Goal: Task Accomplishment & Management: Complete application form

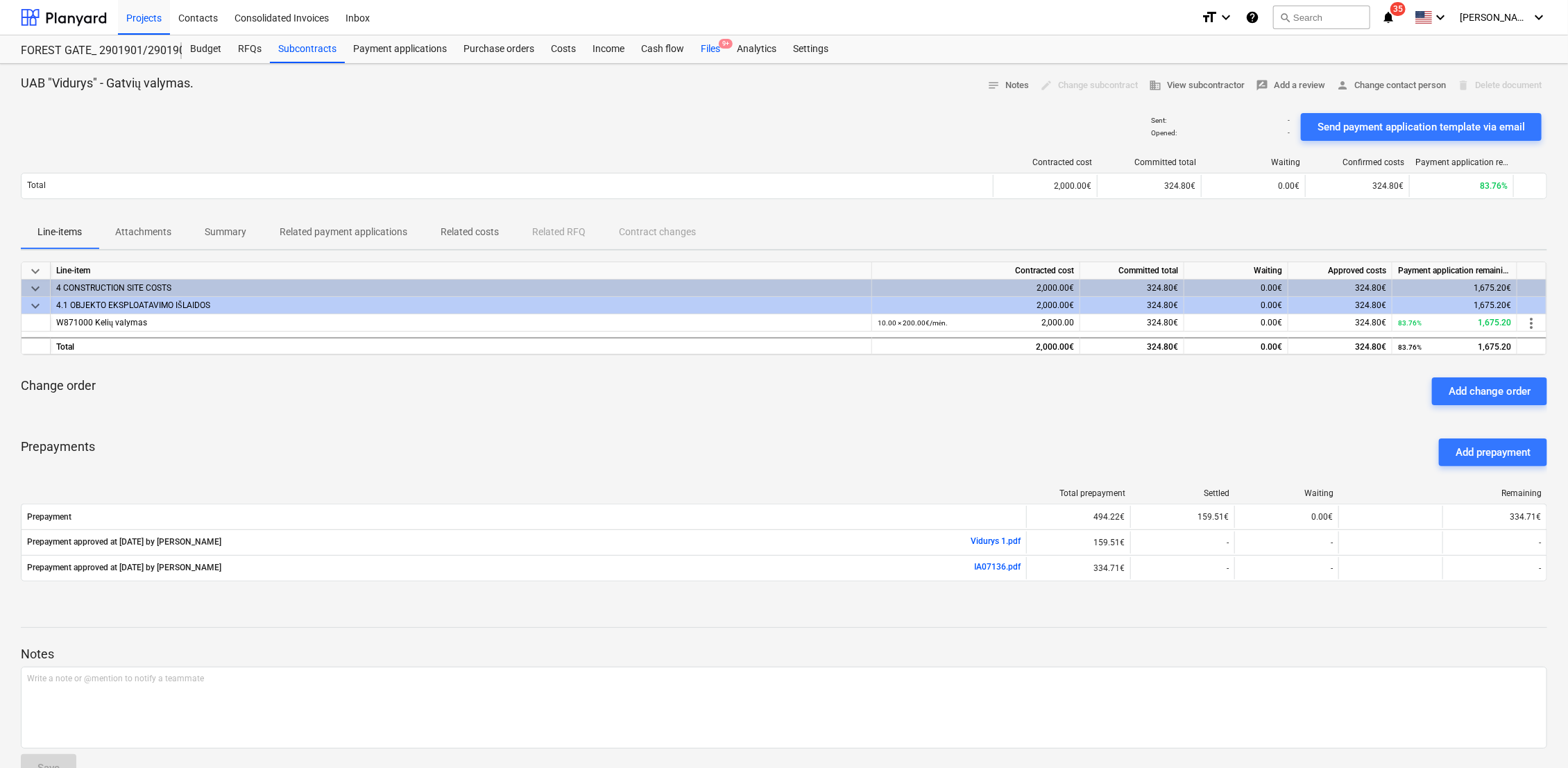
click at [704, 50] on div "Files 9+" at bounding box center [710, 49] width 36 height 27
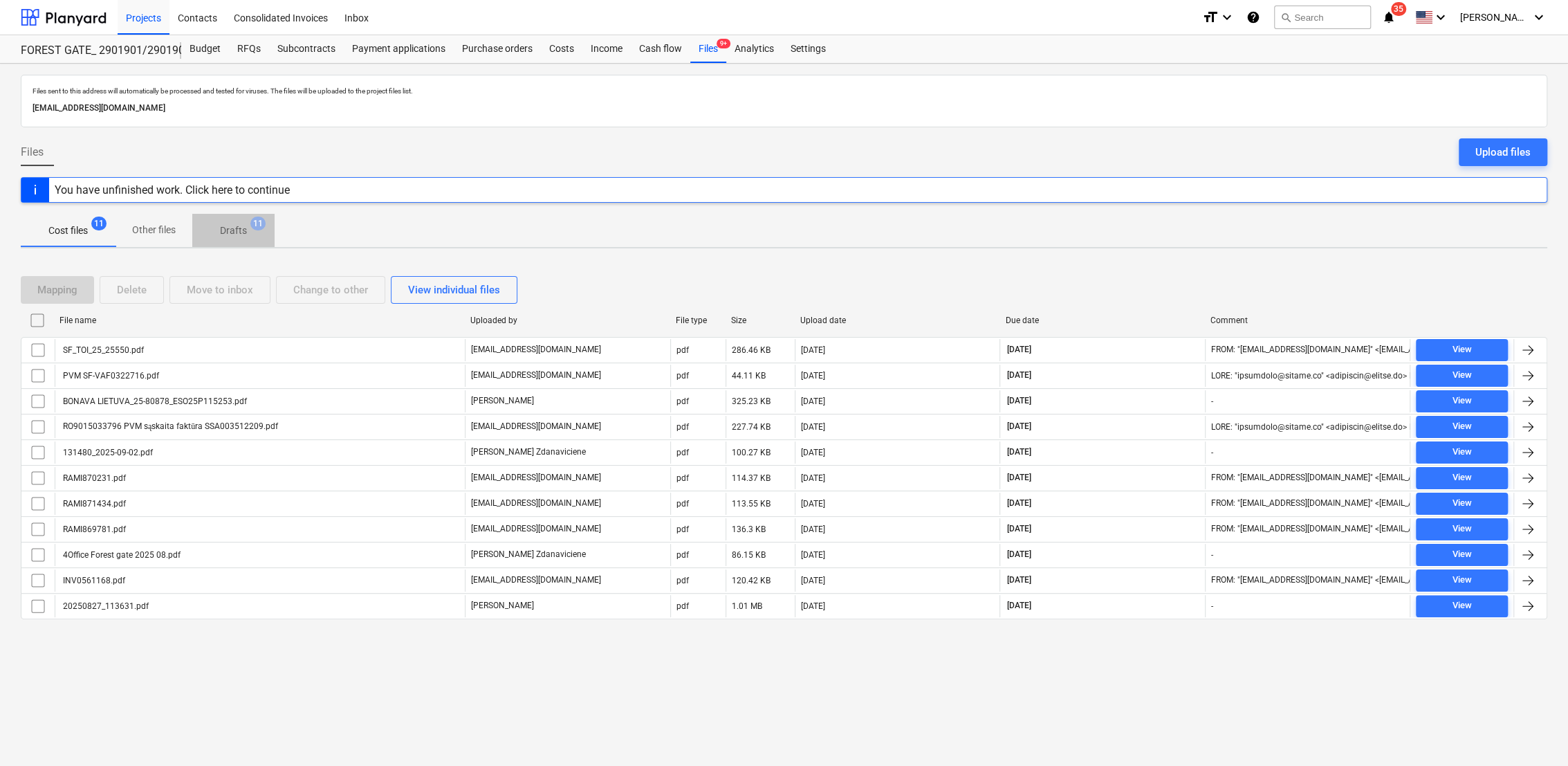
click at [224, 239] on span "Drafts 11" at bounding box center [234, 230] width 82 height 25
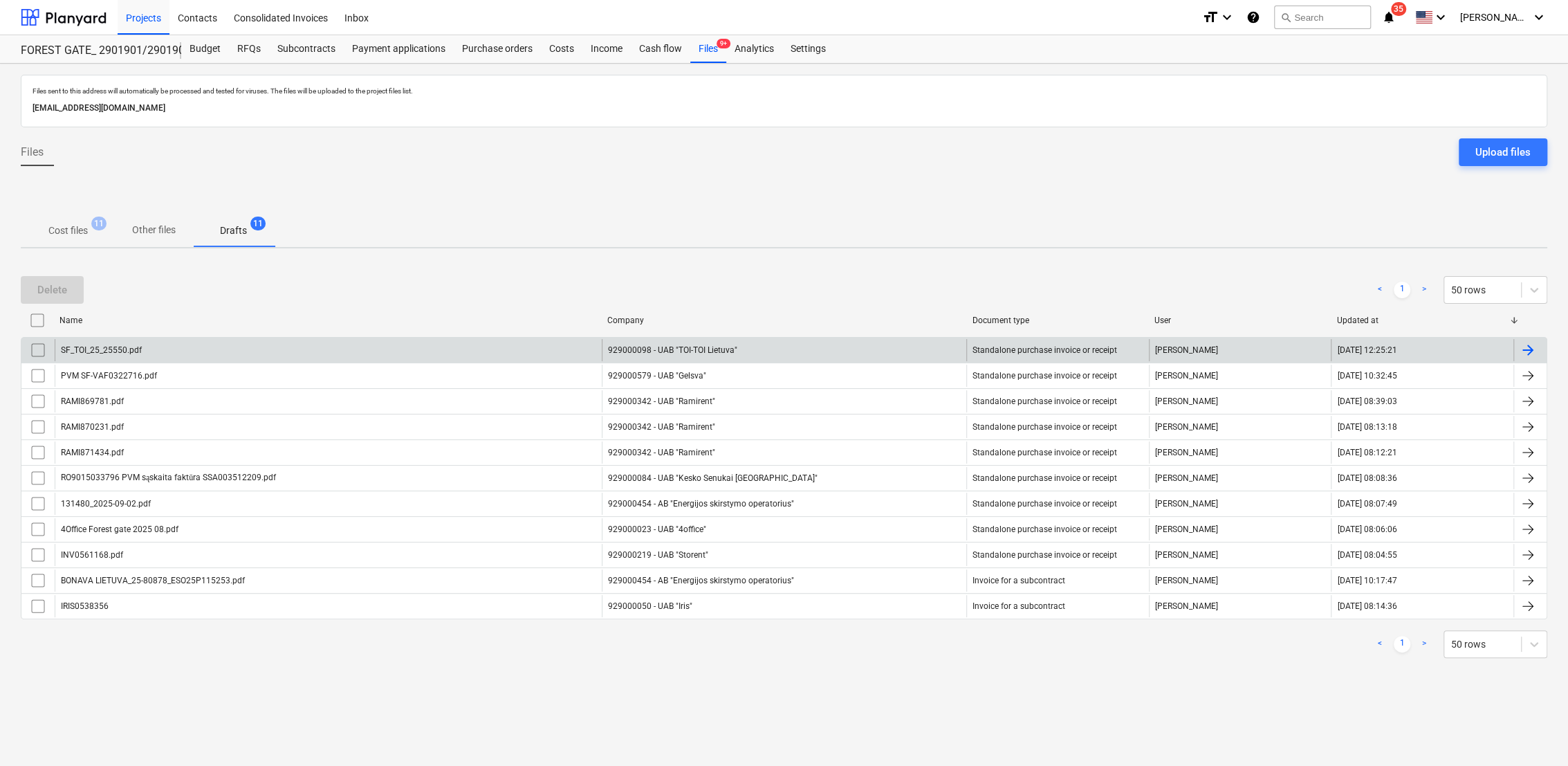
click at [1528, 351] on div at bounding box center [1528, 350] width 17 height 17
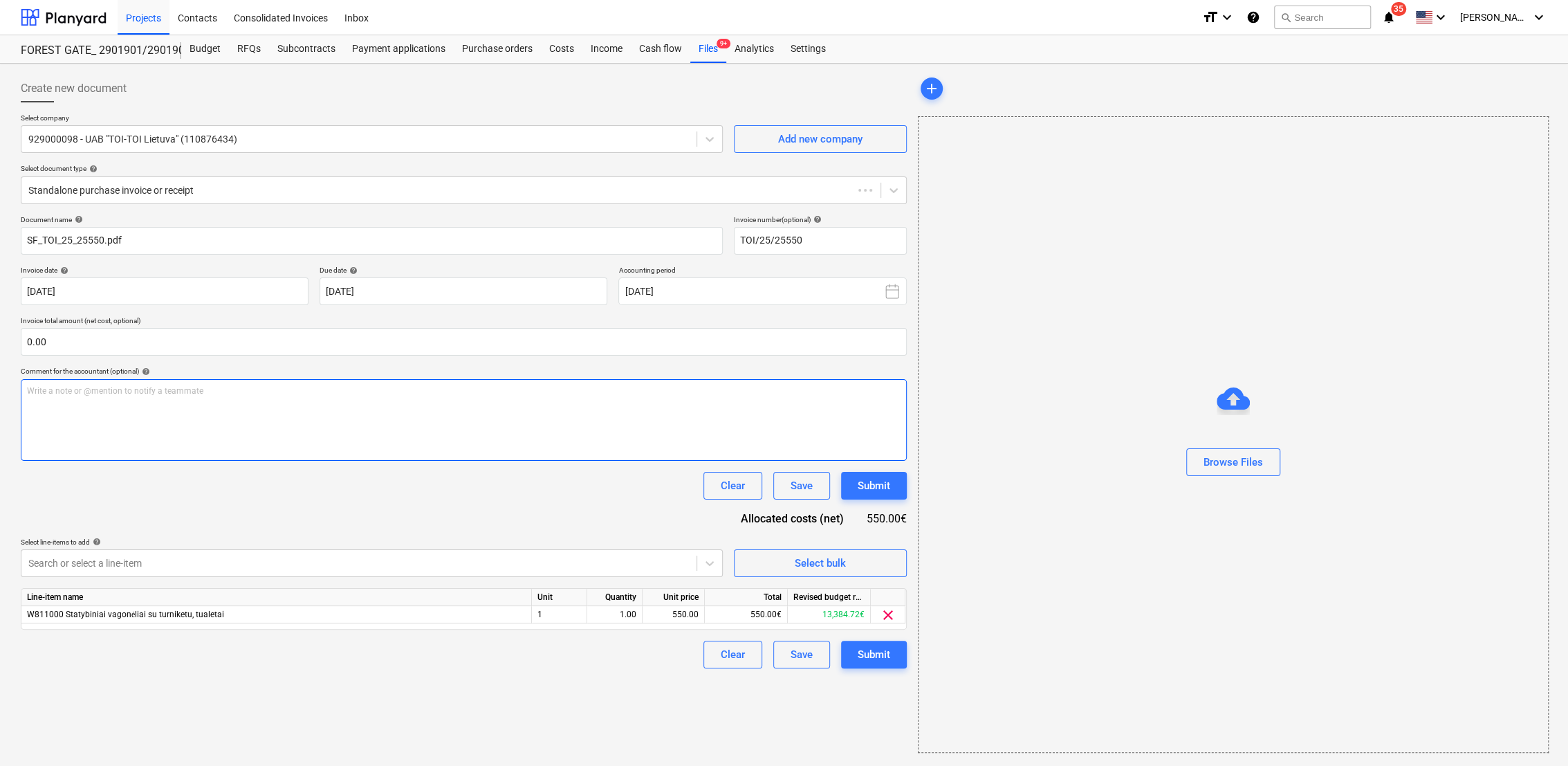
type input "TOI/25/25550"
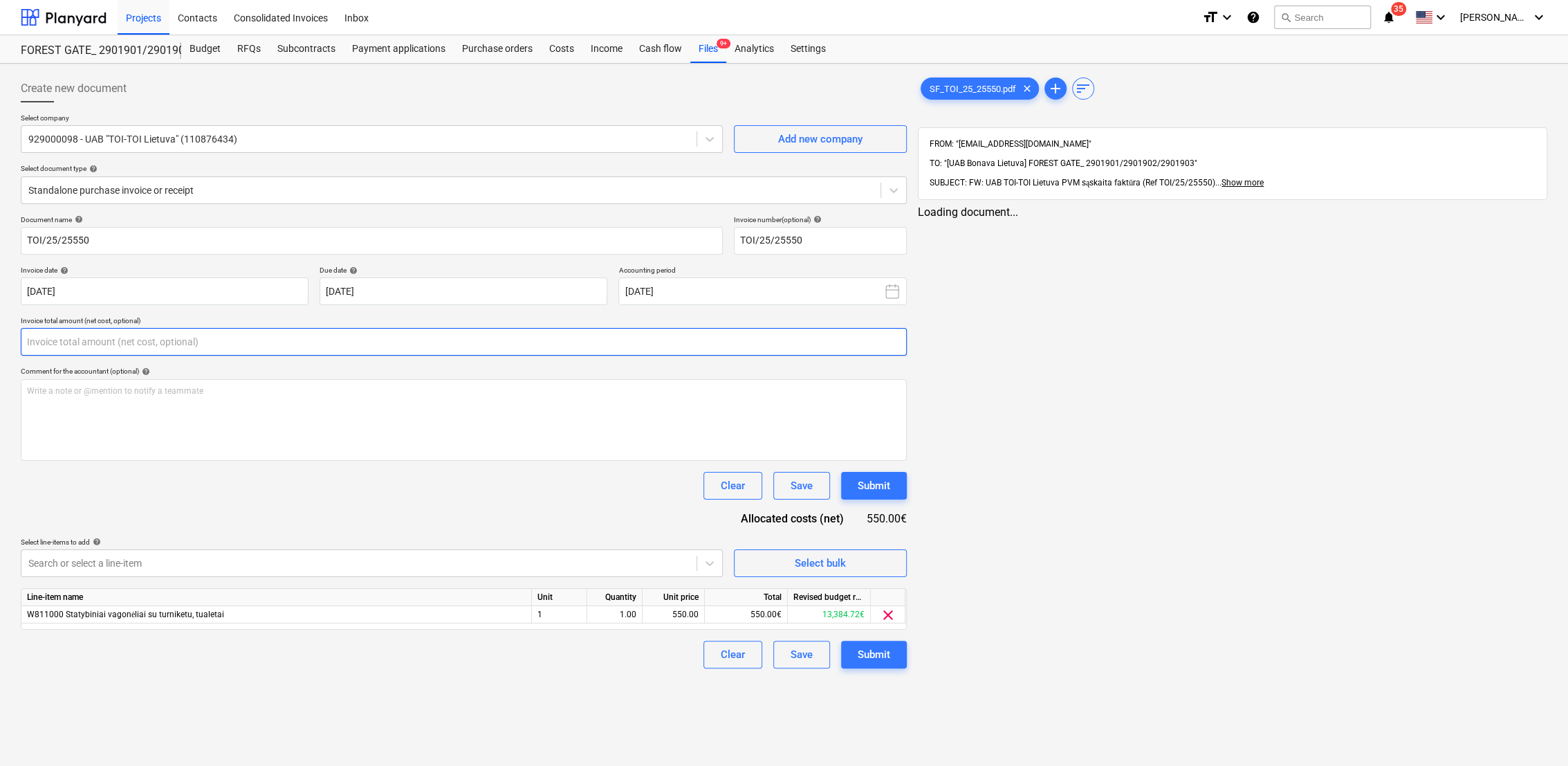
click at [205, 345] on input "text" at bounding box center [464, 342] width 886 height 27
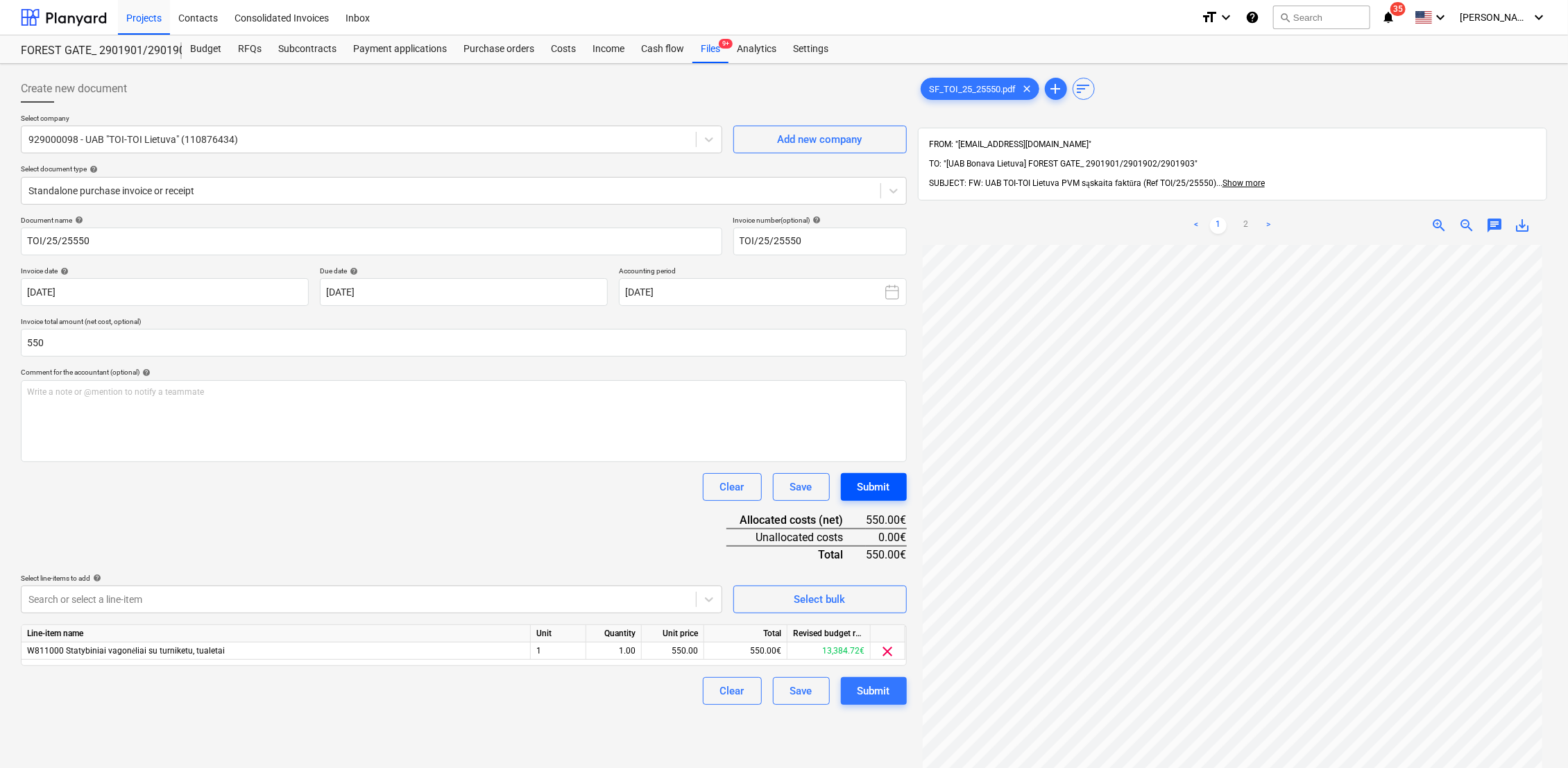
type input "550.00"
click at [879, 487] on div "Submit" at bounding box center [874, 487] width 33 height 18
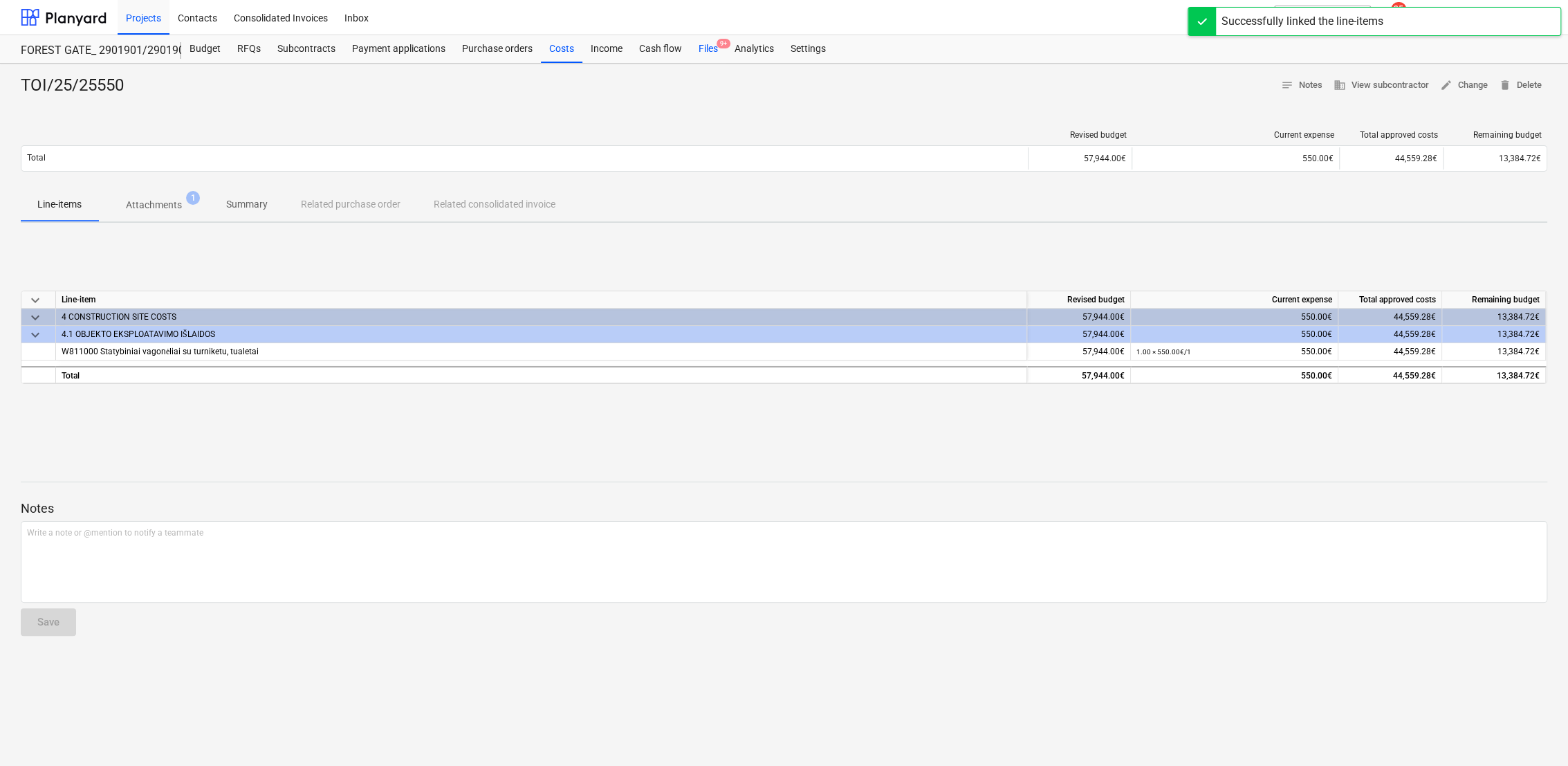
click at [706, 44] on div "Files 9+" at bounding box center [708, 49] width 36 height 27
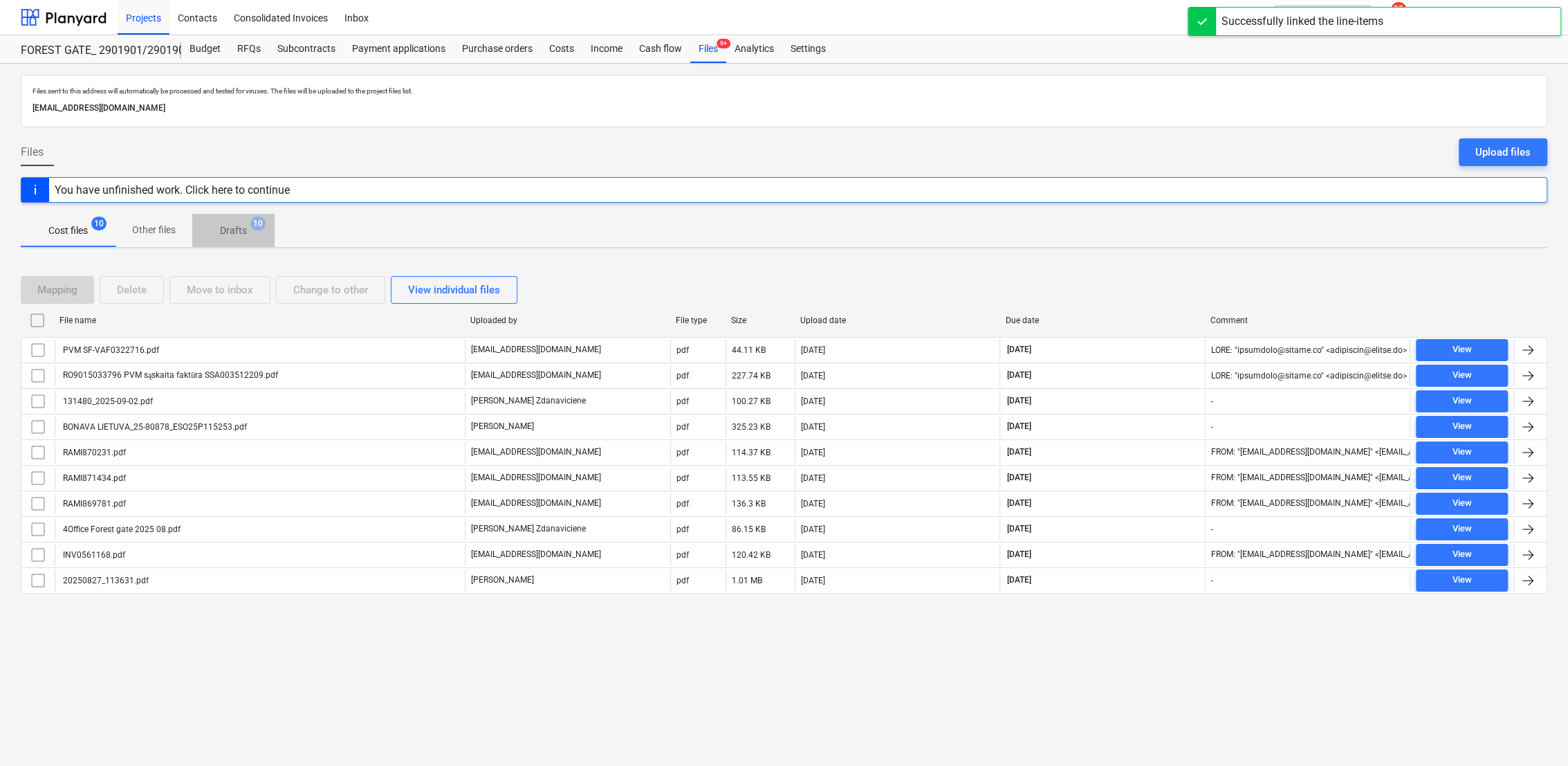
click at [231, 236] on p "Drafts" at bounding box center [233, 231] width 27 height 14
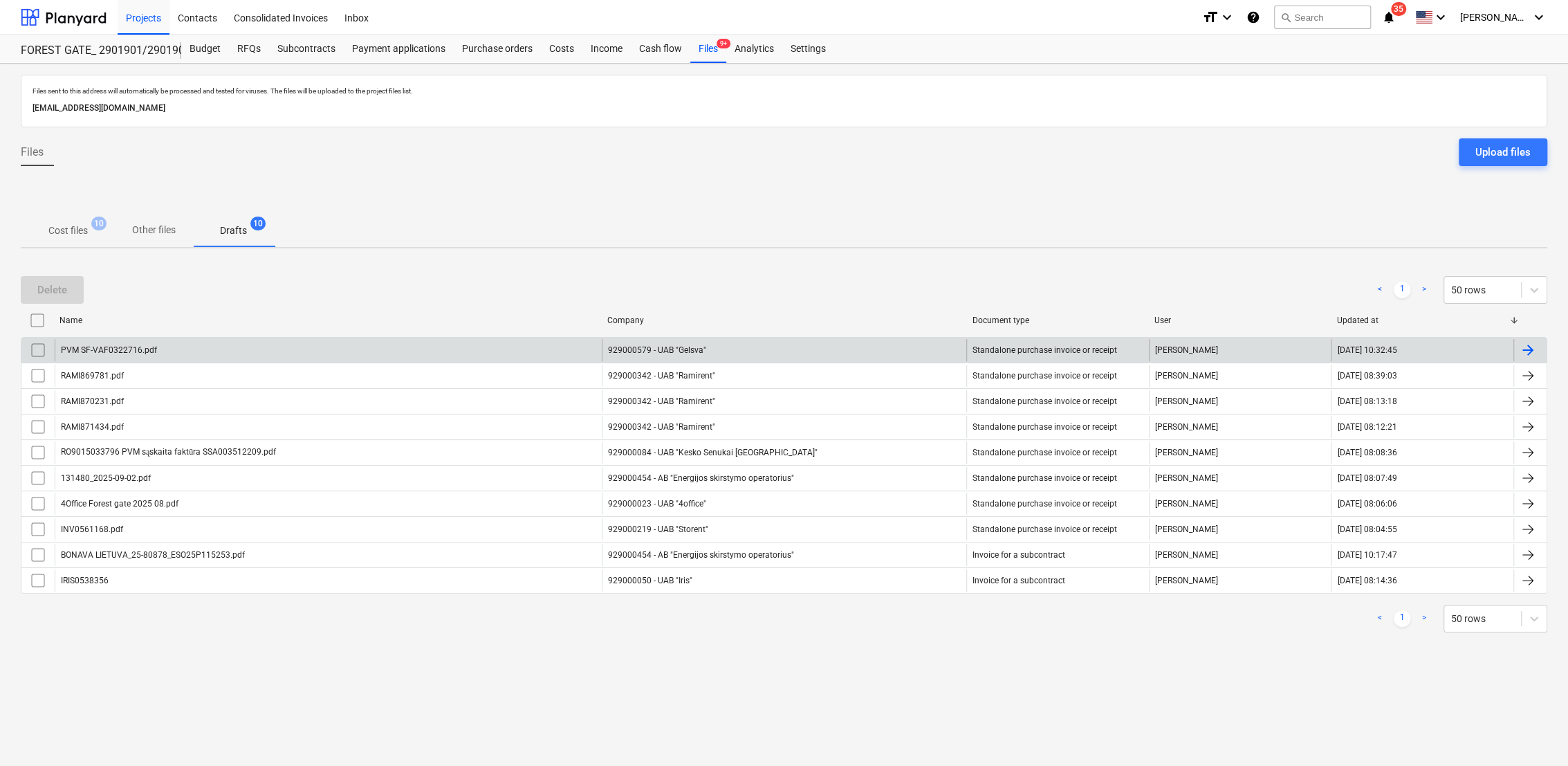
click at [1526, 343] on div at bounding box center [1528, 350] width 17 height 17
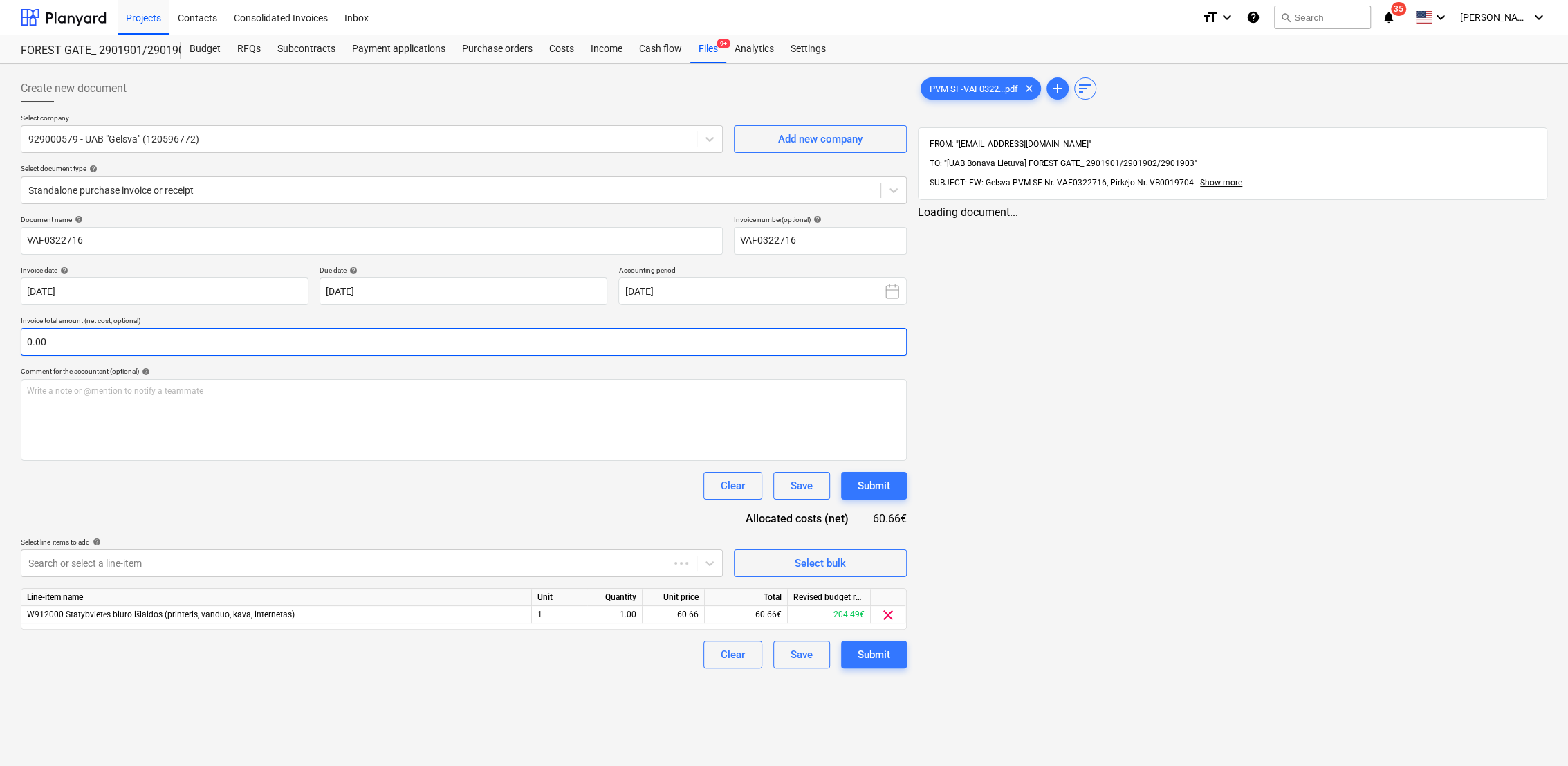
type input "VAF0322716"
click at [147, 340] on input "text" at bounding box center [464, 342] width 886 height 27
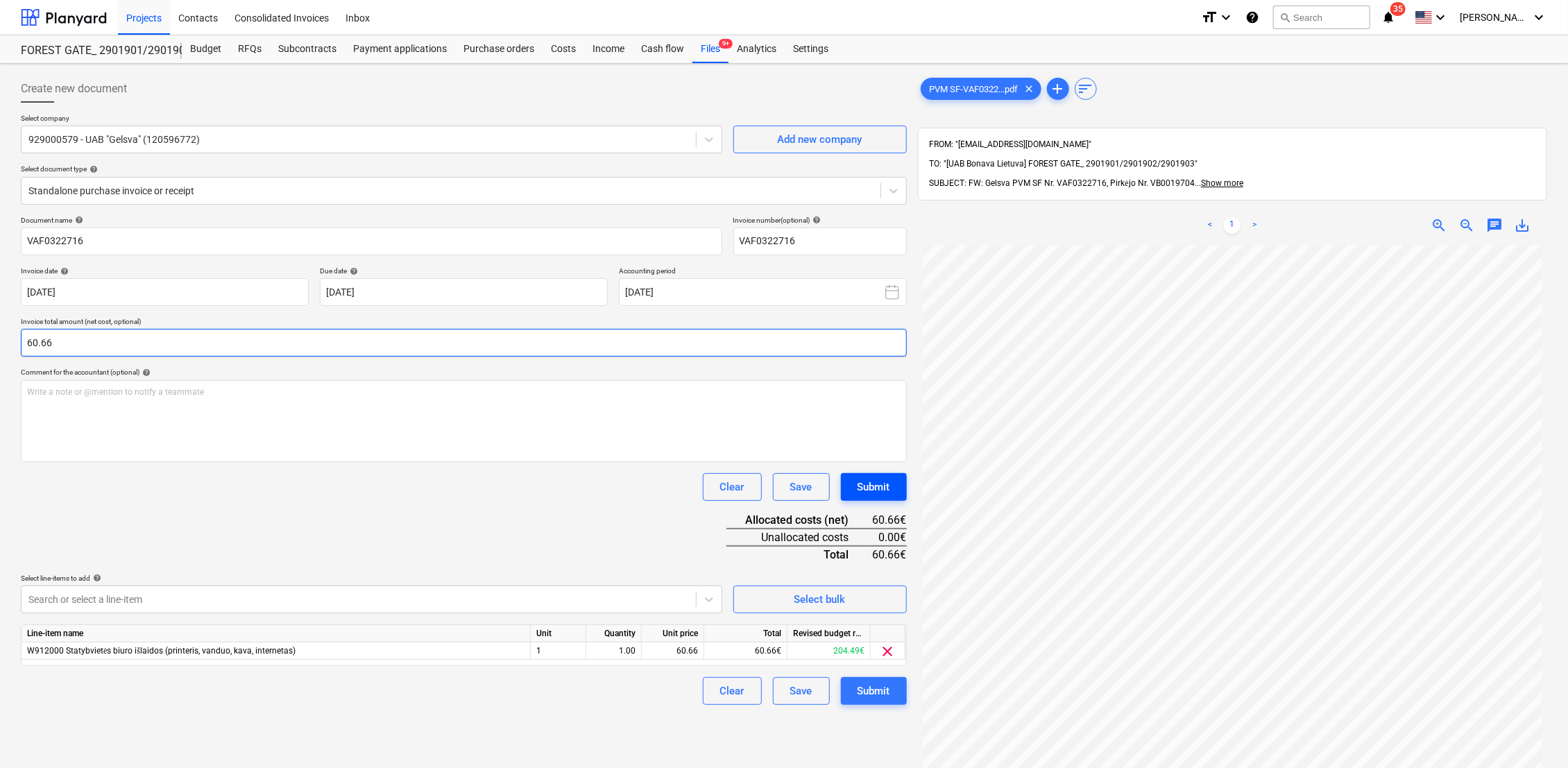
type input "60.66"
click at [887, 482] on div "Submit" at bounding box center [874, 487] width 33 height 18
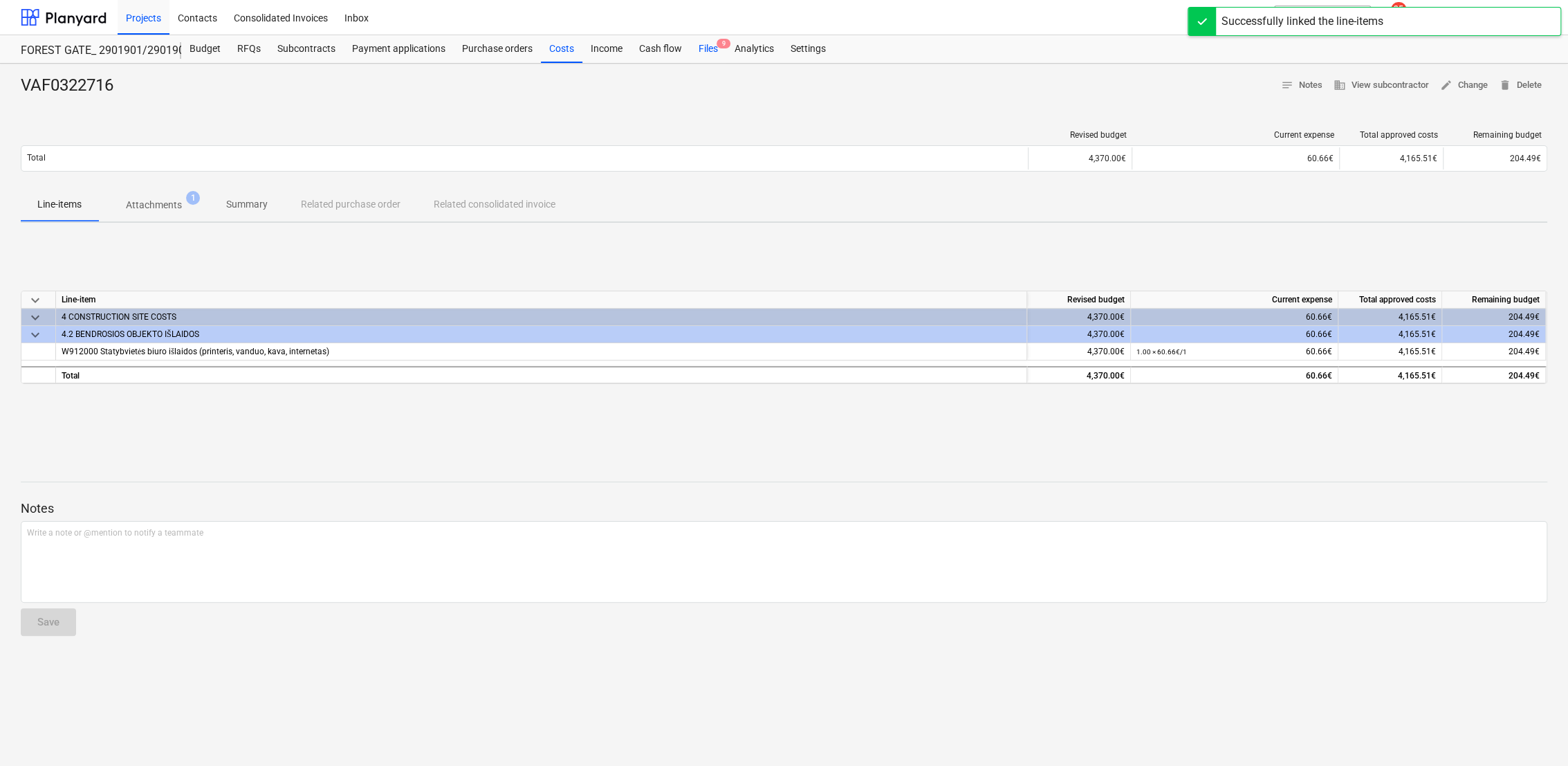
click at [704, 48] on div "Files 9" at bounding box center [708, 49] width 36 height 27
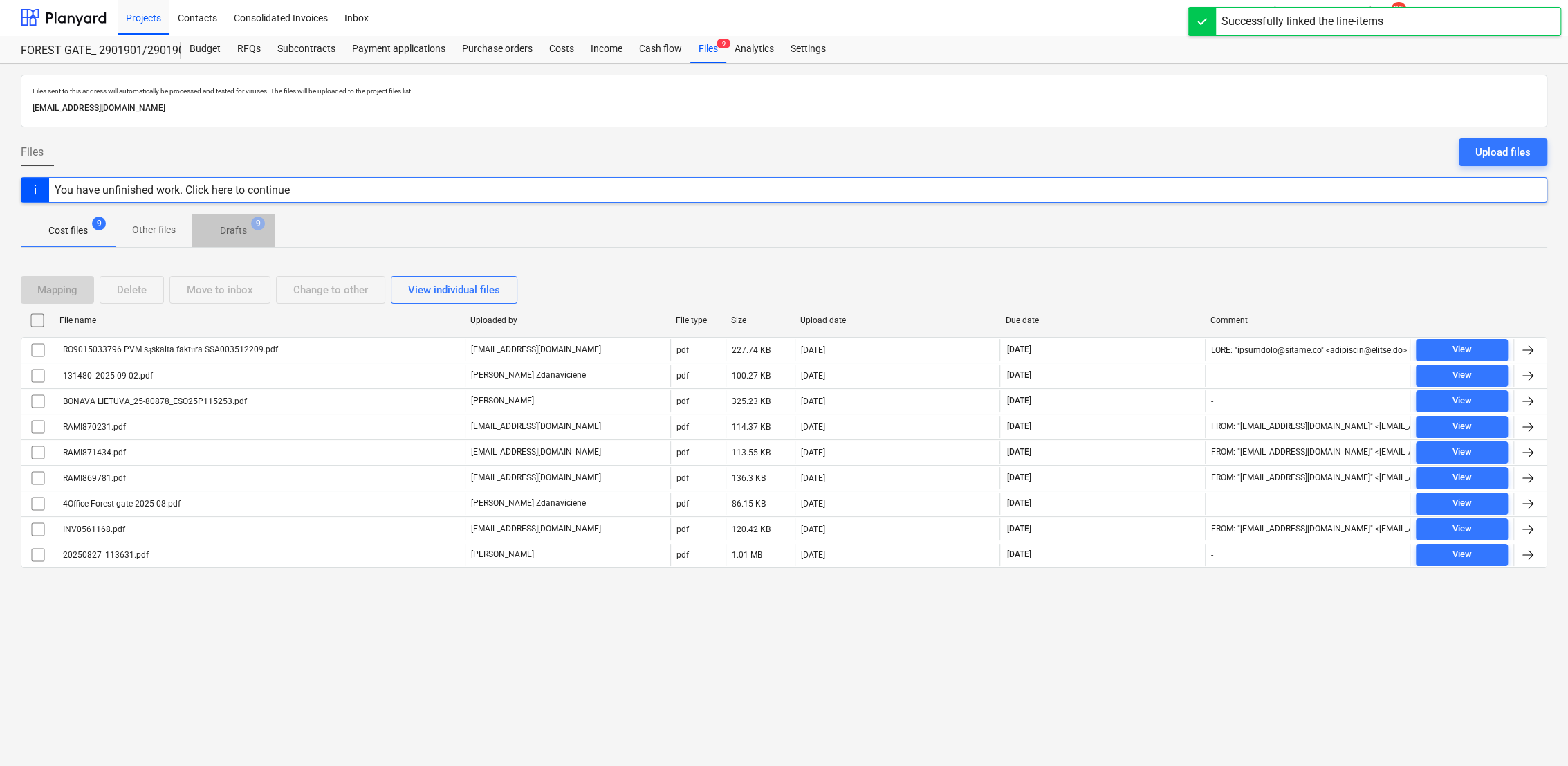
click at [232, 232] on p "Drafts" at bounding box center [233, 231] width 27 height 14
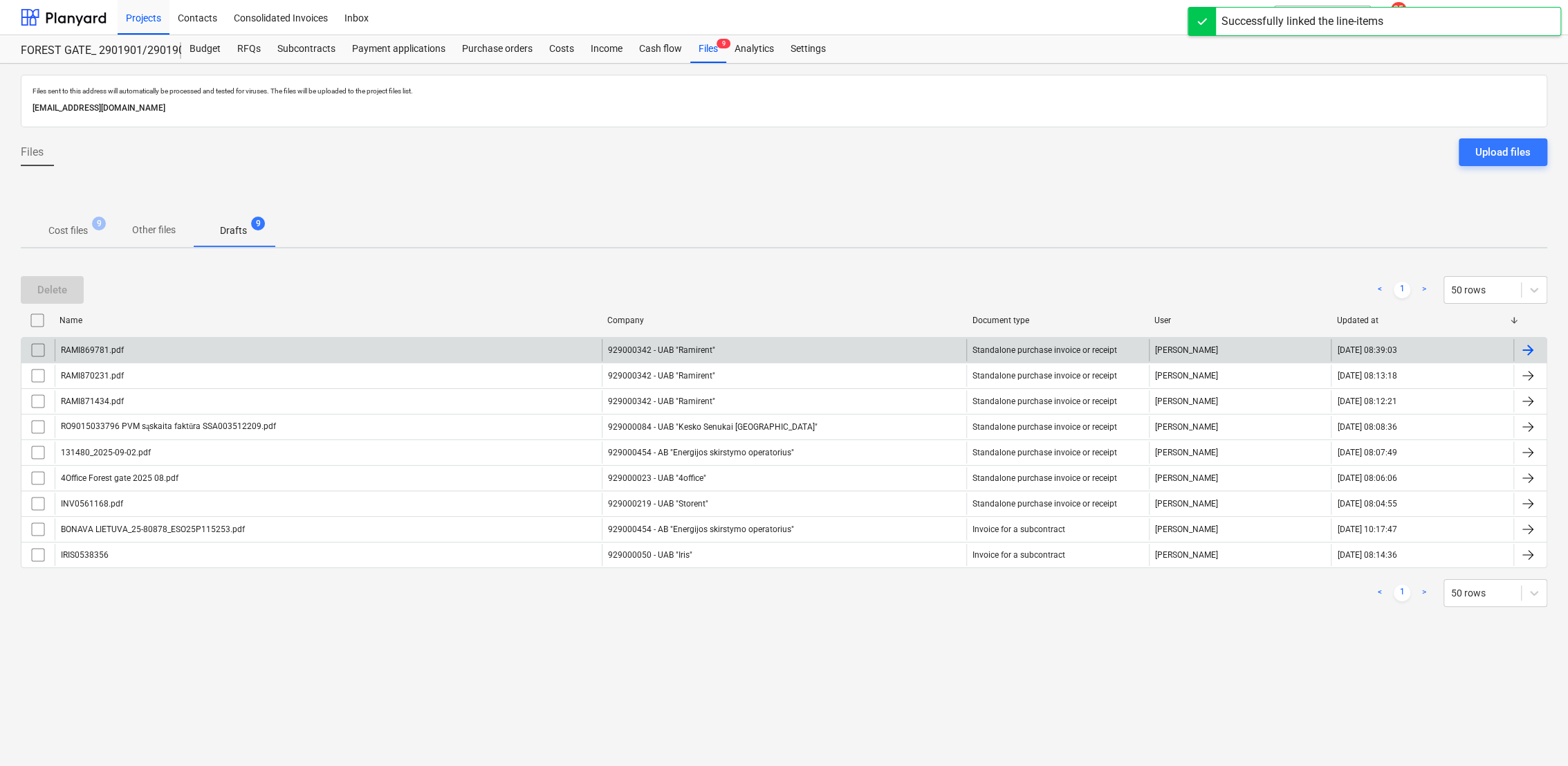
click at [1535, 349] on div at bounding box center [1528, 350] width 17 height 17
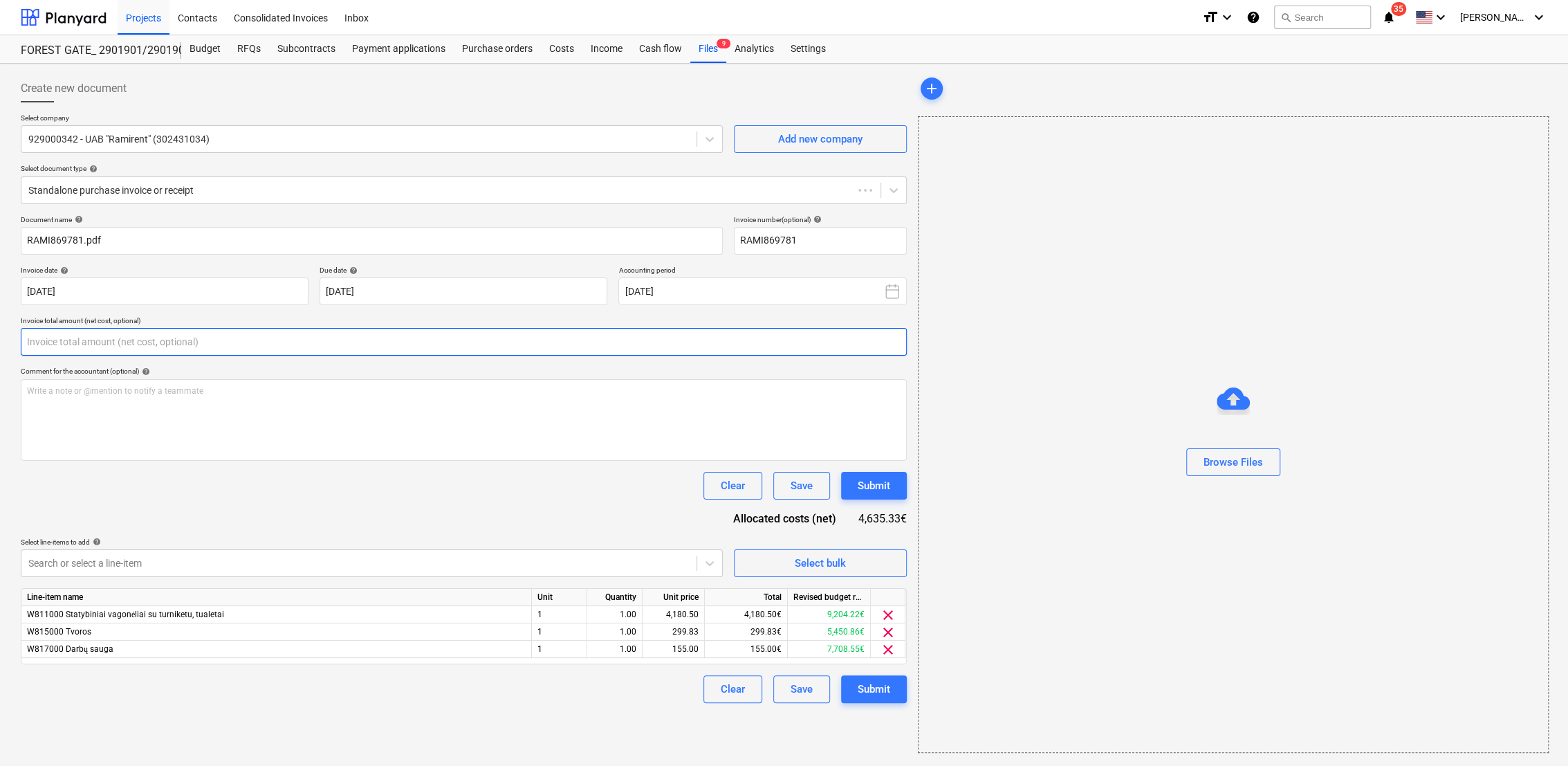
click at [174, 341] on input "text" at bounding box center [464, 342] width 886 height 27
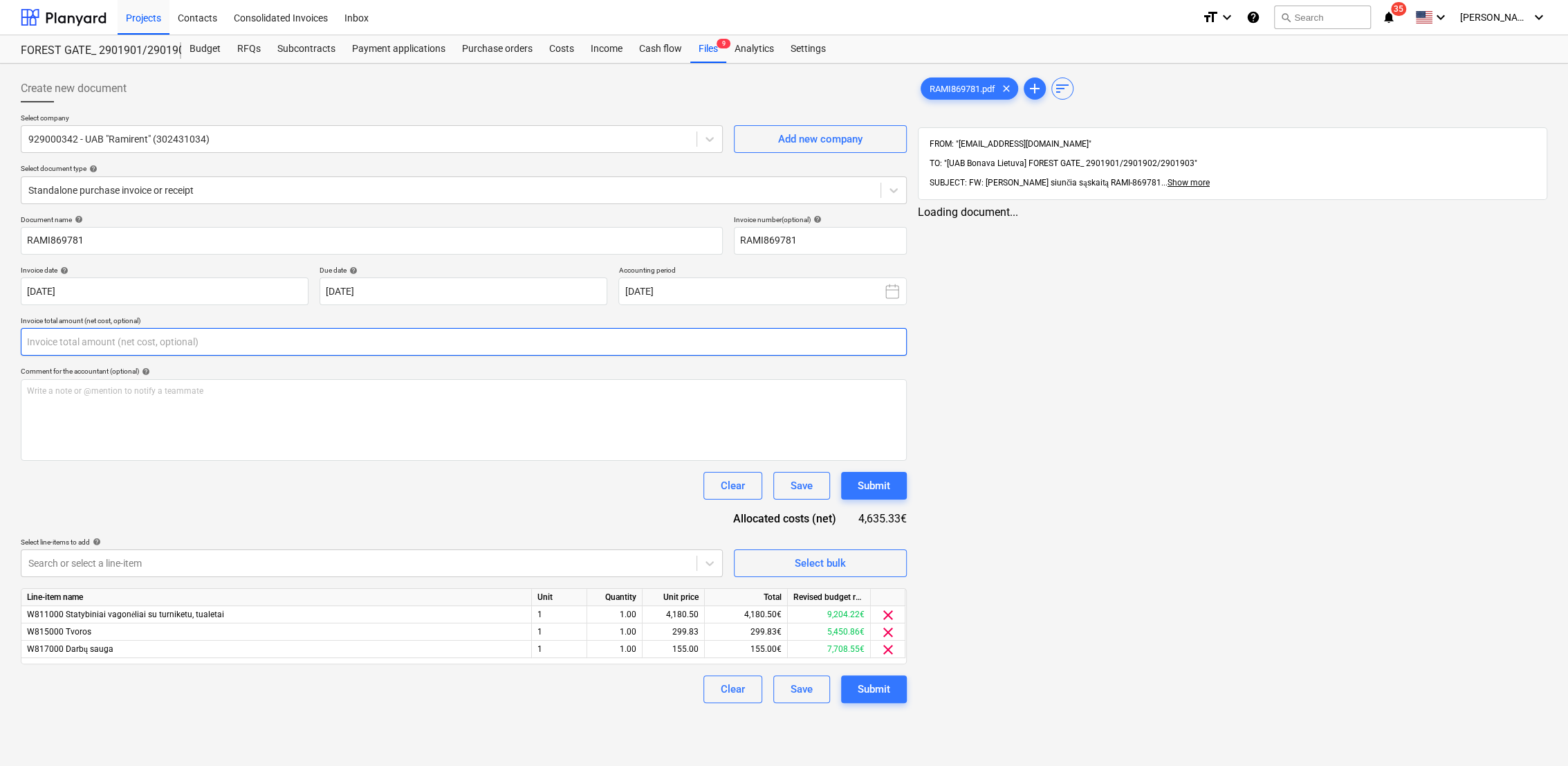
type input "RAMI869781"
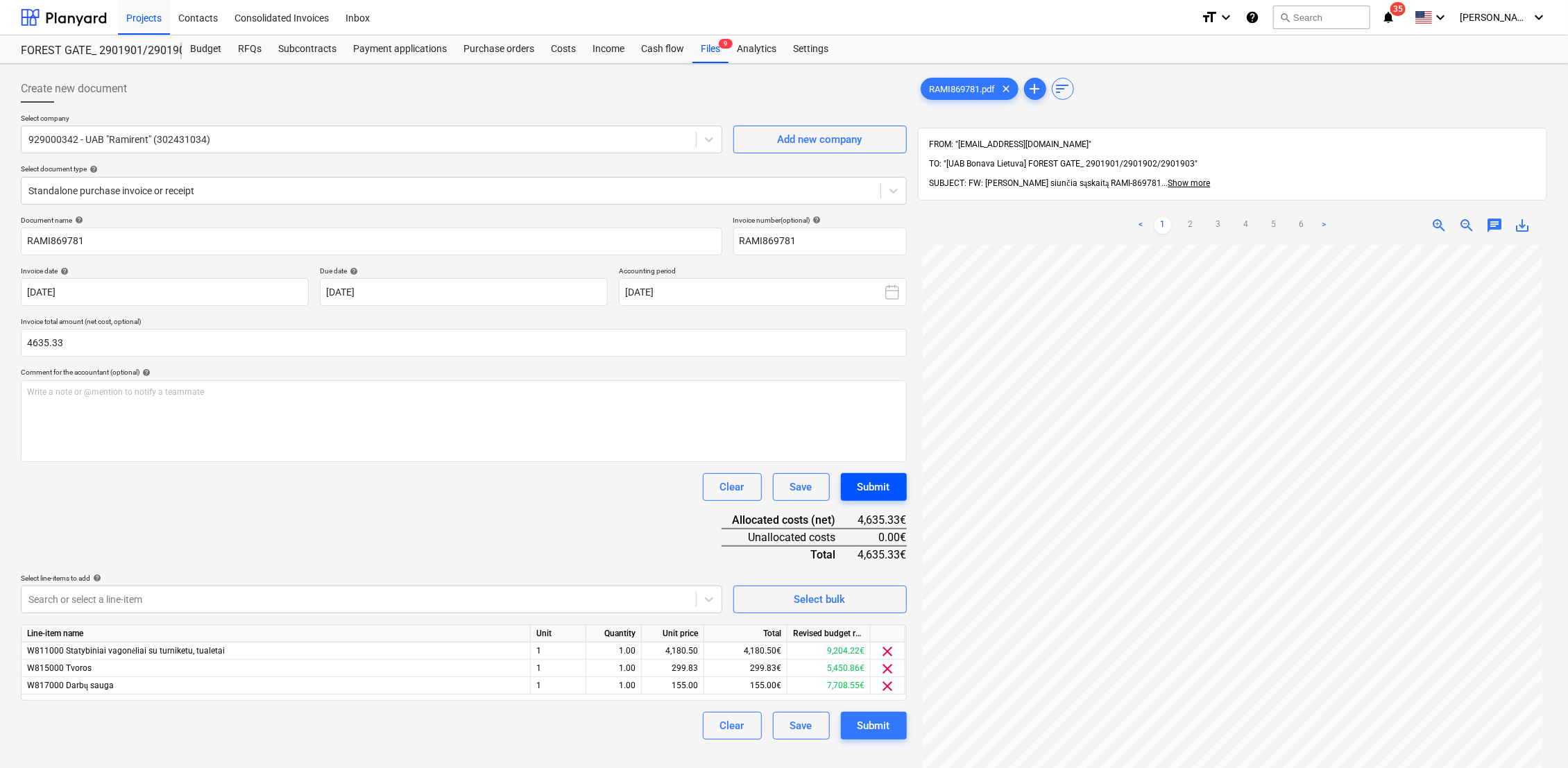
type input "4,635.33"
click at [867, 487] on div "Submit" at bounding box center [874, 487] width 33 height 18
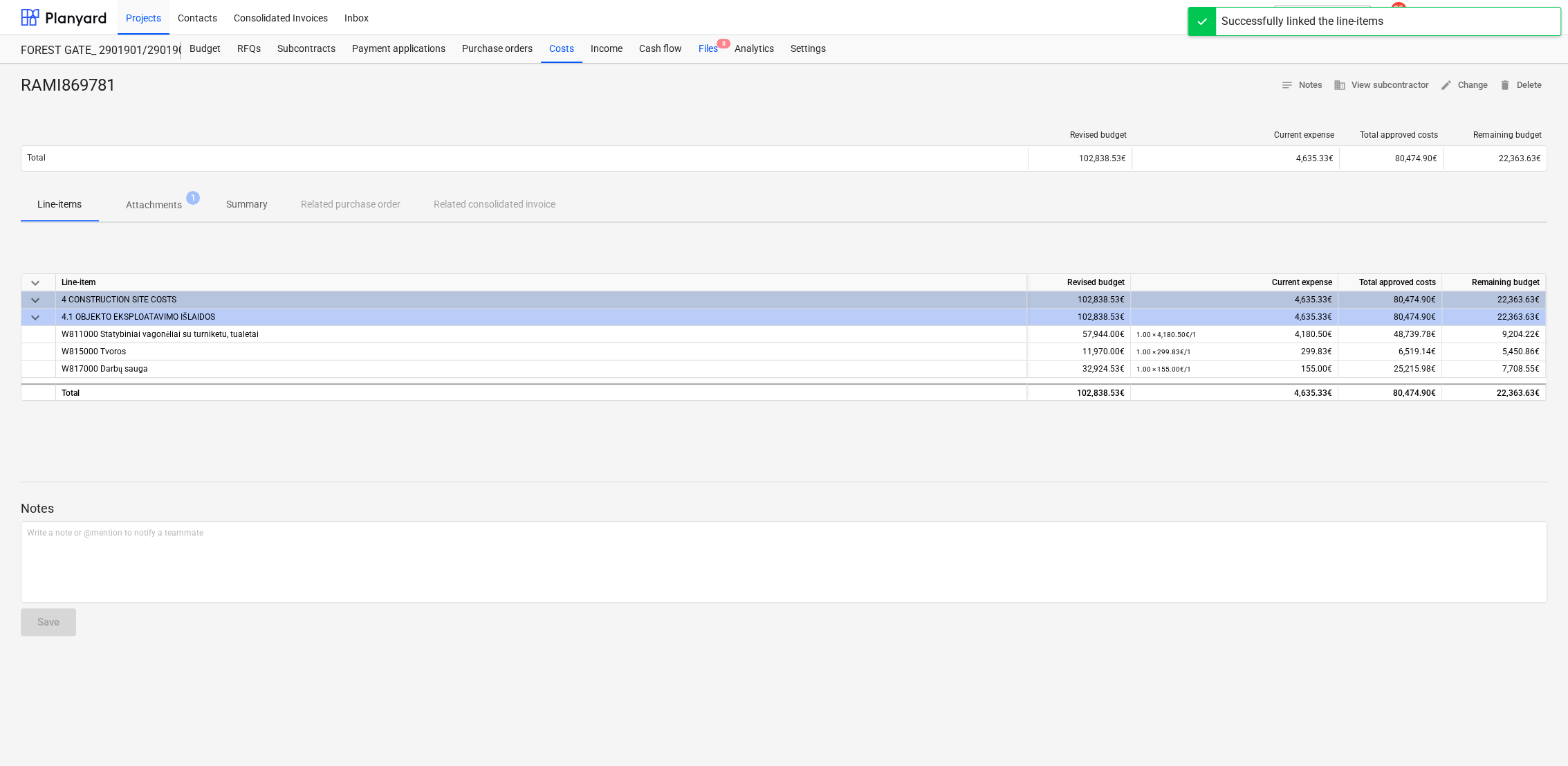
click at [705, 51] on div "Files 8" at bounding box center [708, 49] width 36 height 27
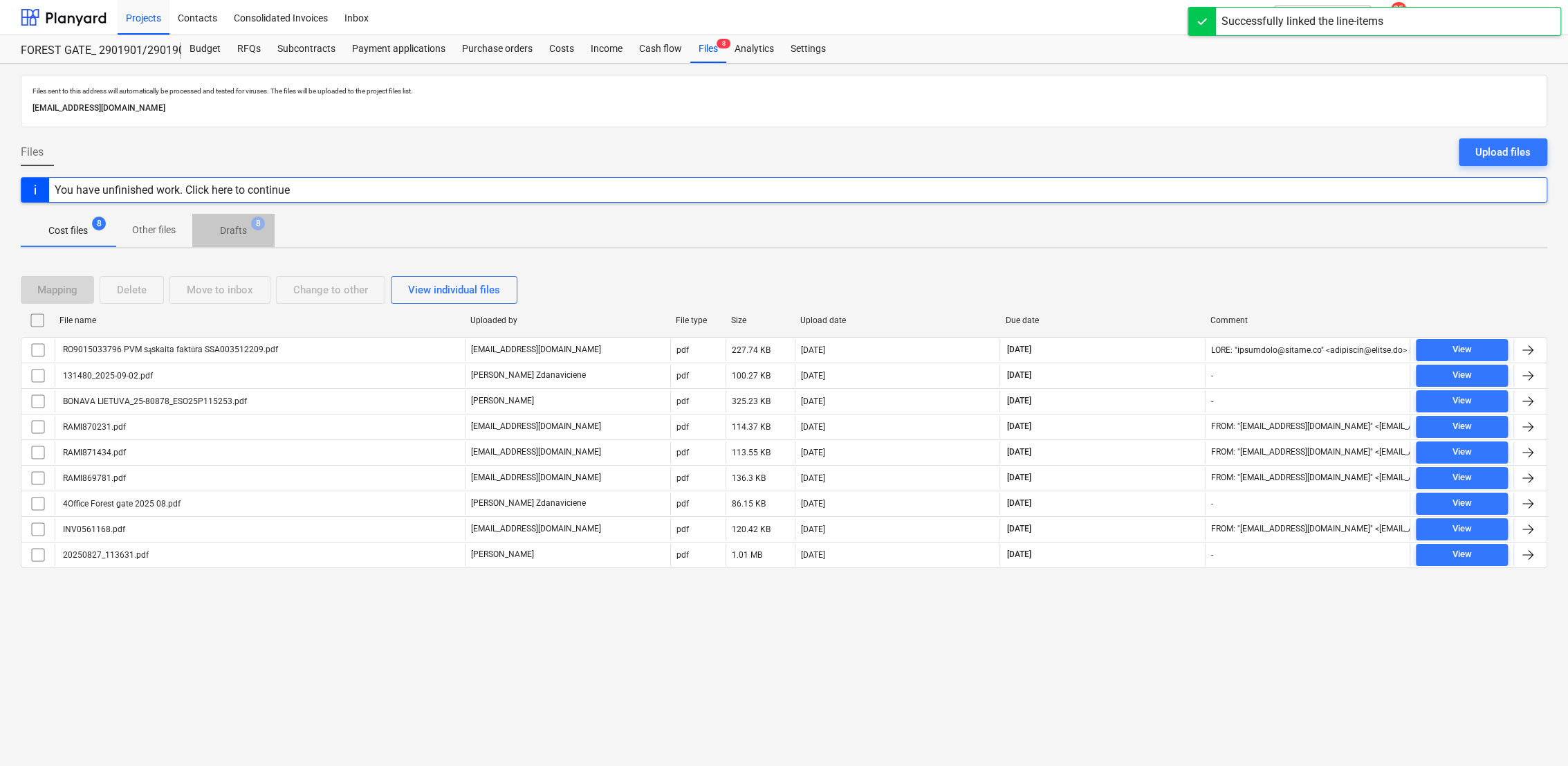
click at [246, 234] on p "Drafts" at bounding box center [233, 231] width 27 height 14
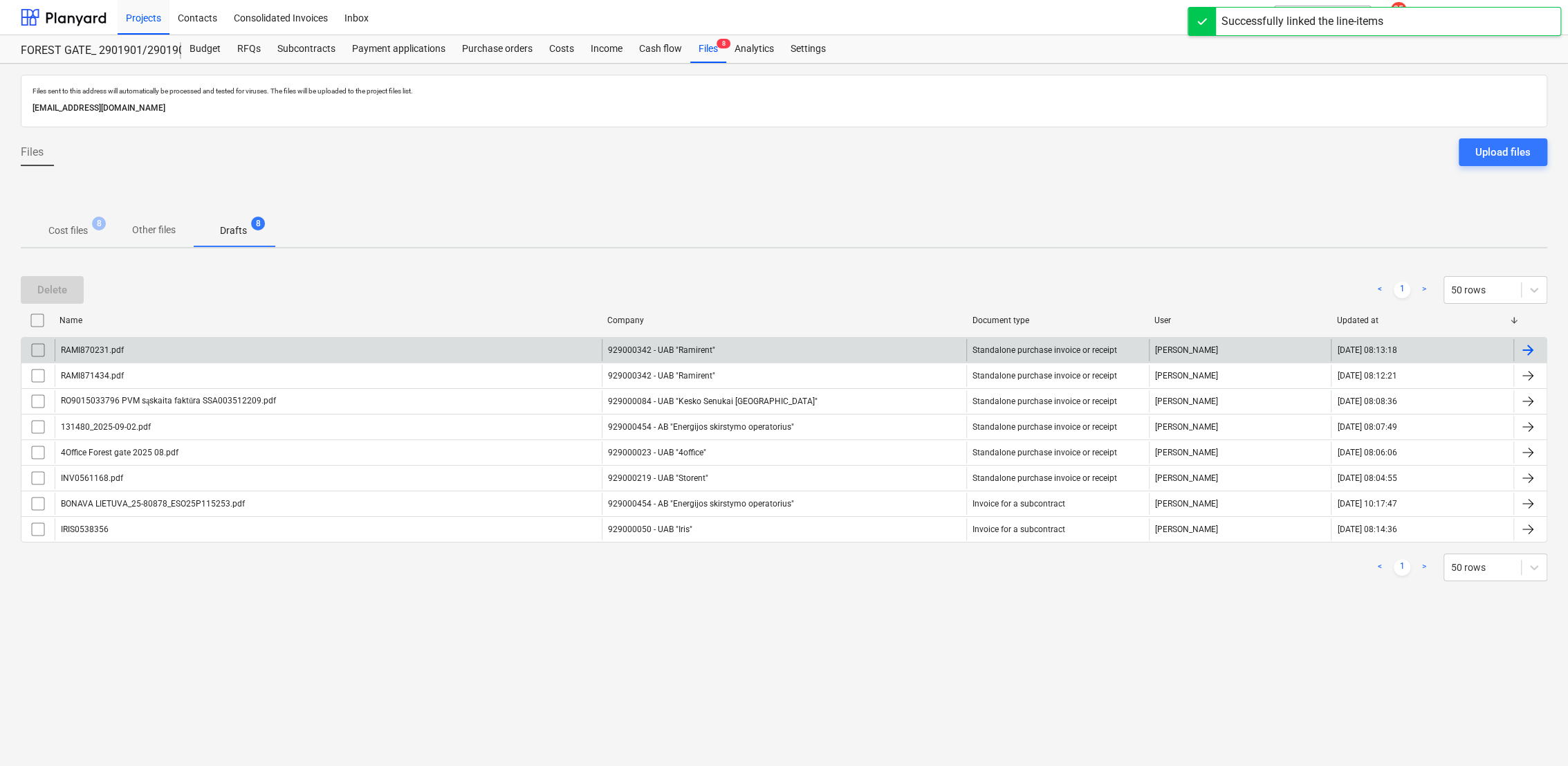
click at [1530, 345] on div at bounding box center [1528, 350] width 17 height 17
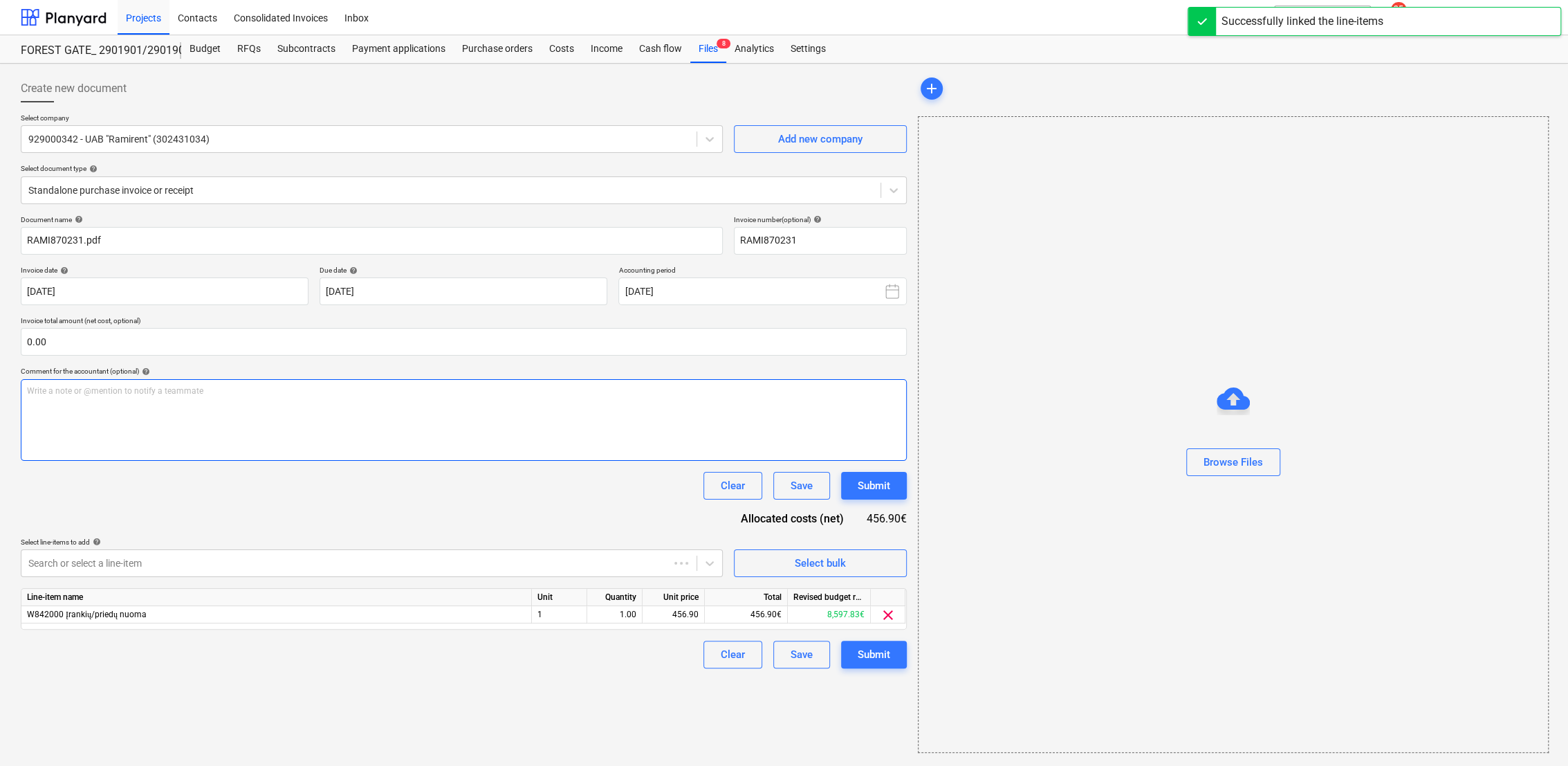
type input "RAMI870231"
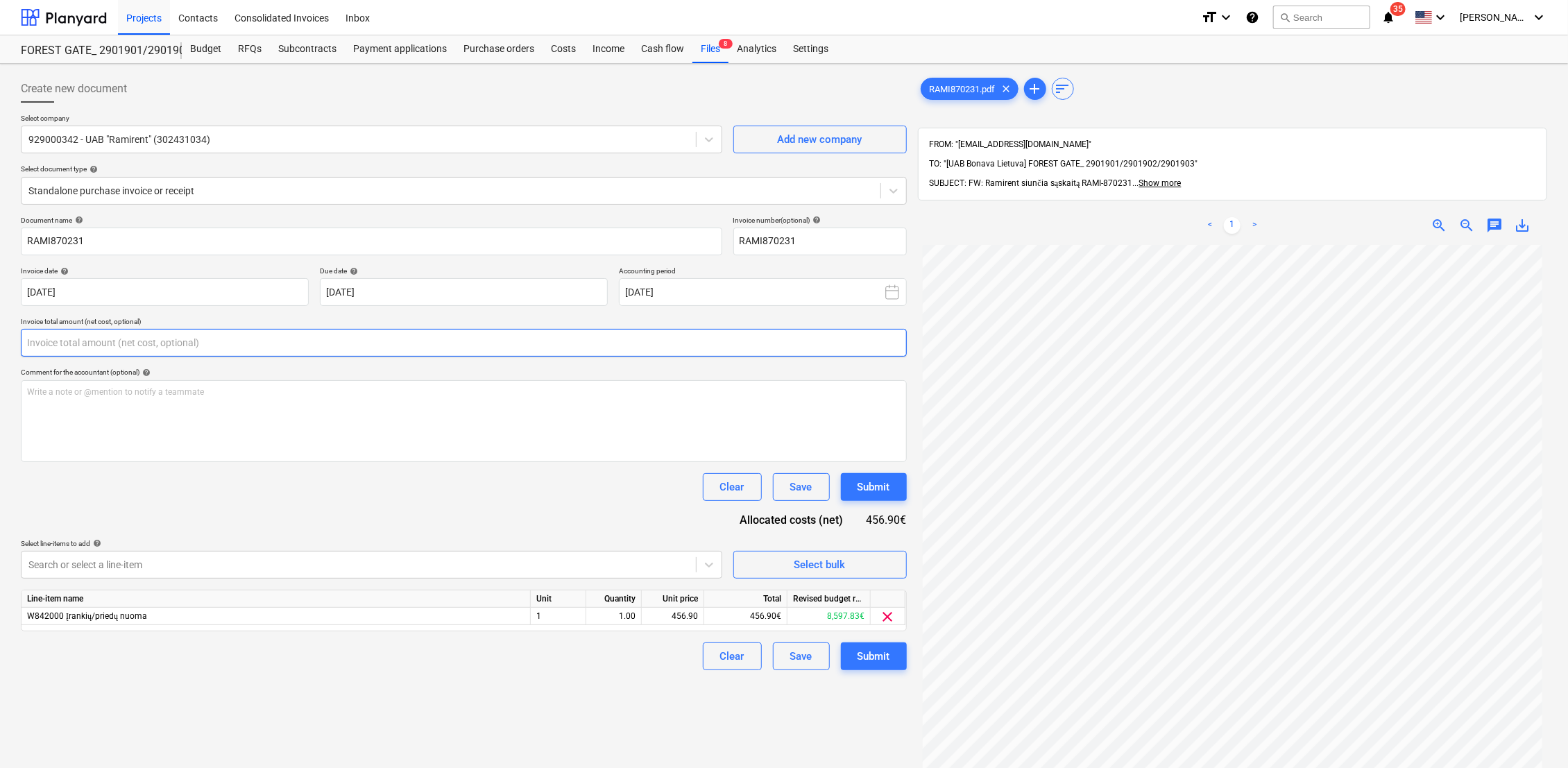
click at [324, 339] on input "text" at bounding box center [464, 343] width 886 height 27
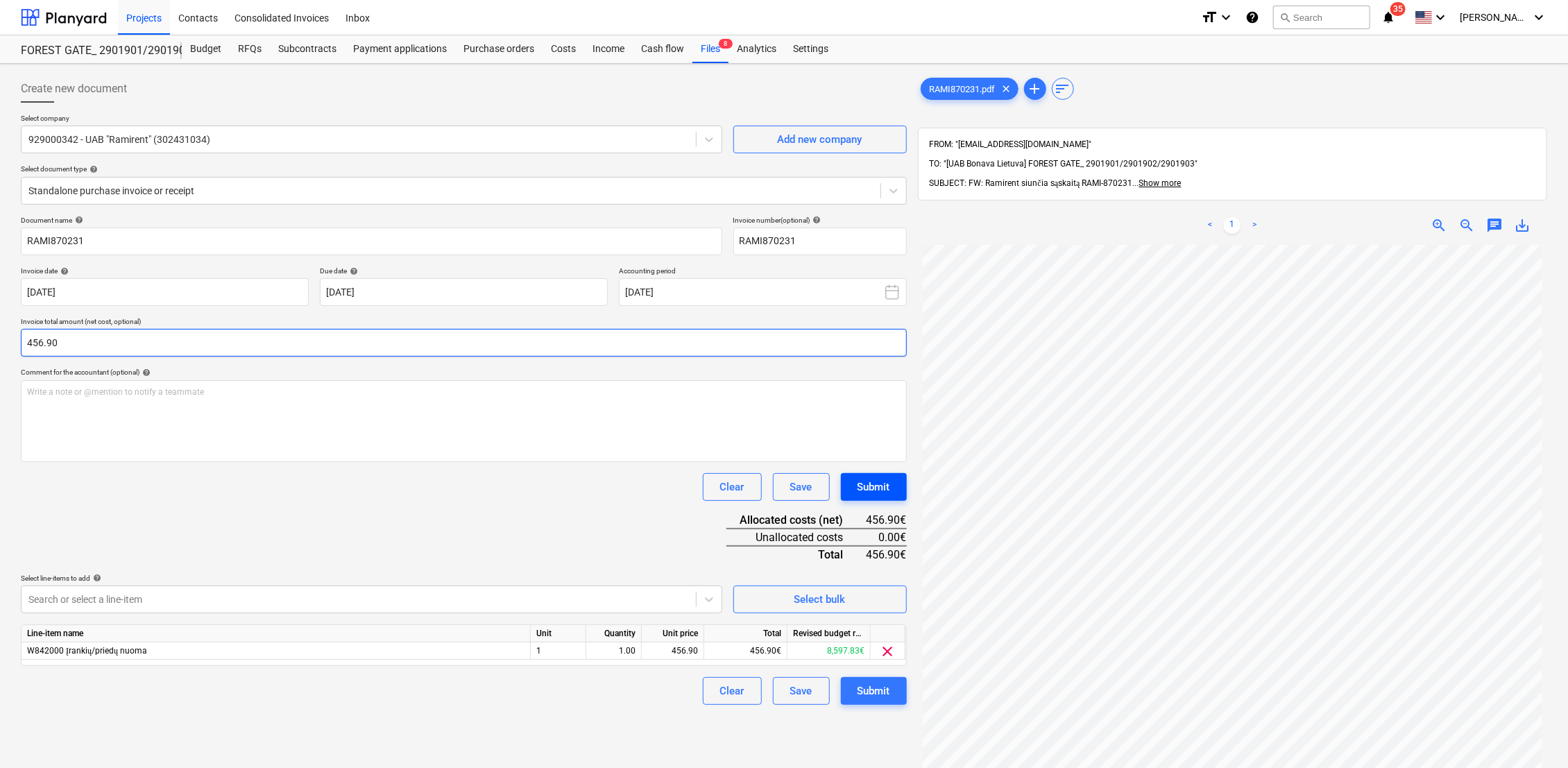
type input "456.90"
click at [894, 487] on button "Submit" at bounding box center [874, 487] width 66 height 27
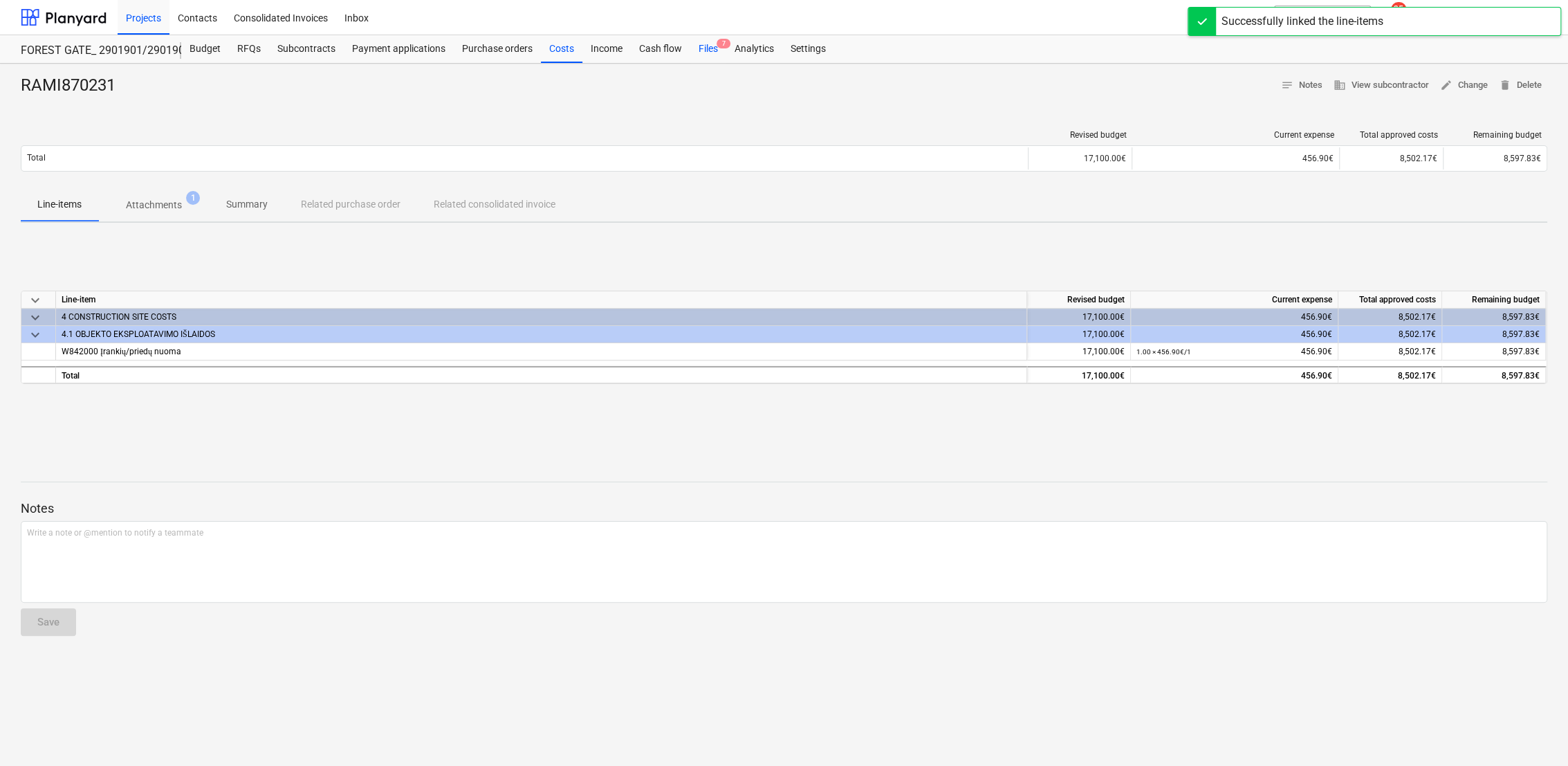
click at [702, 48] on div "Files 7" at bounding box center [708, 49] width 36 height 27
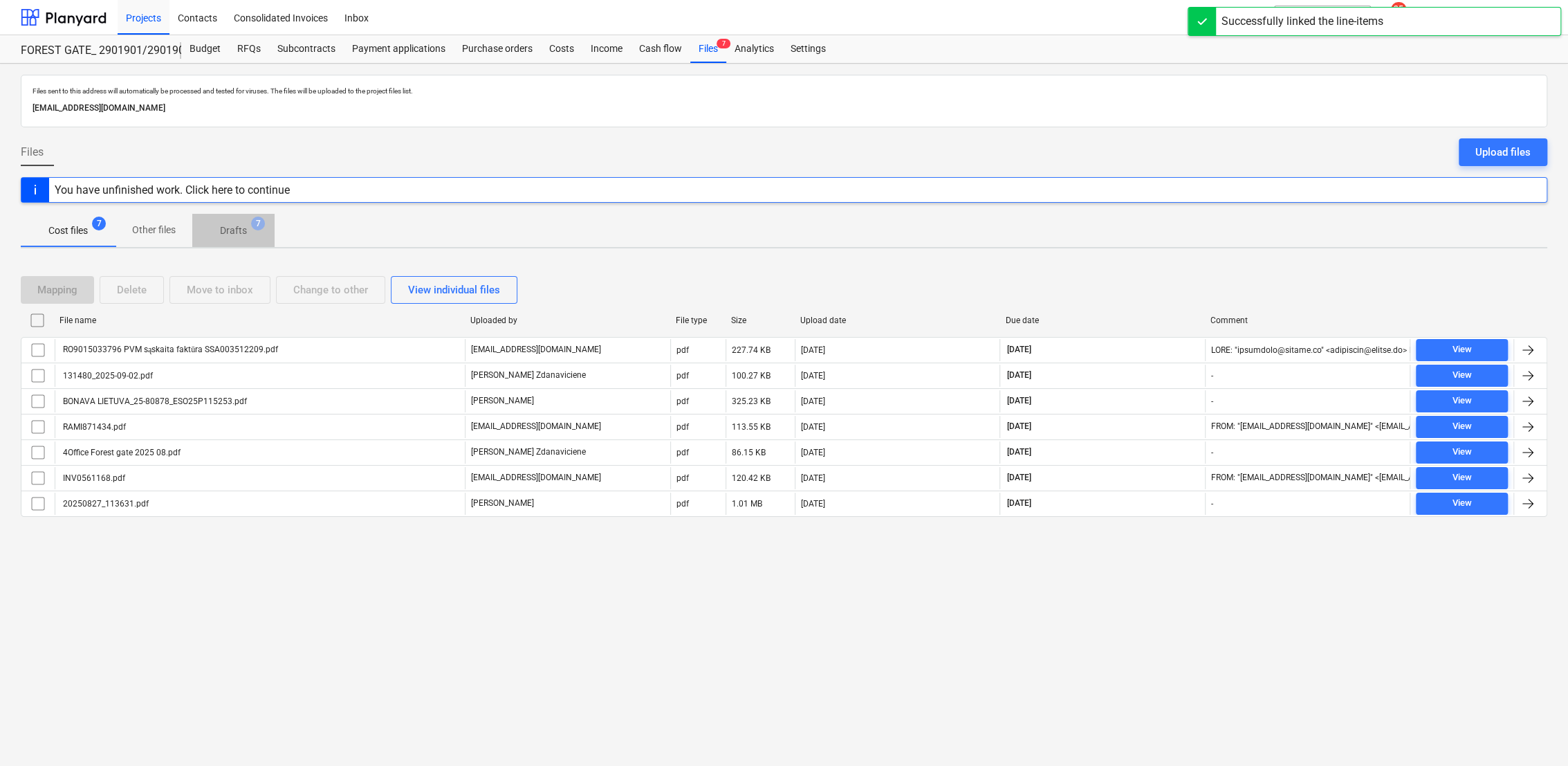
click at [222, 232] on p "Drafts" at bounding box center [233, 231] width 27 height 14
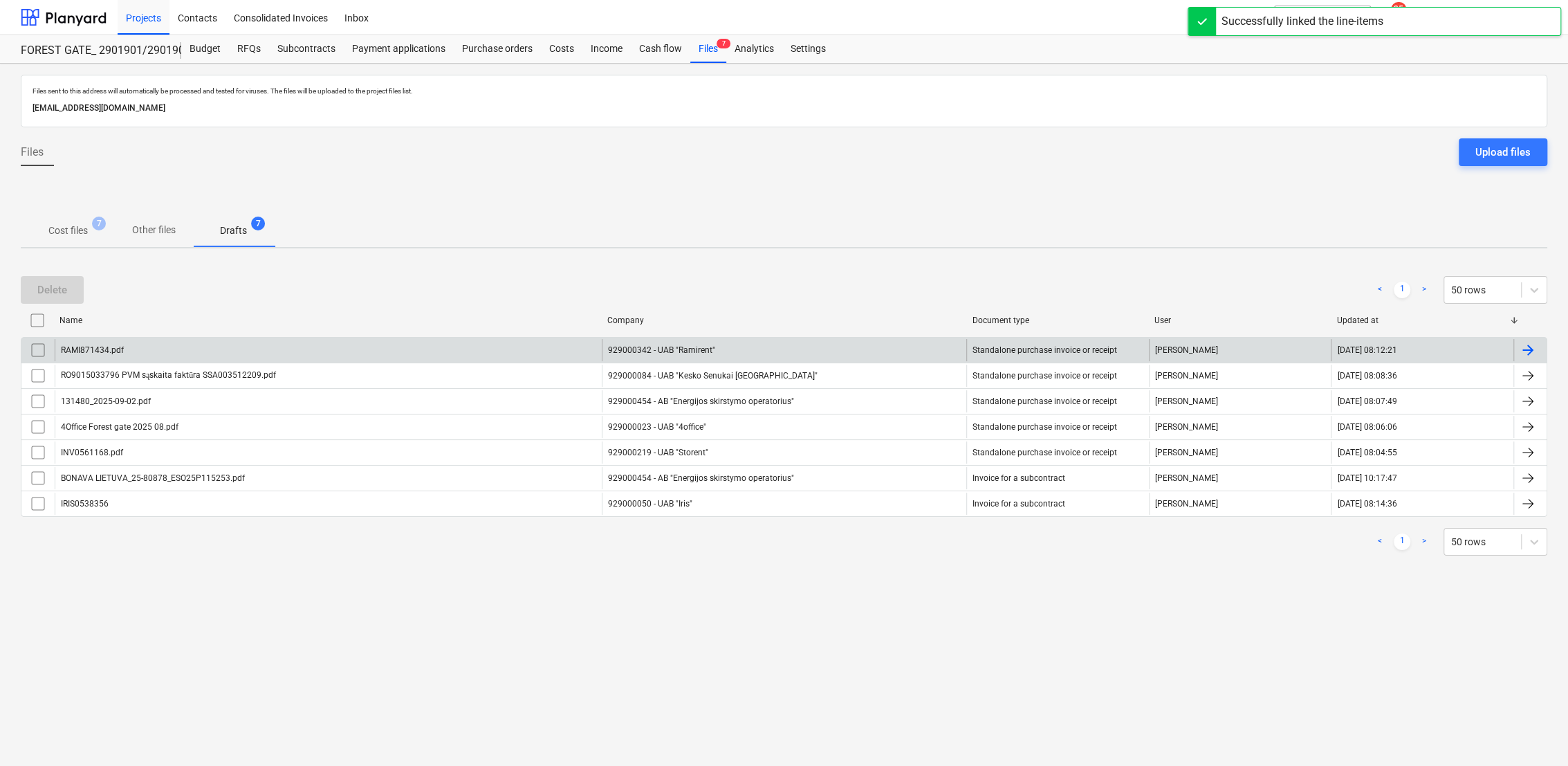
click at [1533, 348] on div at bounding box center [1528, 350] width 17 height 17
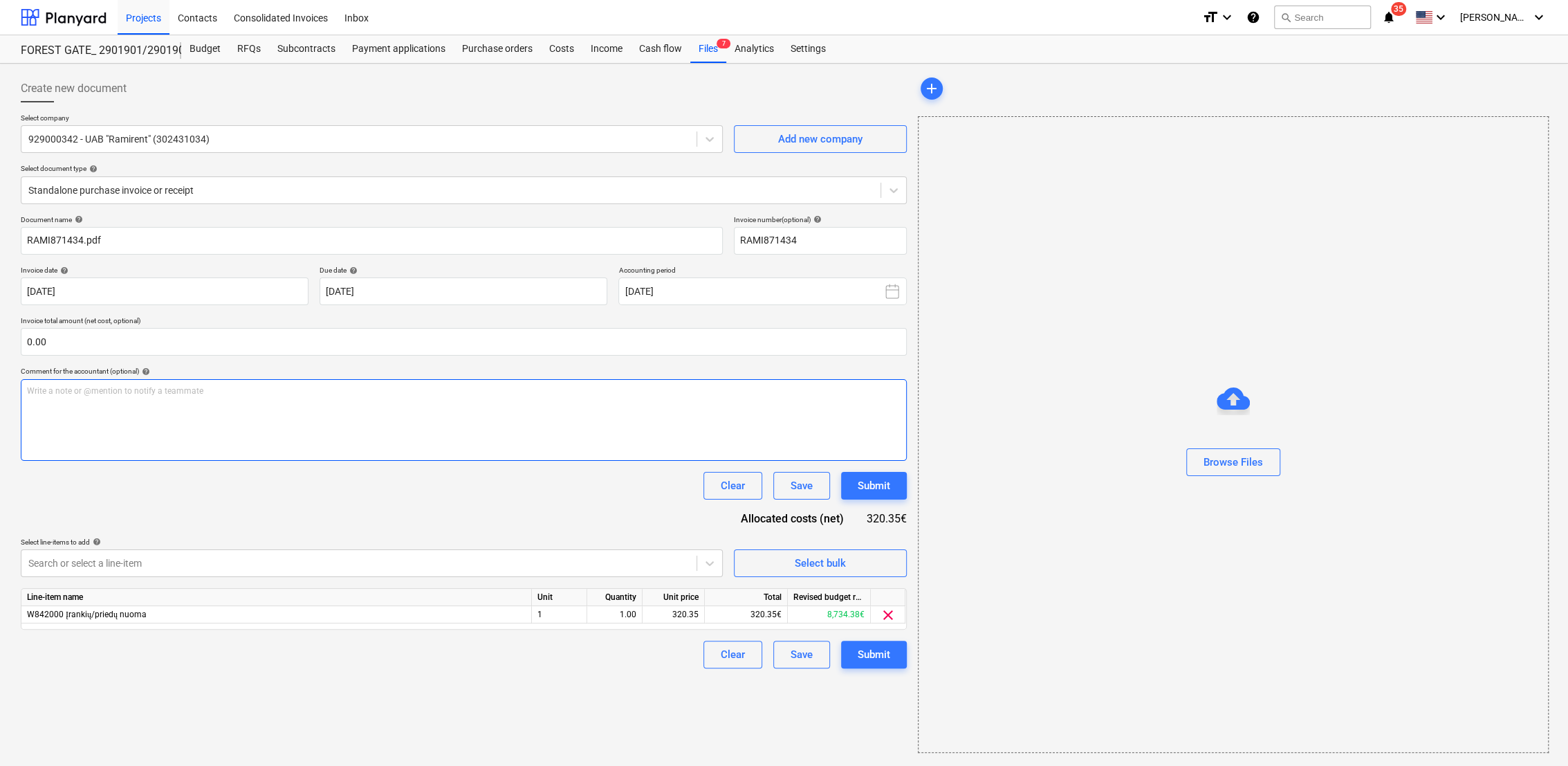
type input "RAMI871434"
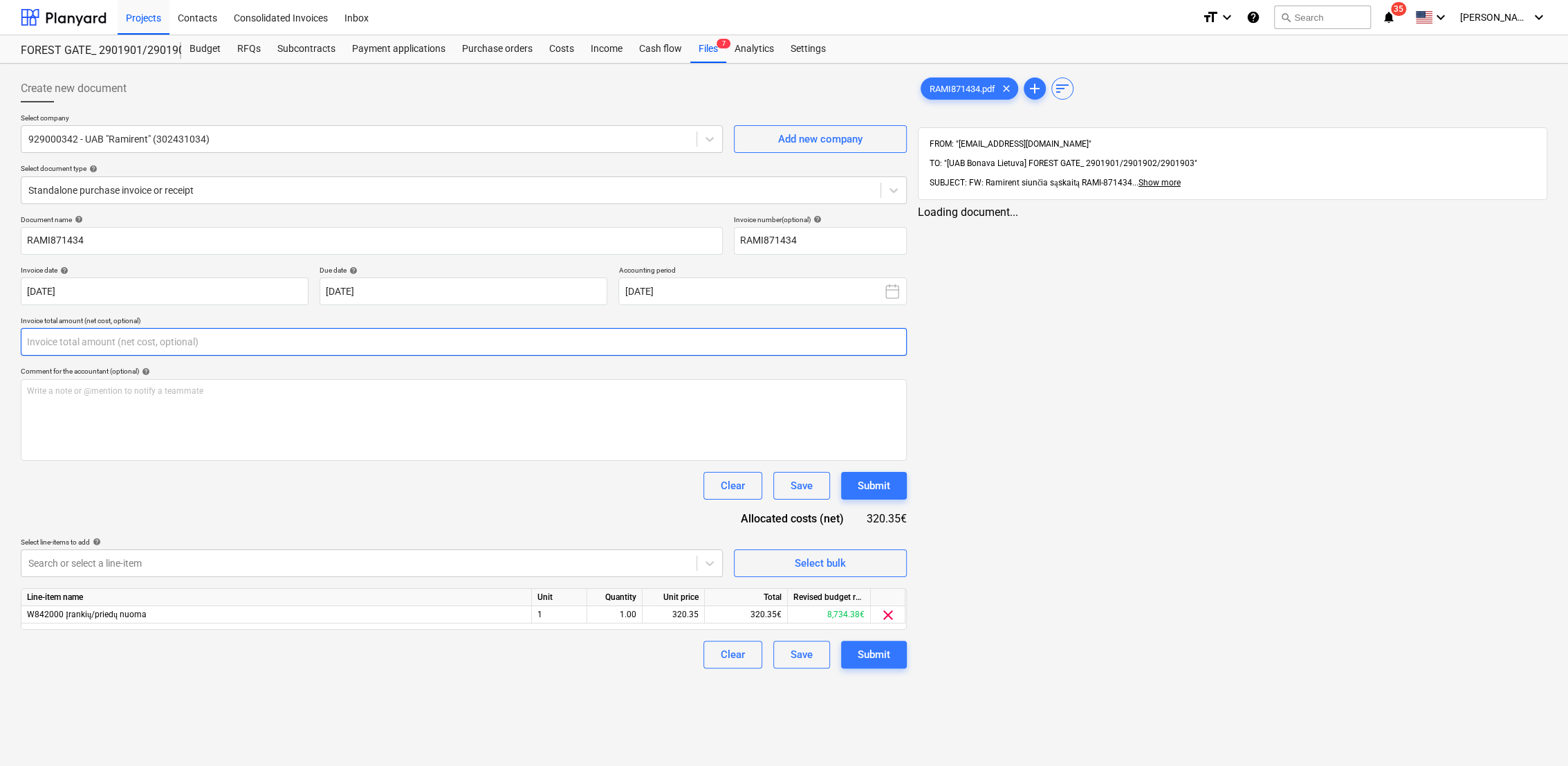
click at [115, 347] on input "text" at bounding box center [464, 342] width 886 height 27
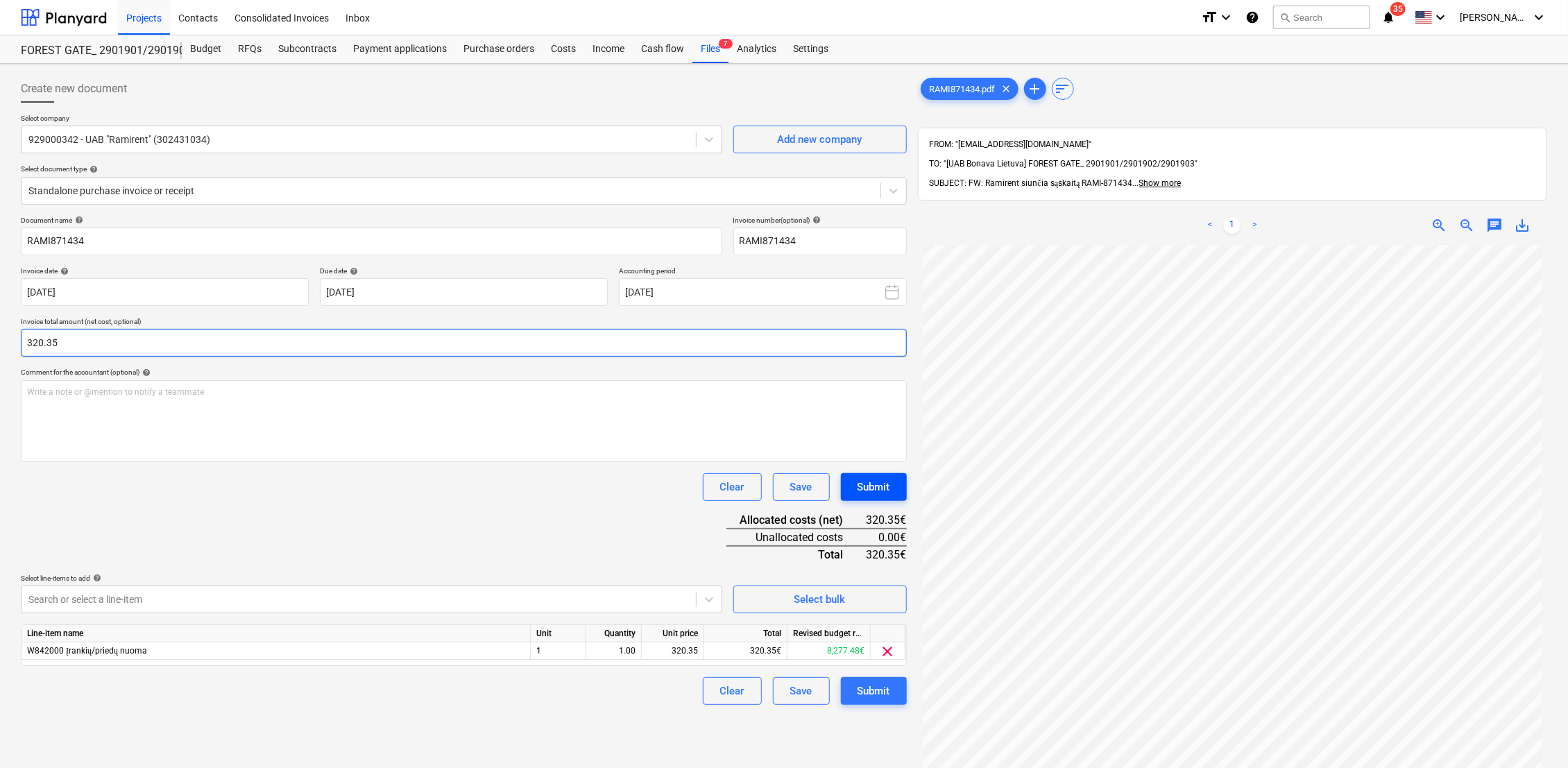
type input "320.35"
click at [887, 486] on div "Submit" at bounding box center [874, 487] width 33 height 18
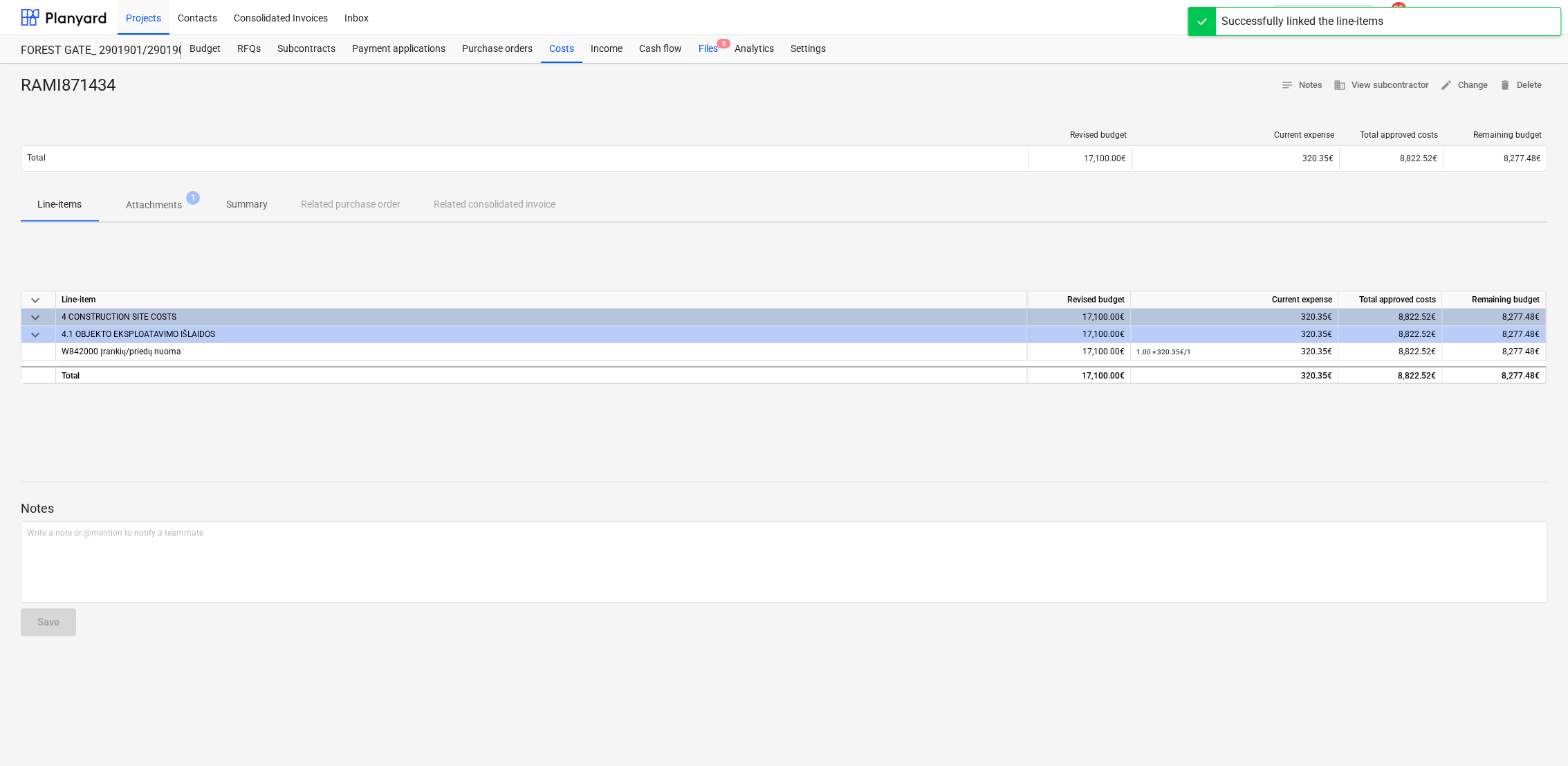
click at [713, 48] on div "Files 6" at bounding box center [708, 49] width 36 height 27
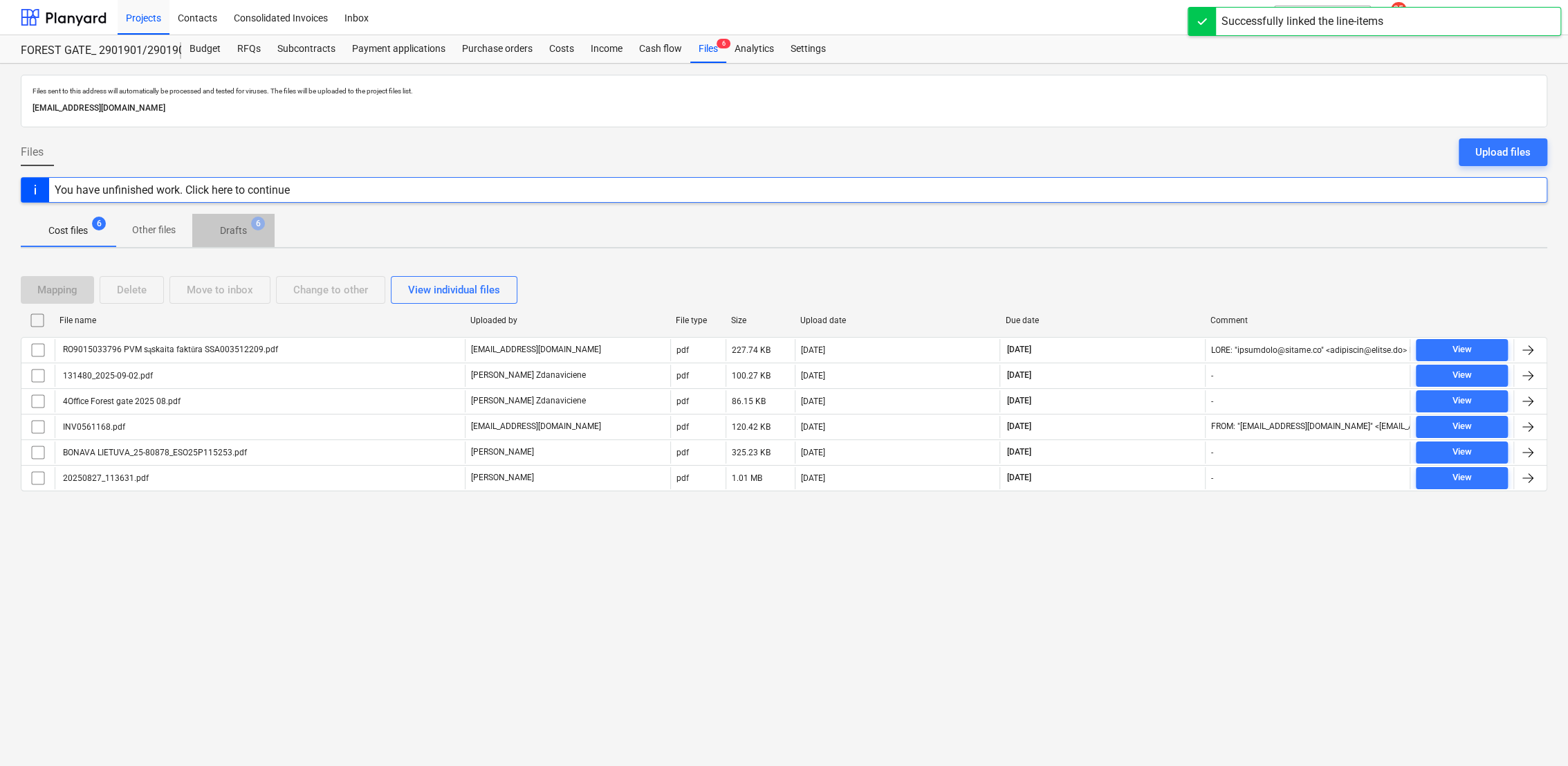
click at [239, 229] on p "Drafts" at bounding box center [233, 231] width 27 height 14
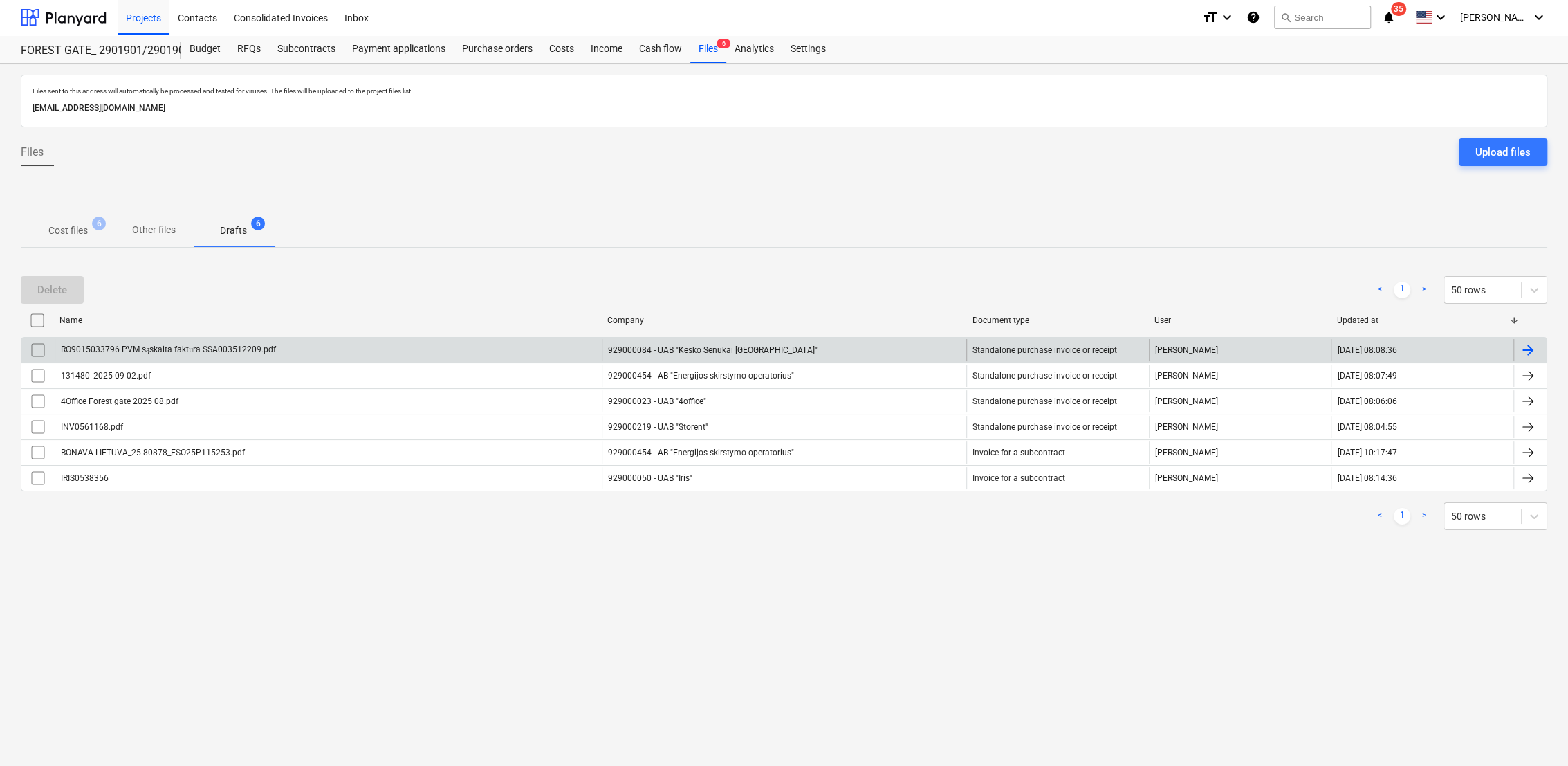
click at [1533, 349] on div at bounding box center [1528, 350] width 17 height 17
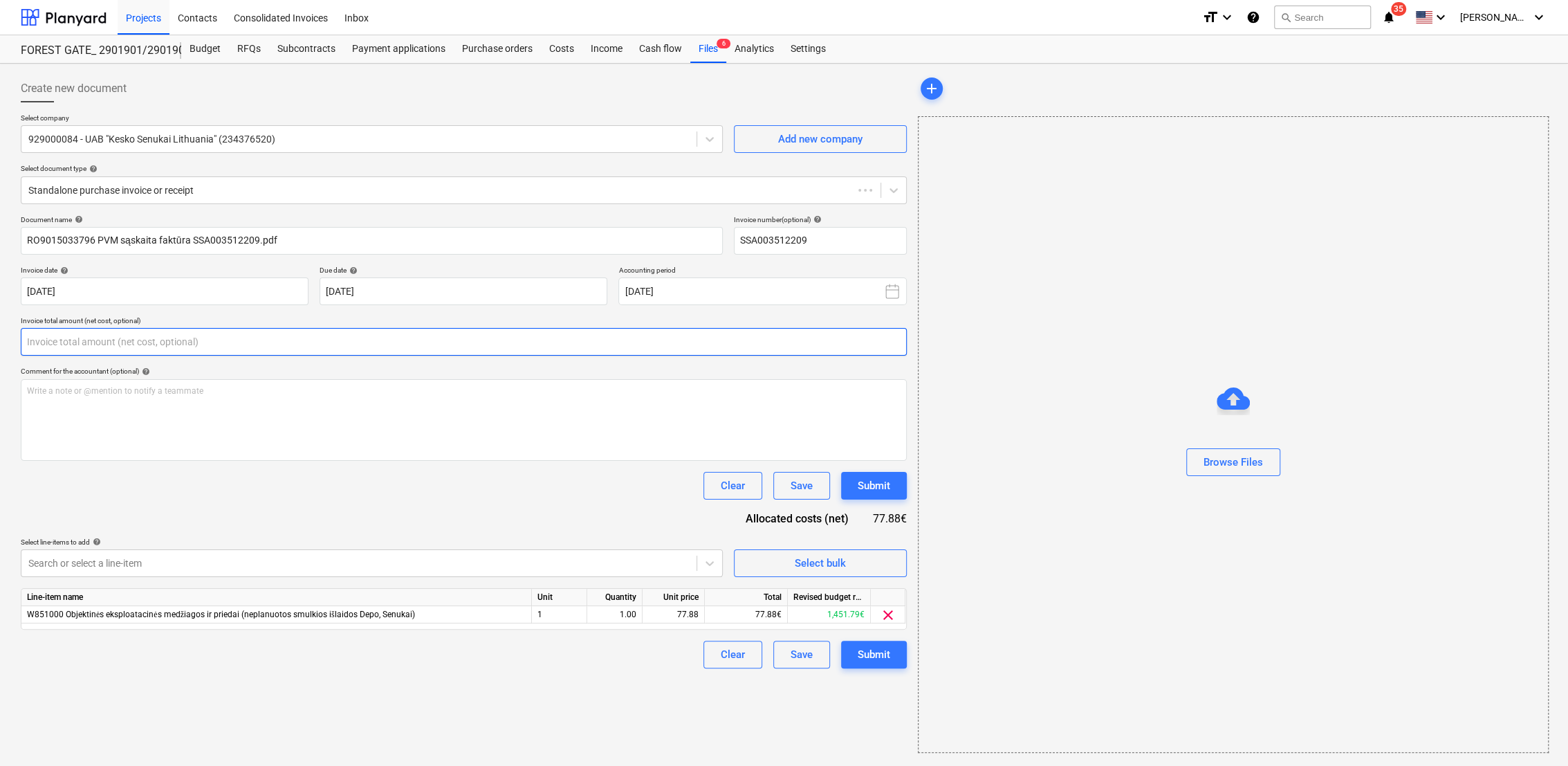
click at [71, 348] on input "text" at bounding box center [464, 342] width 886 height 27
type input "SSA003512209"
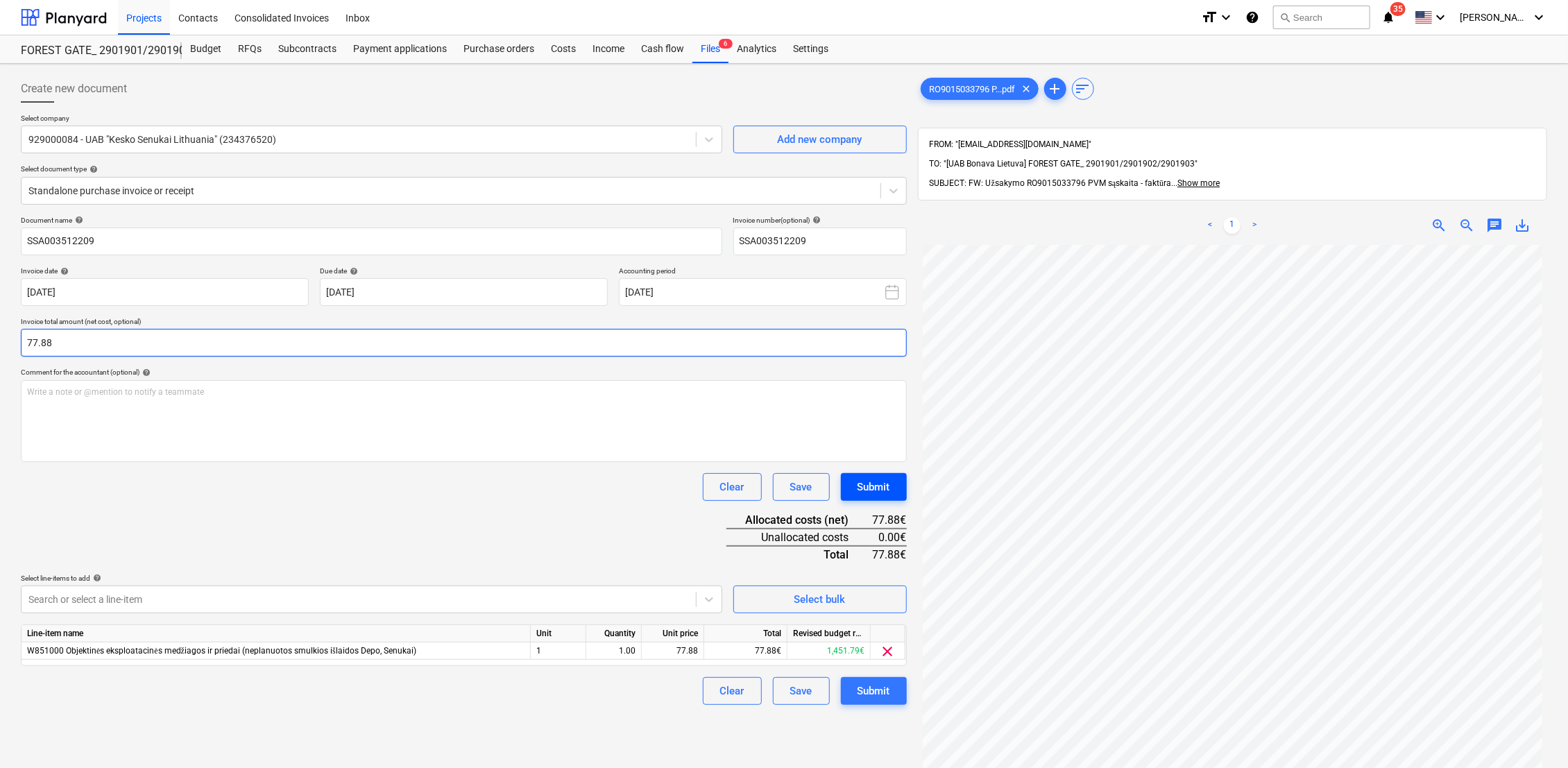
type input "77.88"
click at [885, 485] on div "Submit" at bounding box center [874, 487] width 33 height 18
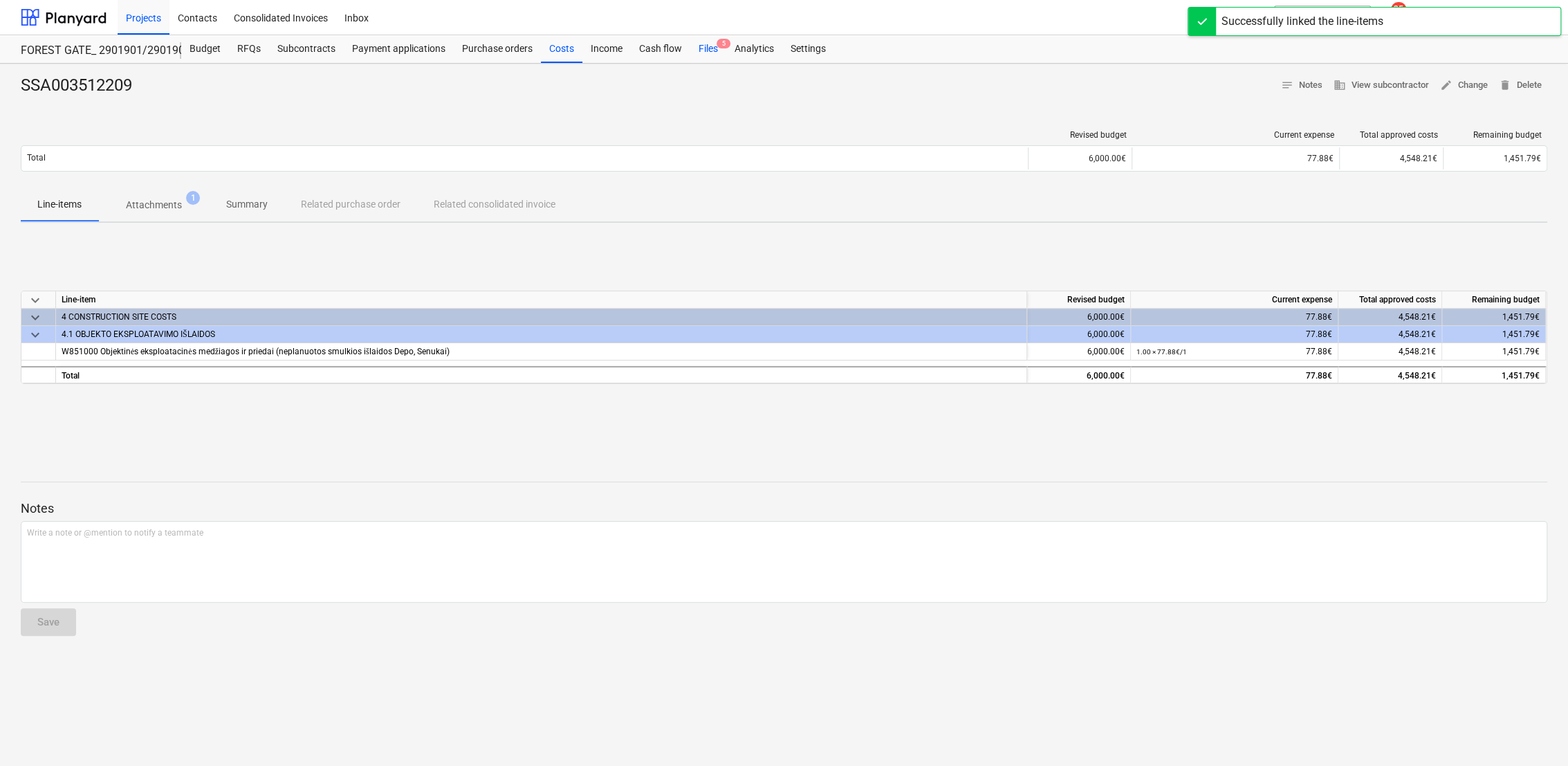
click at [707, 44] on div "Files 5" at bounding box center [708, 49] width 36 height 27
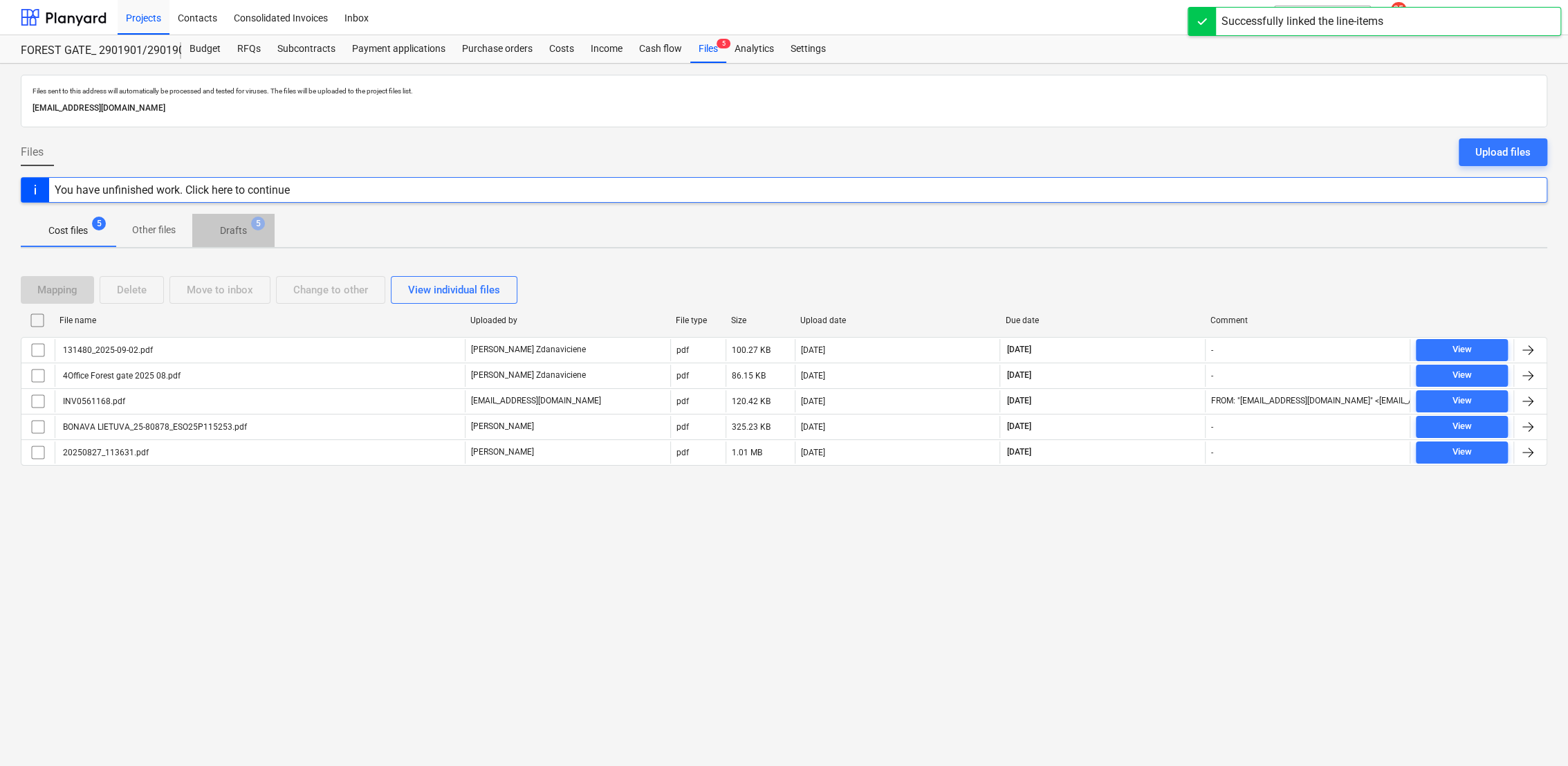
click at [230, 233] on p "Drafts" at bounding box center [233, 231] width 27 height 14
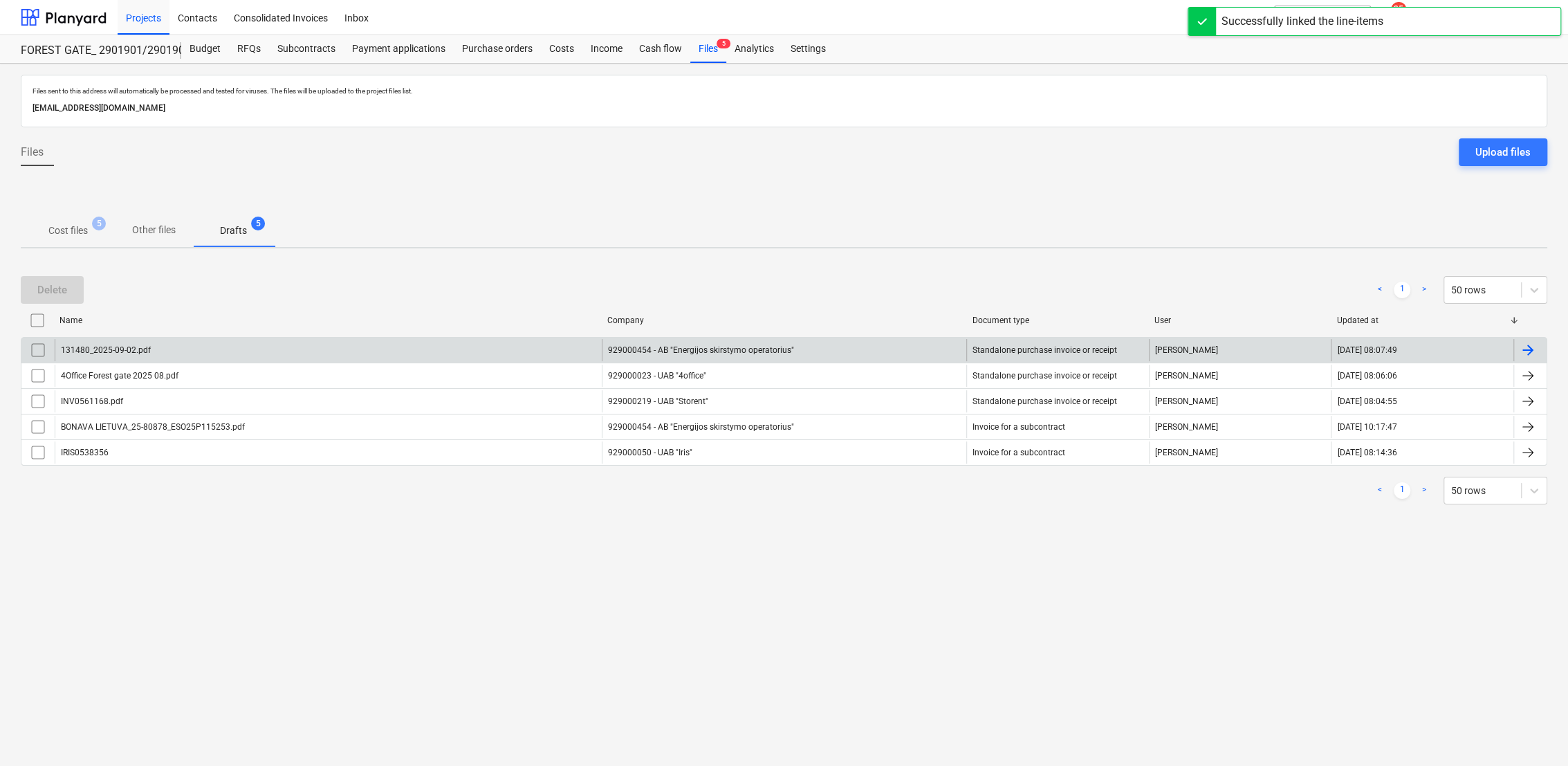
click at [1536, 349] on div at bounding box center [1530, 350] width 33 height 22
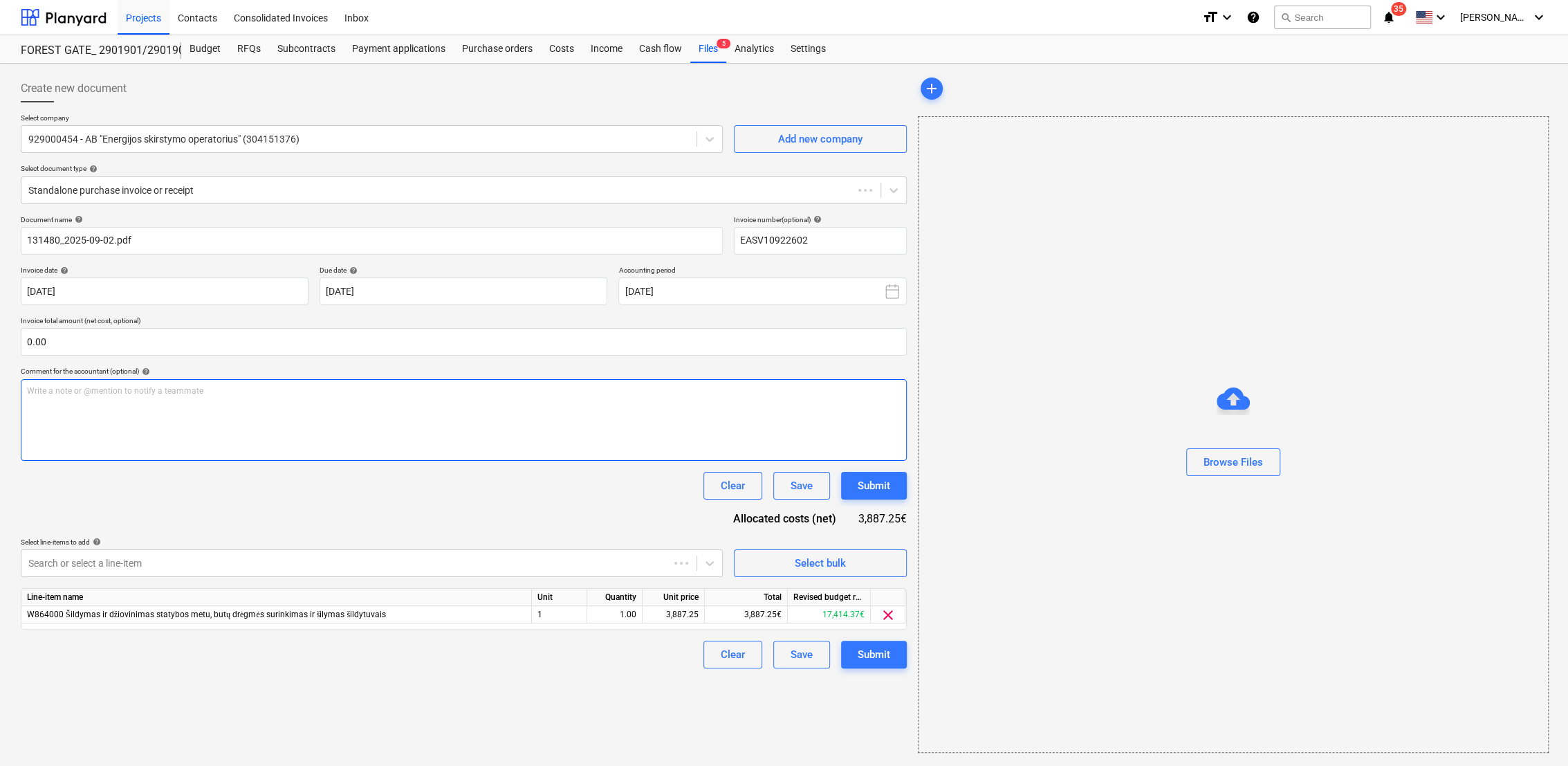
type input "EASV10922602"
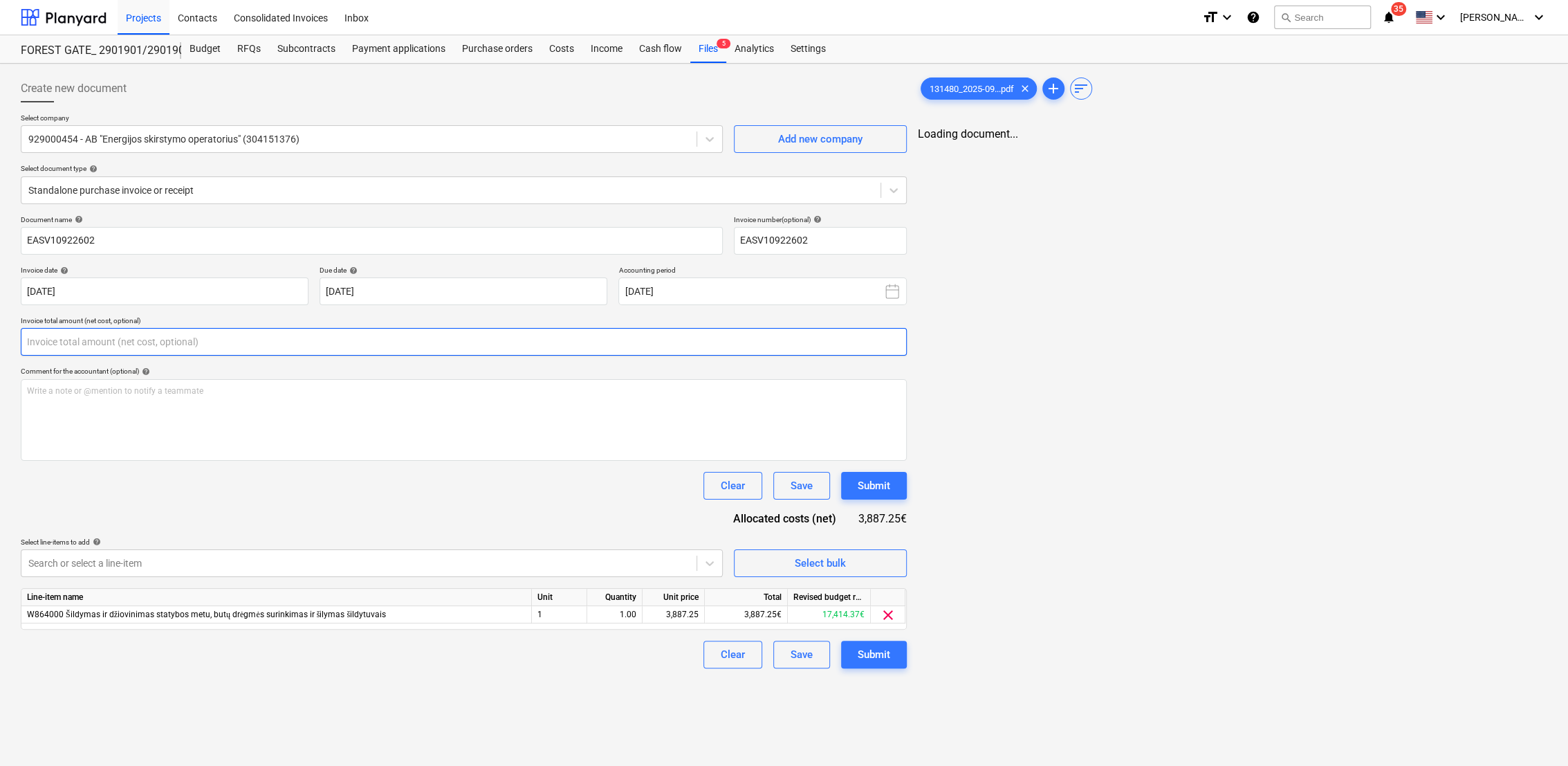
click at [113, 348] on input "text" at bounding box center [464, 342] width 886 height 27
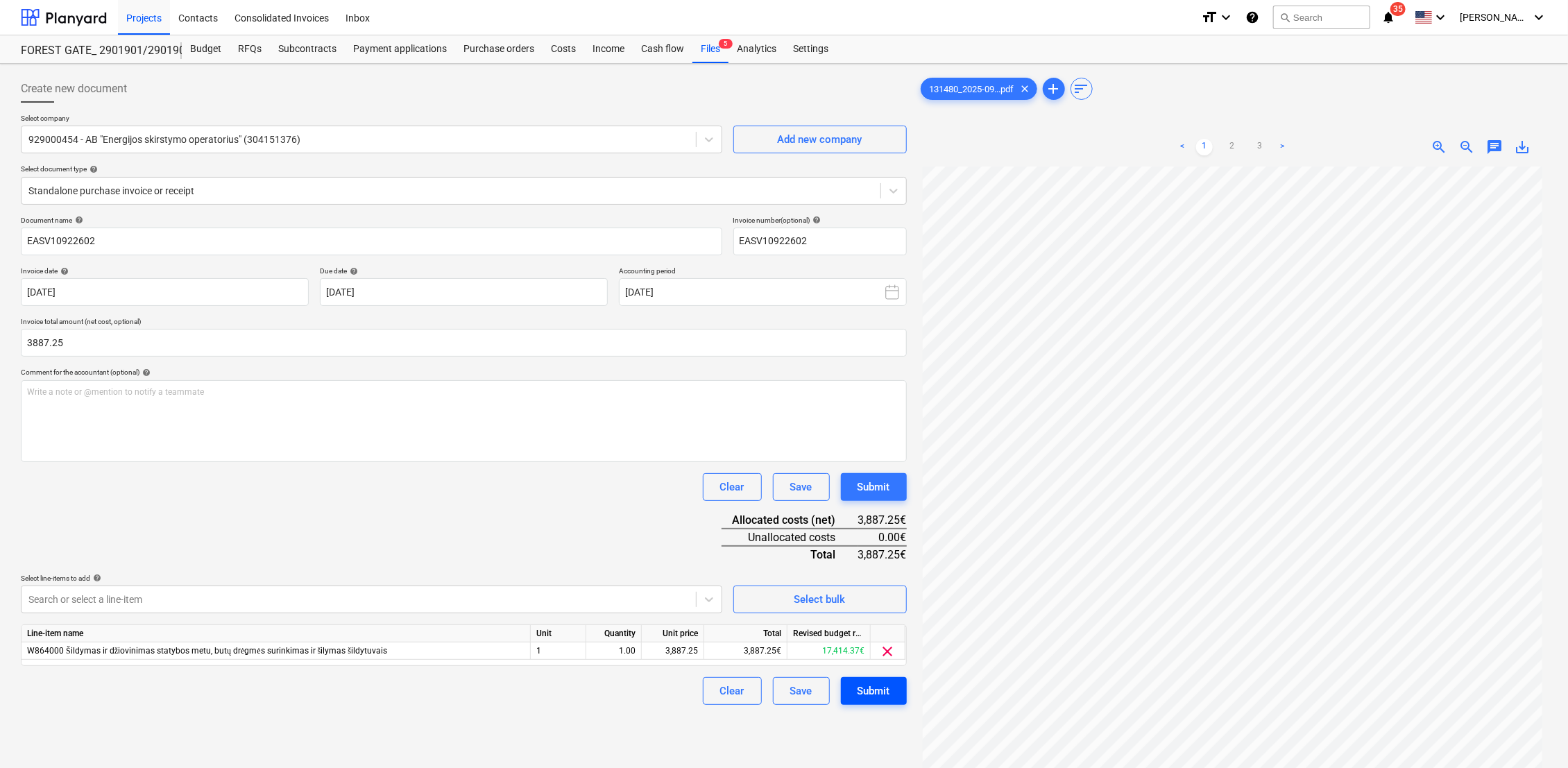
type input "3,887.25"
click at [888, 694] on div "Submit" at bounding box center [874, 691] width 33 height 18
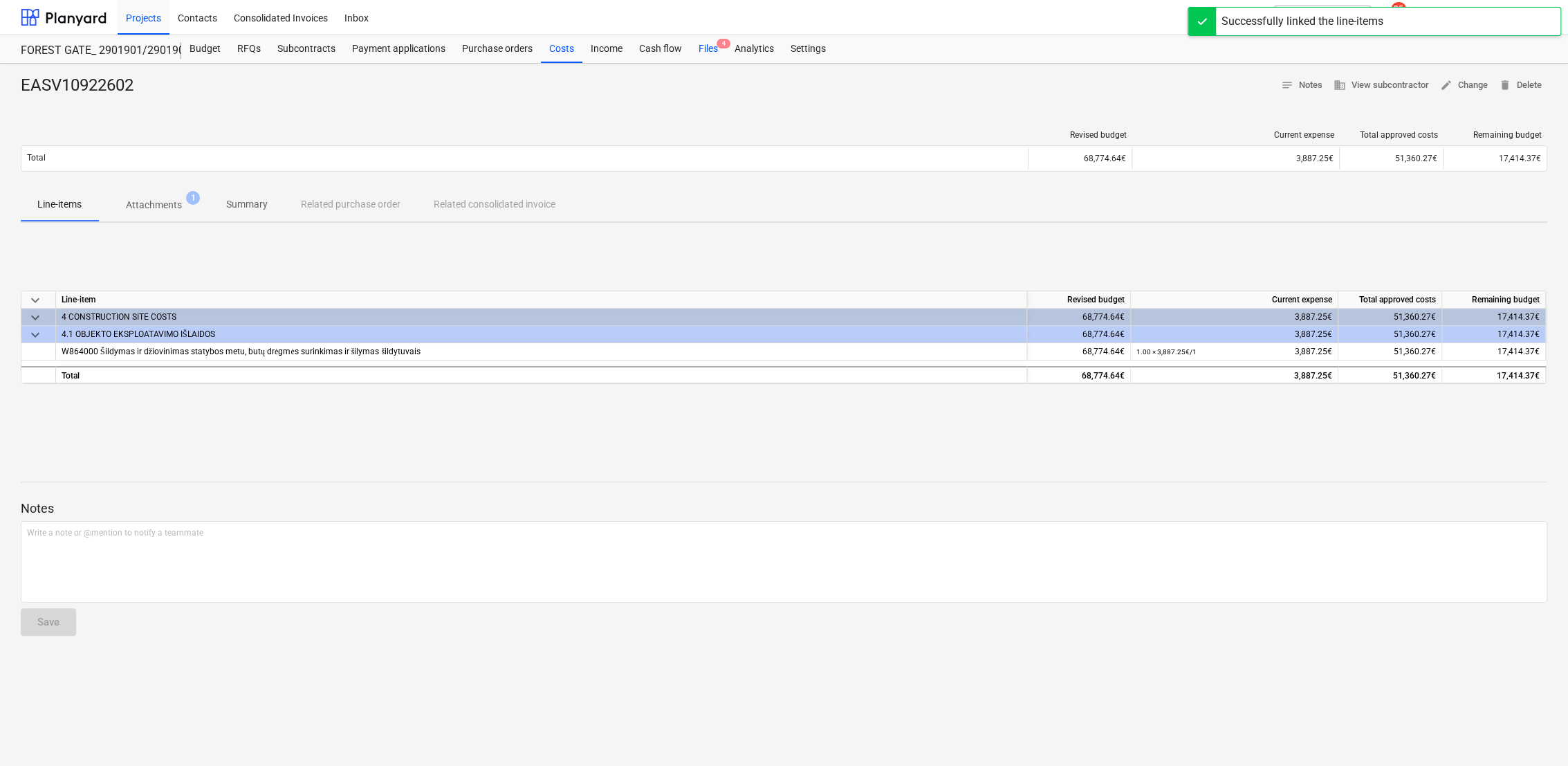
click at [705, 43] on div "Files 4" at bounding box center [708, 49] width 36 height 27
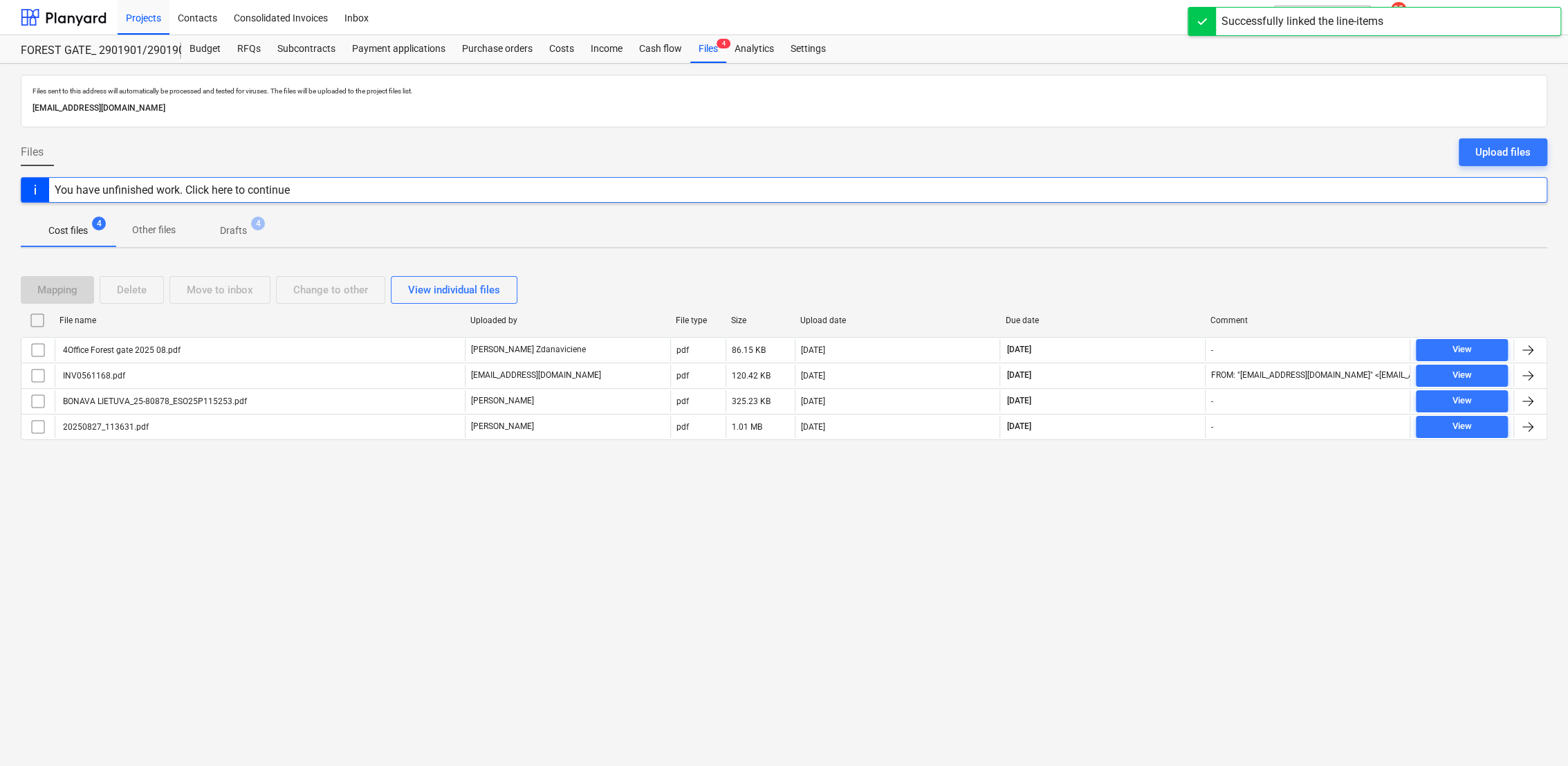
click at [242, 232] on p "Drafts" at bounding box center [233, 231] width 27 height 14
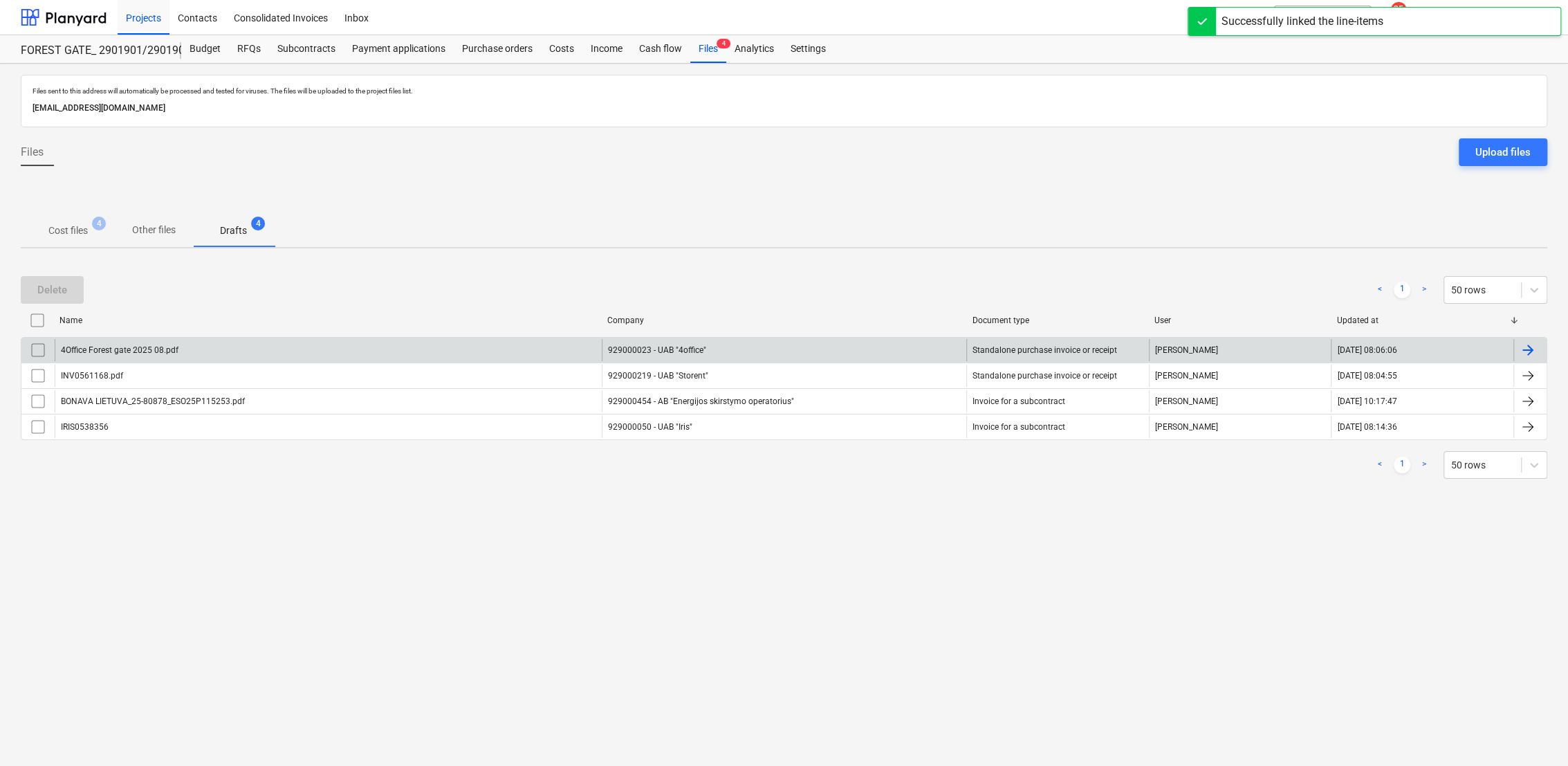
click at [1533, 350] on div at bounding box center [1528, 350] width 17 height 17
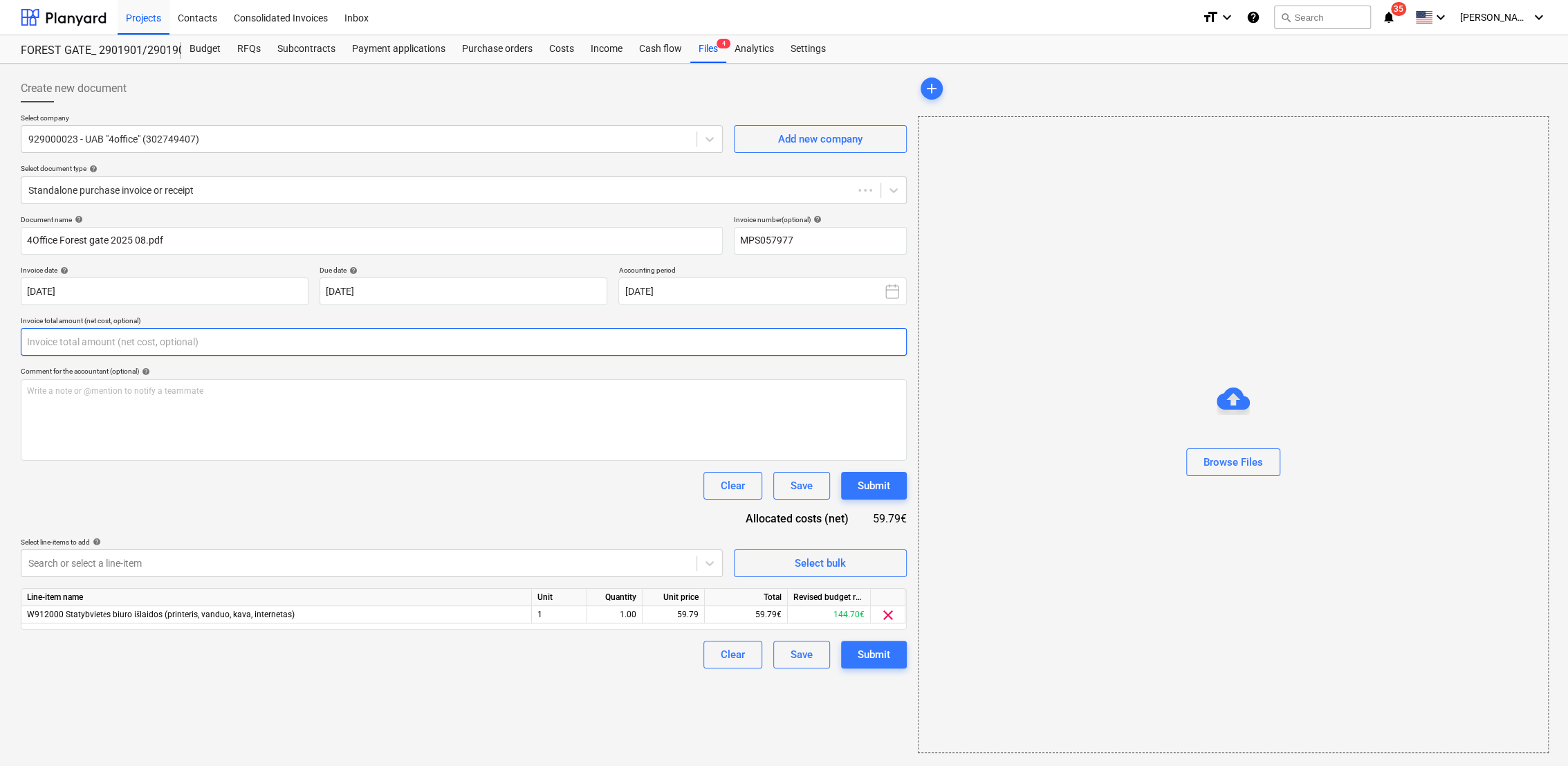
click at [73, 340] on input "text" at bounding box center [464, 342] width 886 height 27
type input "MPS057977"
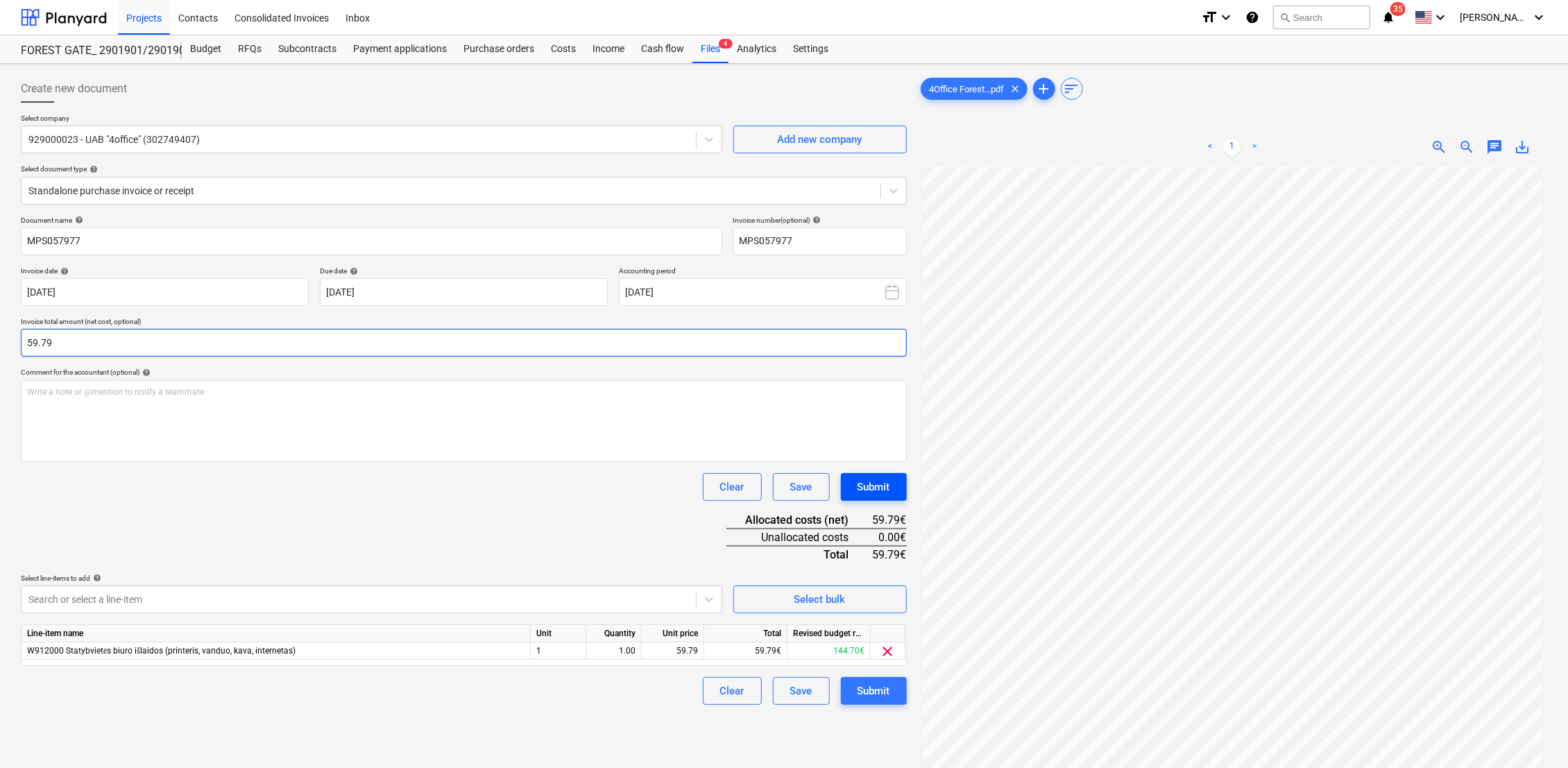
type input "59.79"
click at [891, 489] on button "Submit" at bounding box center [874, 487] width 66 height 27
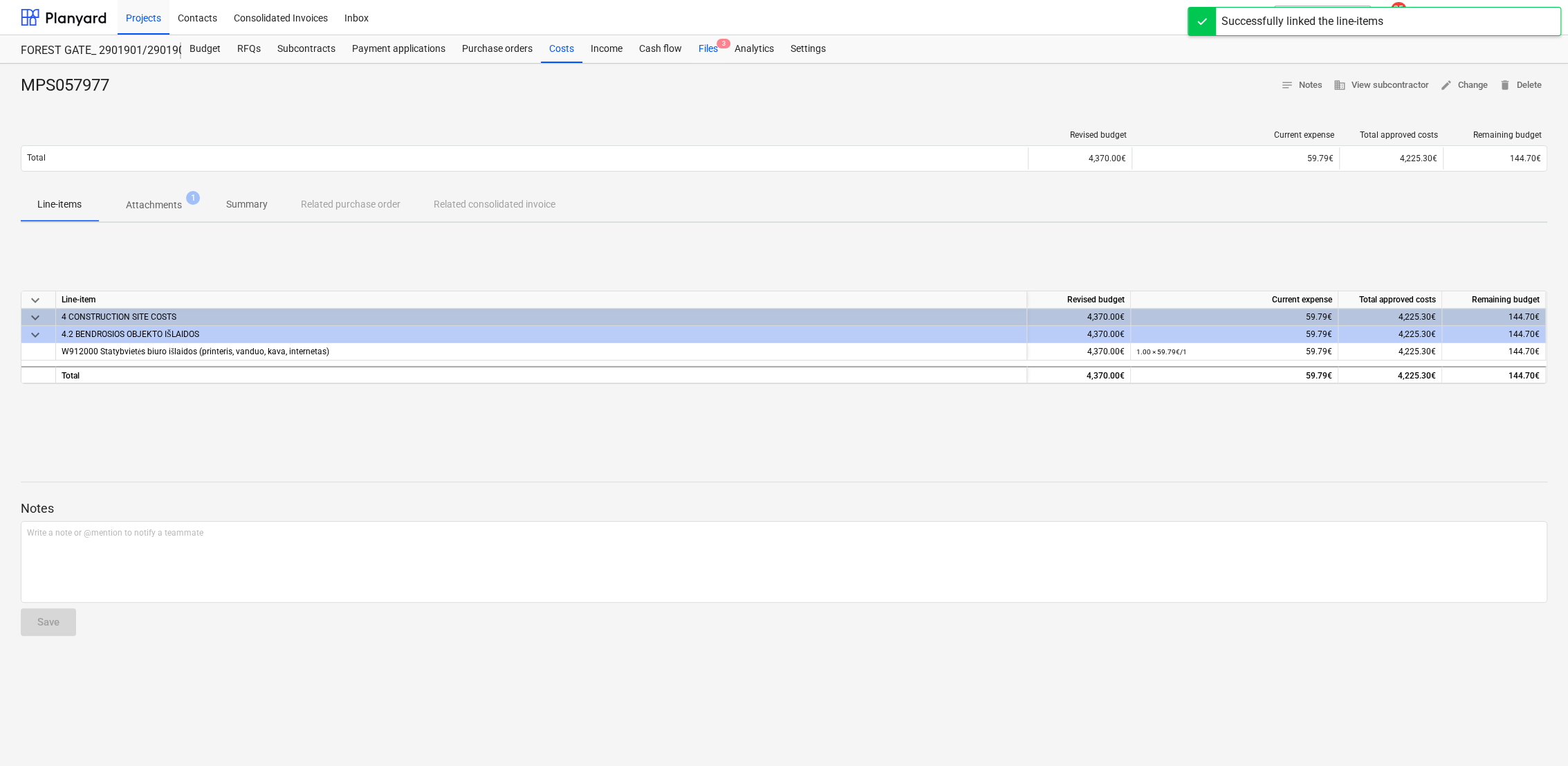
click at [712, 49] on div "Files 3" at bounding box center [708, 49] width 36 height 27
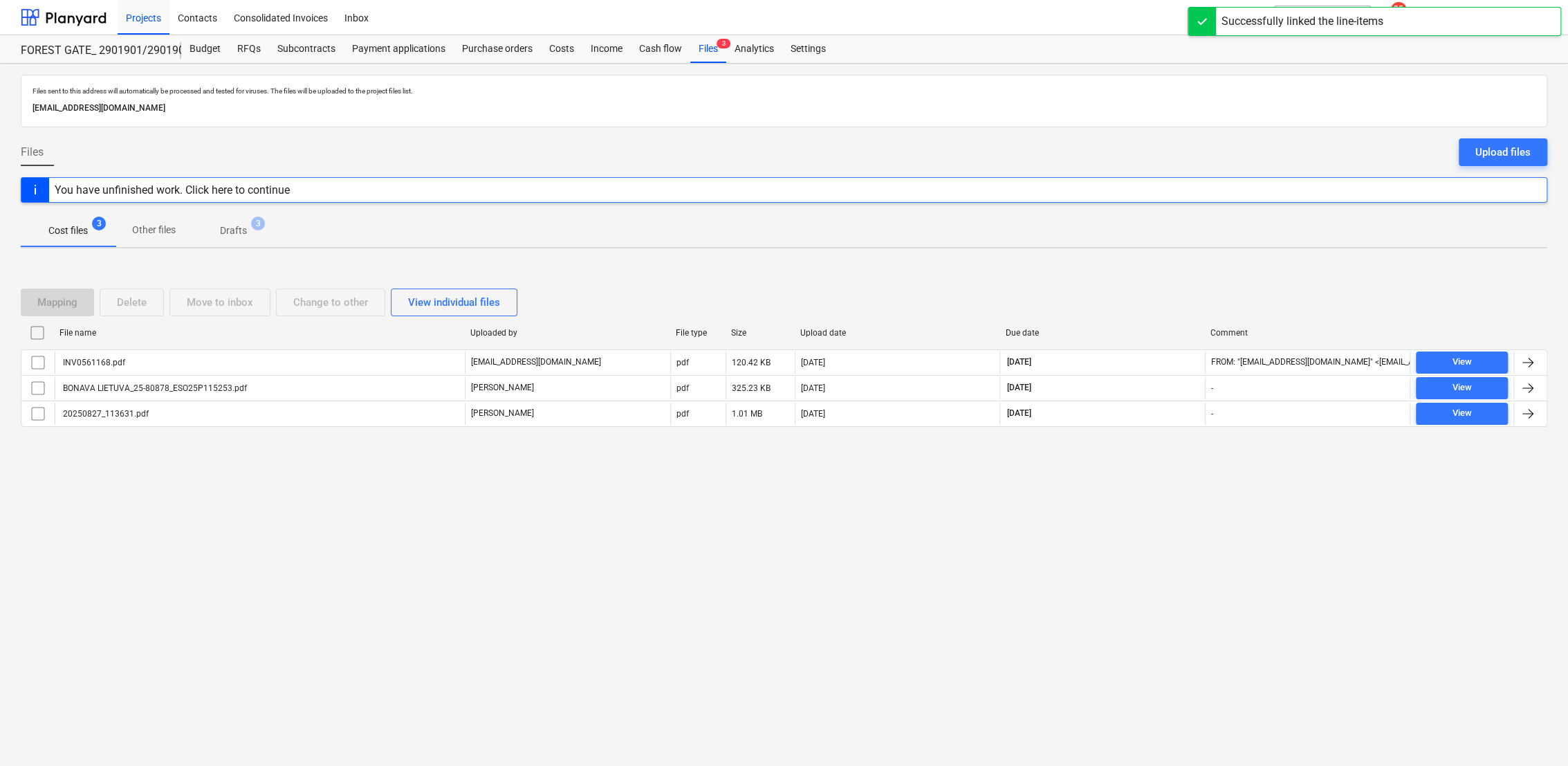
click at [235, 226] on p "Drafts" at bounding box center [233, 231] width 27 height 14
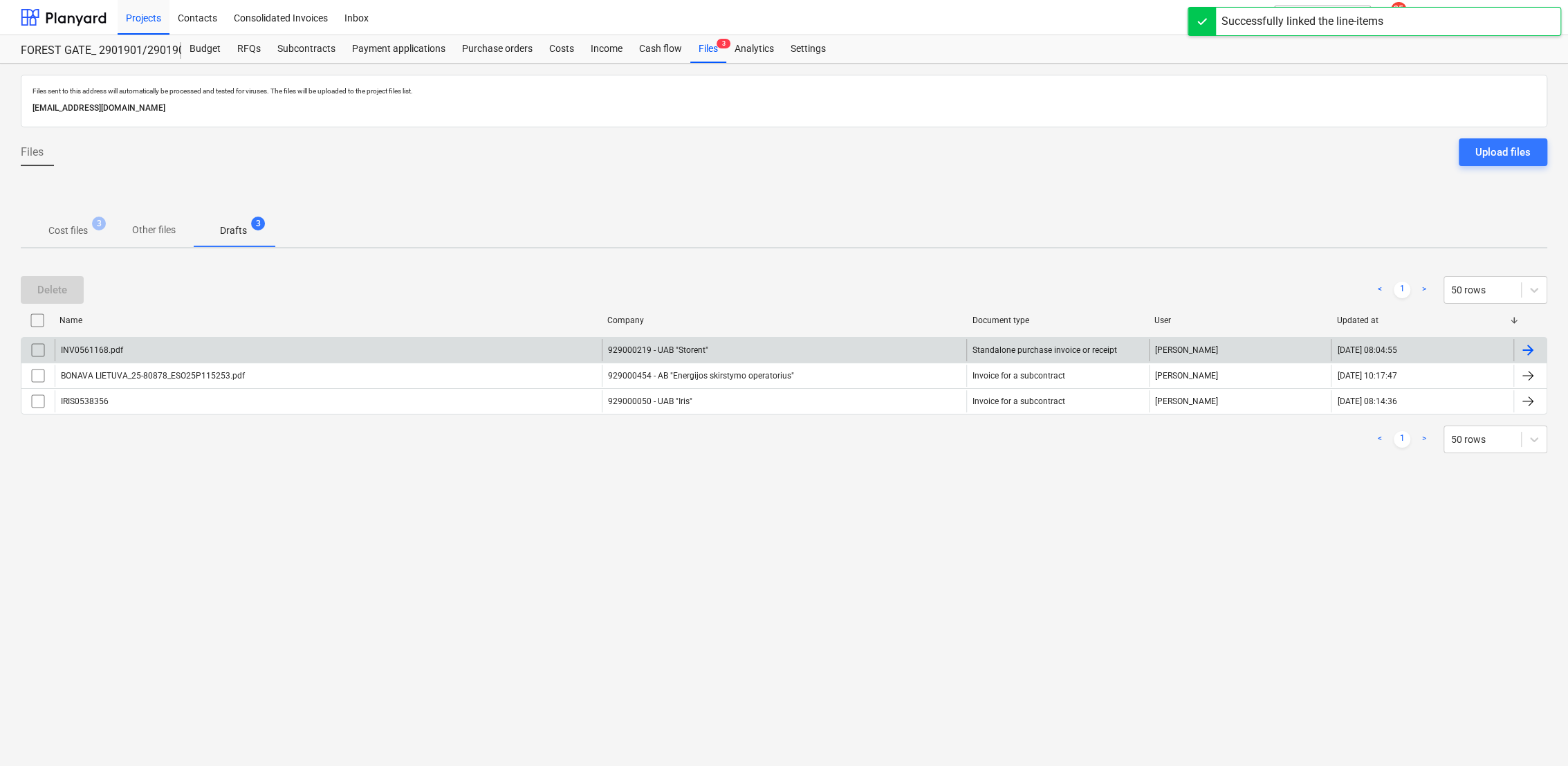
click at [1540, 348] on div at bounding box center [1530, 350] width 33 height 22
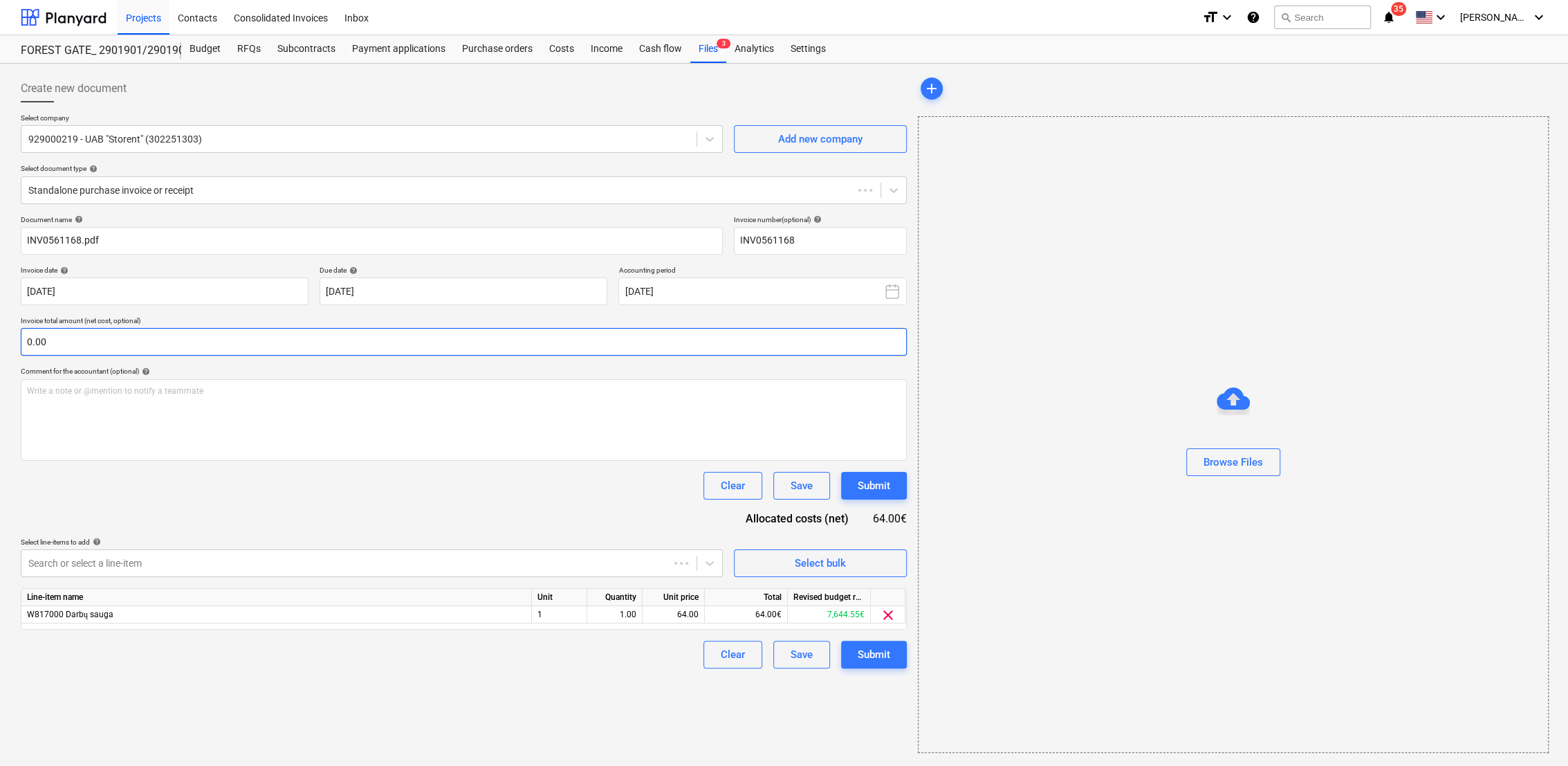
type input "INV0561168"
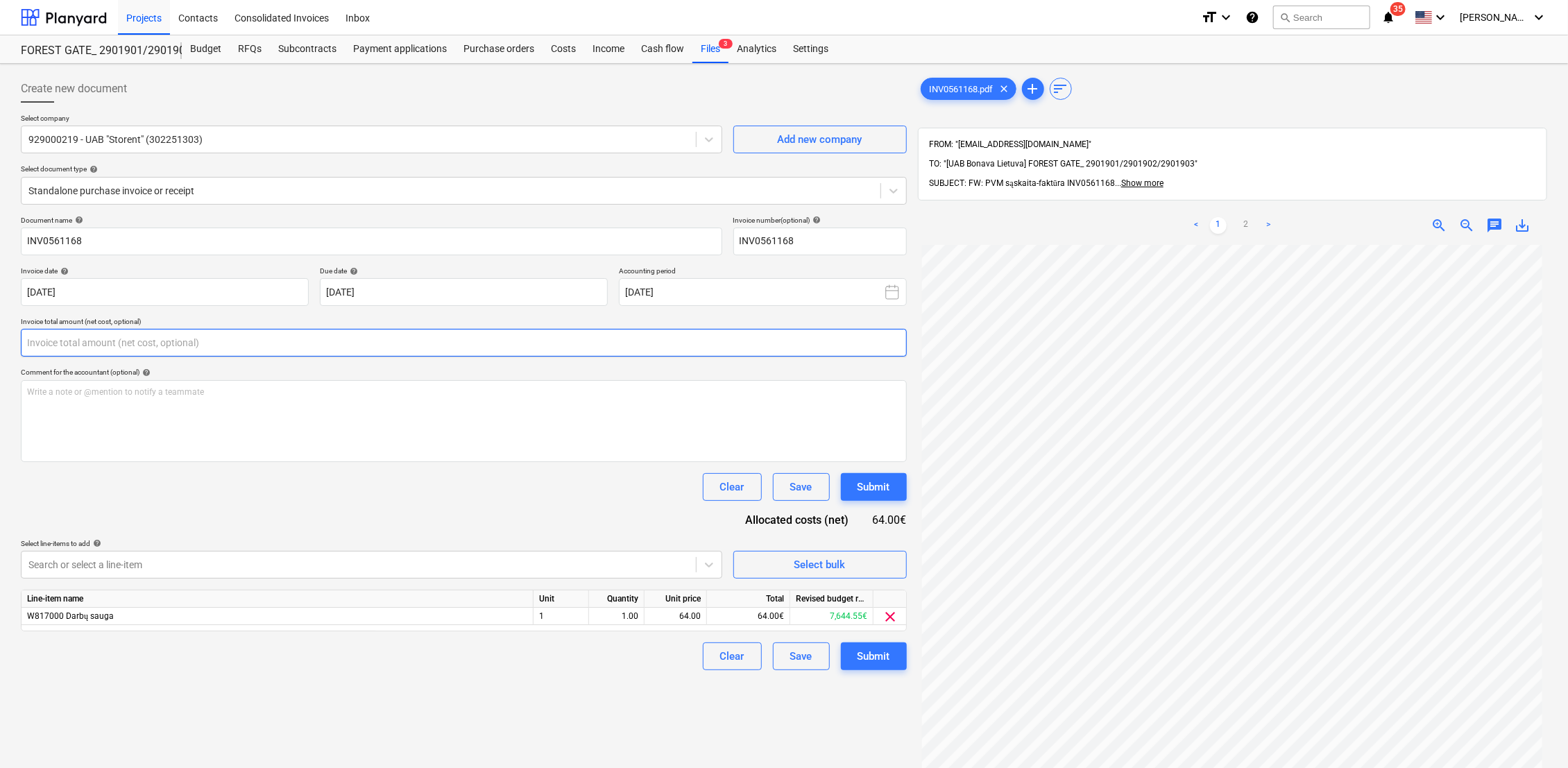
click at [103, 346] on input "text" at bounding box center [464, 343] width 886 height 27
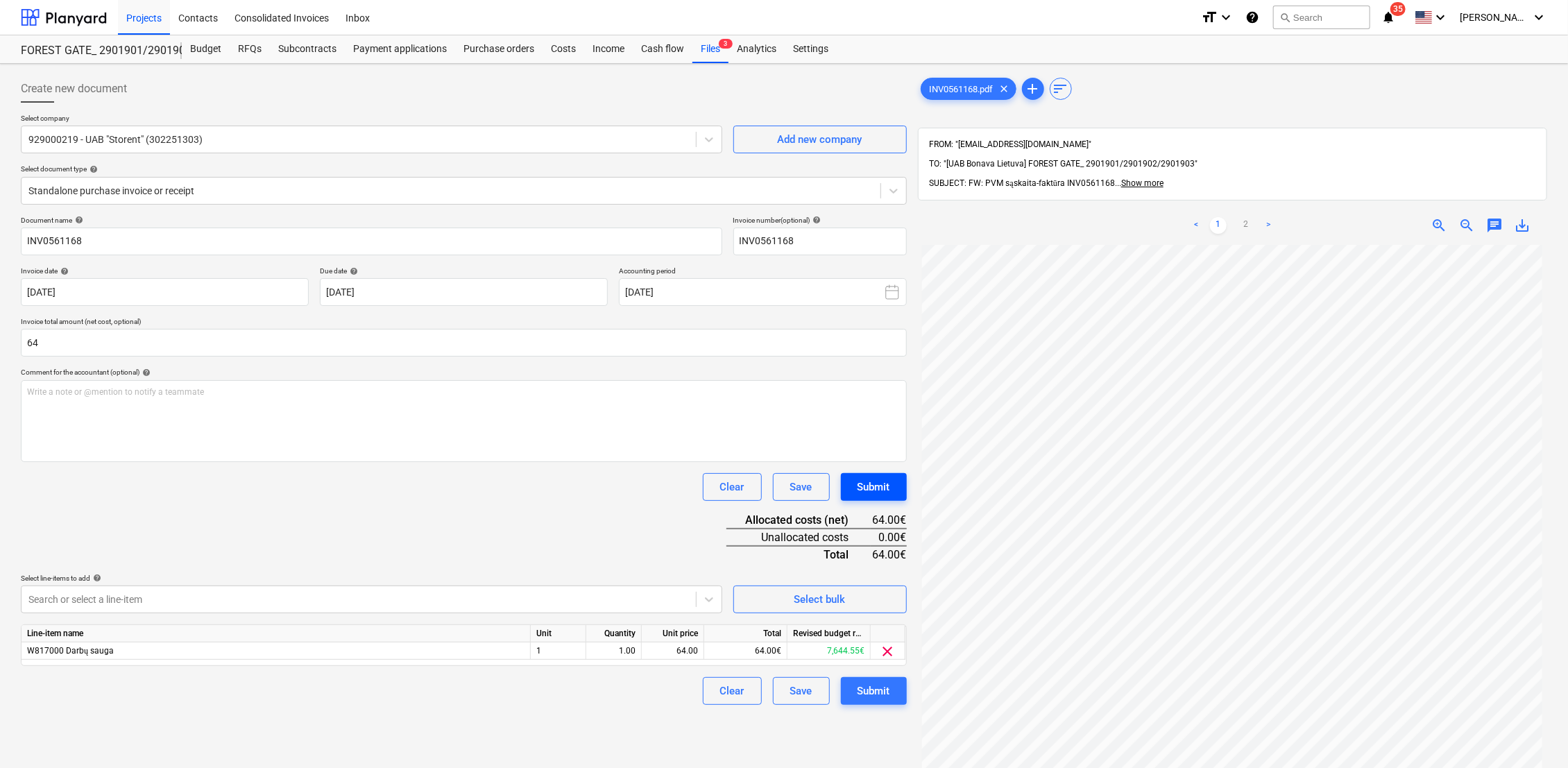
type input "64.00"
click at [881, 479] on div "Submit" at bounding box center [874, 487] width 33 height 18
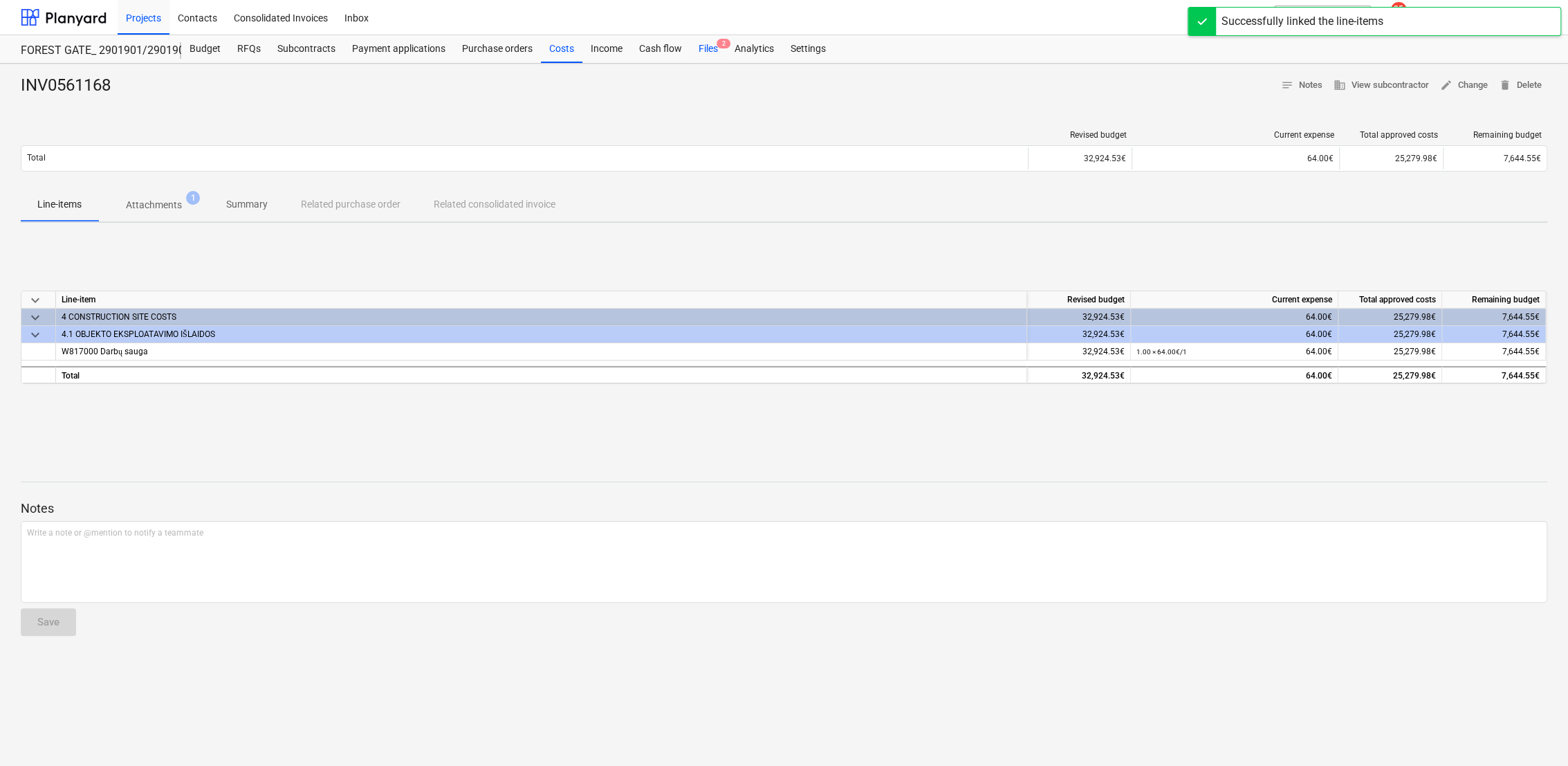
click at [704, 43] on div "Files 2" at bounding box center [708, 49] width 36 height 27
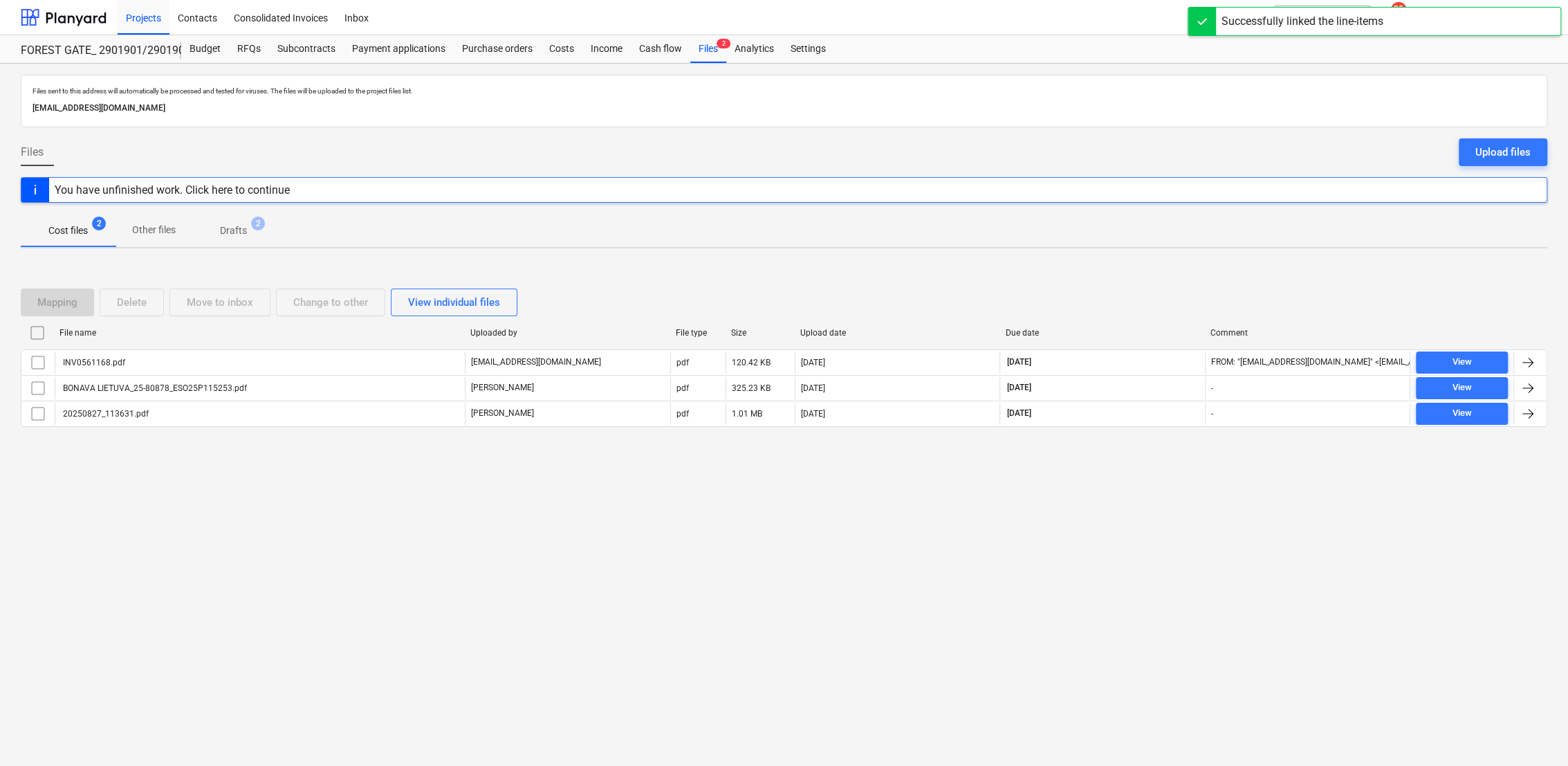
click at [233, 230] on p "Drafts" at bounding box center [233, 231] width 27 height 14
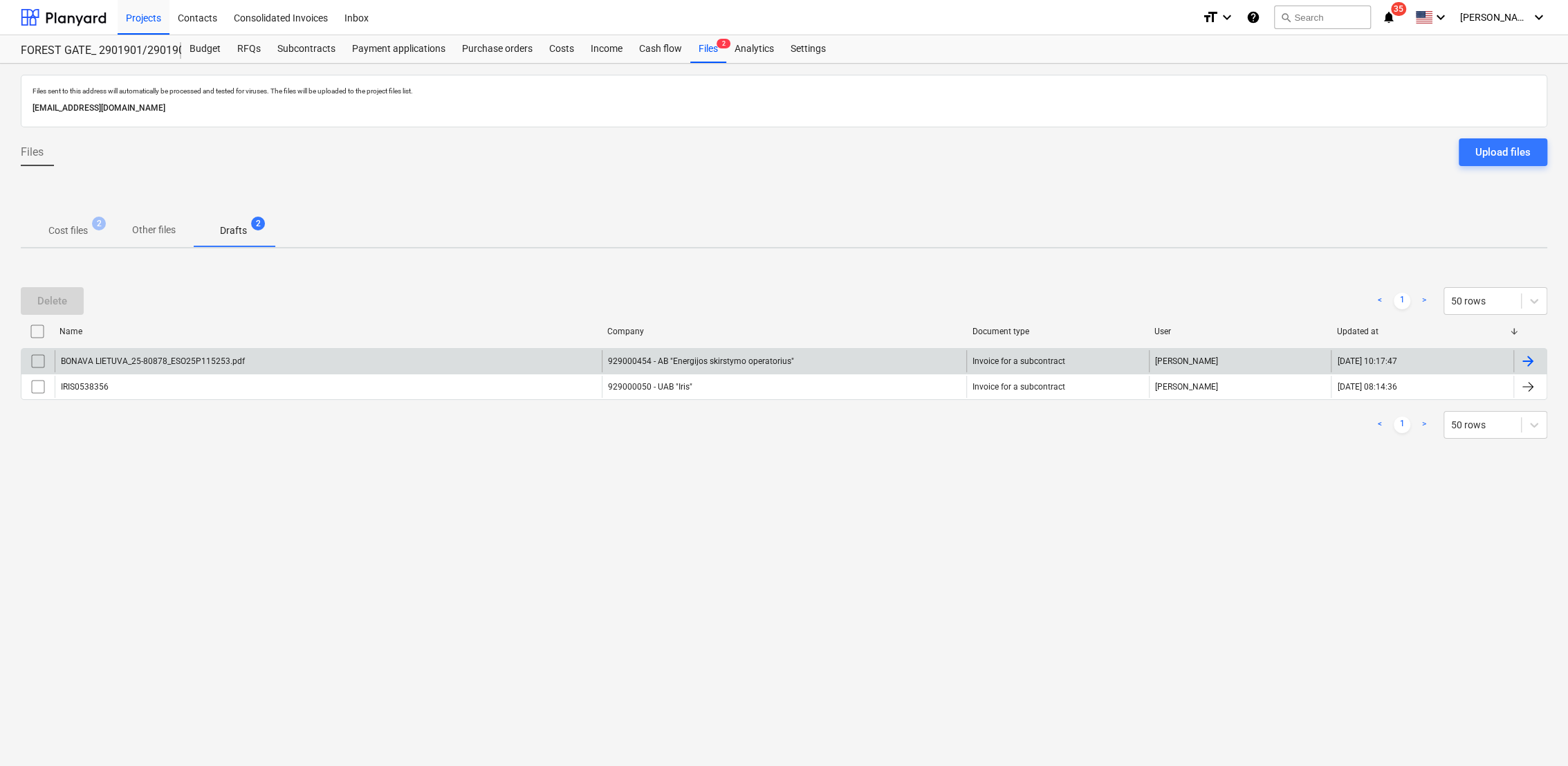
click at [1527, 355] on div at bounding box center [1528, 361] width 17 height 17
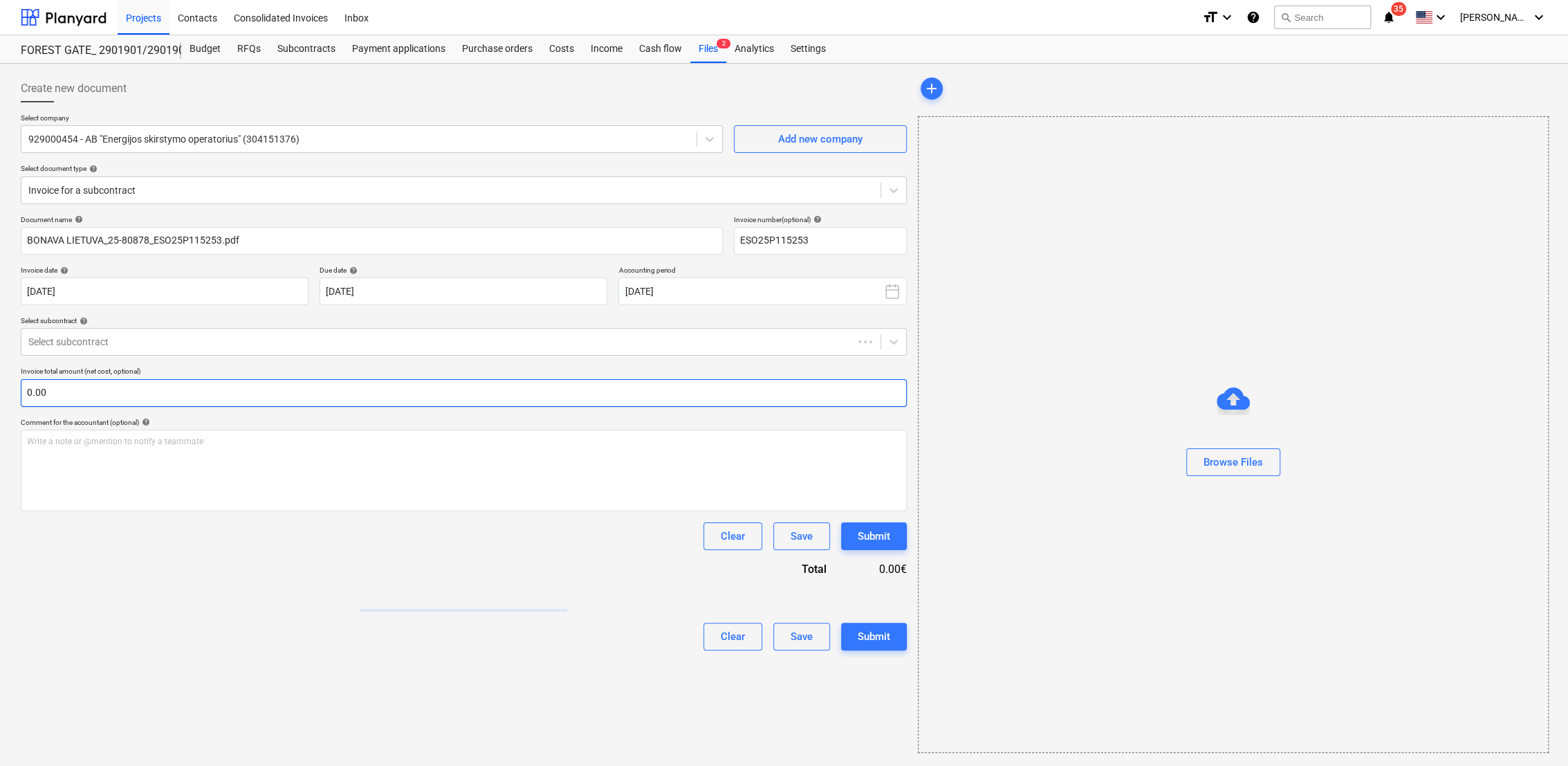
type input "ESO25P115253"
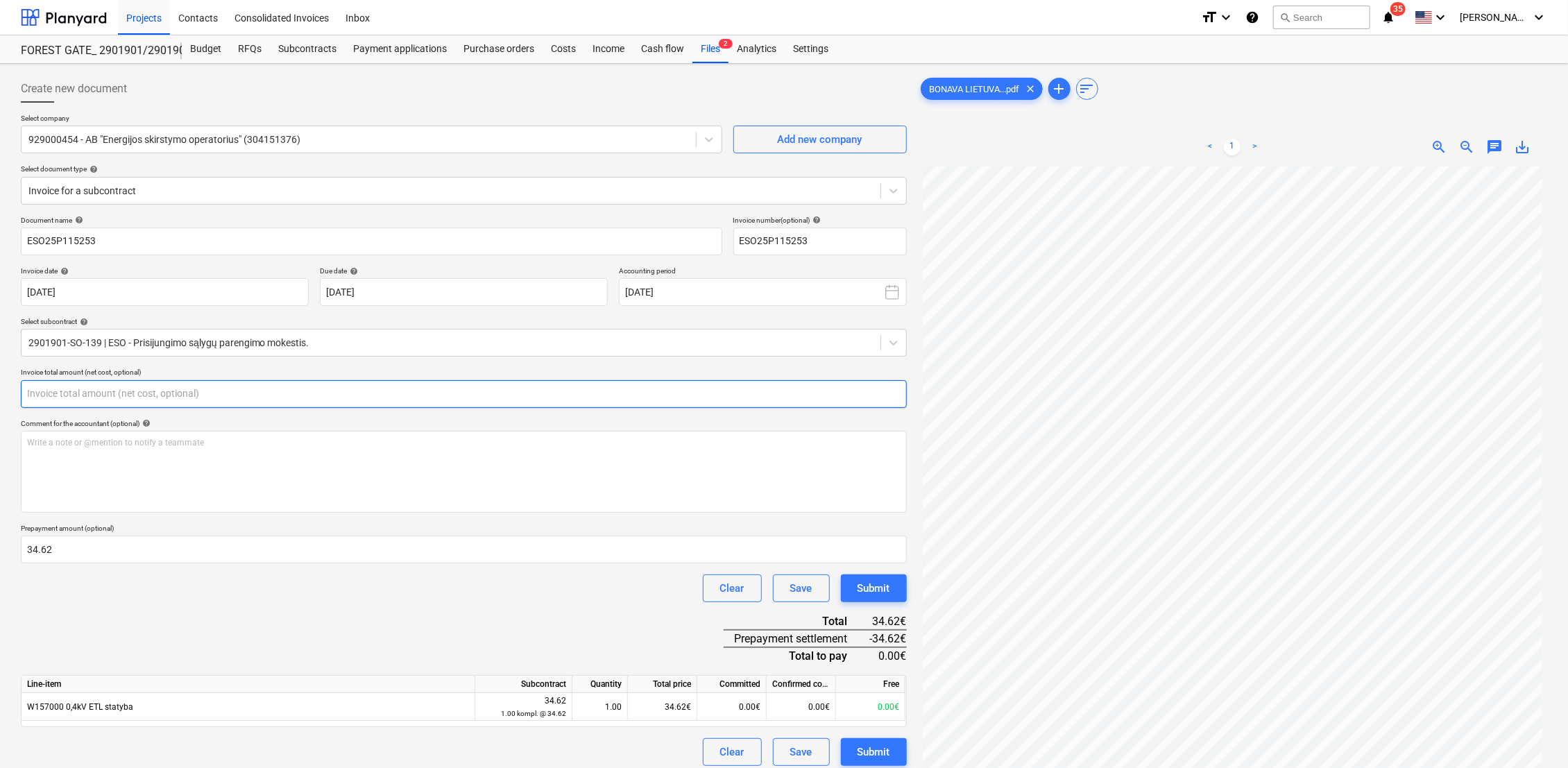
click at [71, 398] on input "text" at bounding box center [464, 394] width 886 height 27
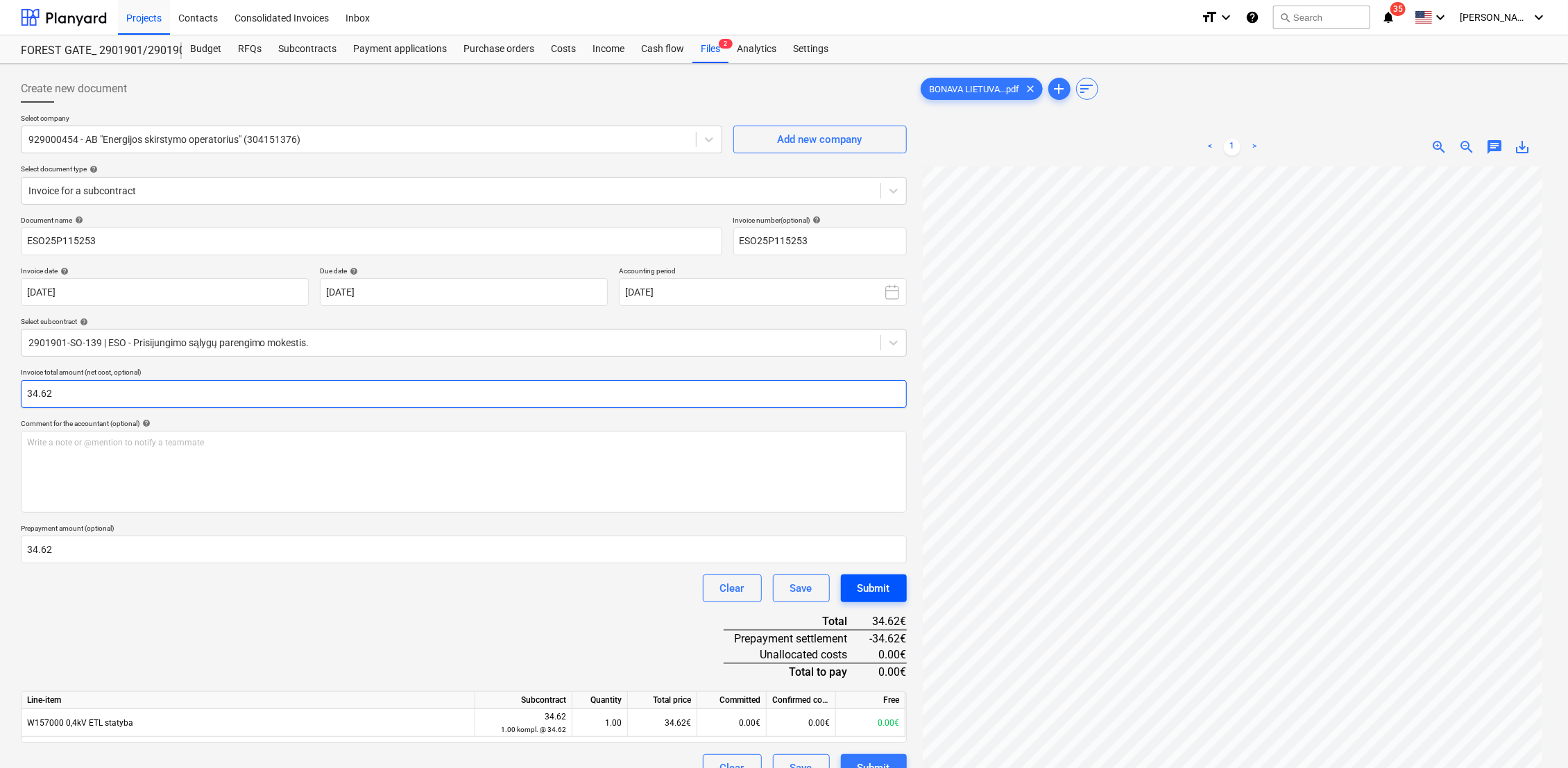
type input "34.62"
click at [877, 591] on div "Submit" at bounding box center [874, 588] width 33 height 18
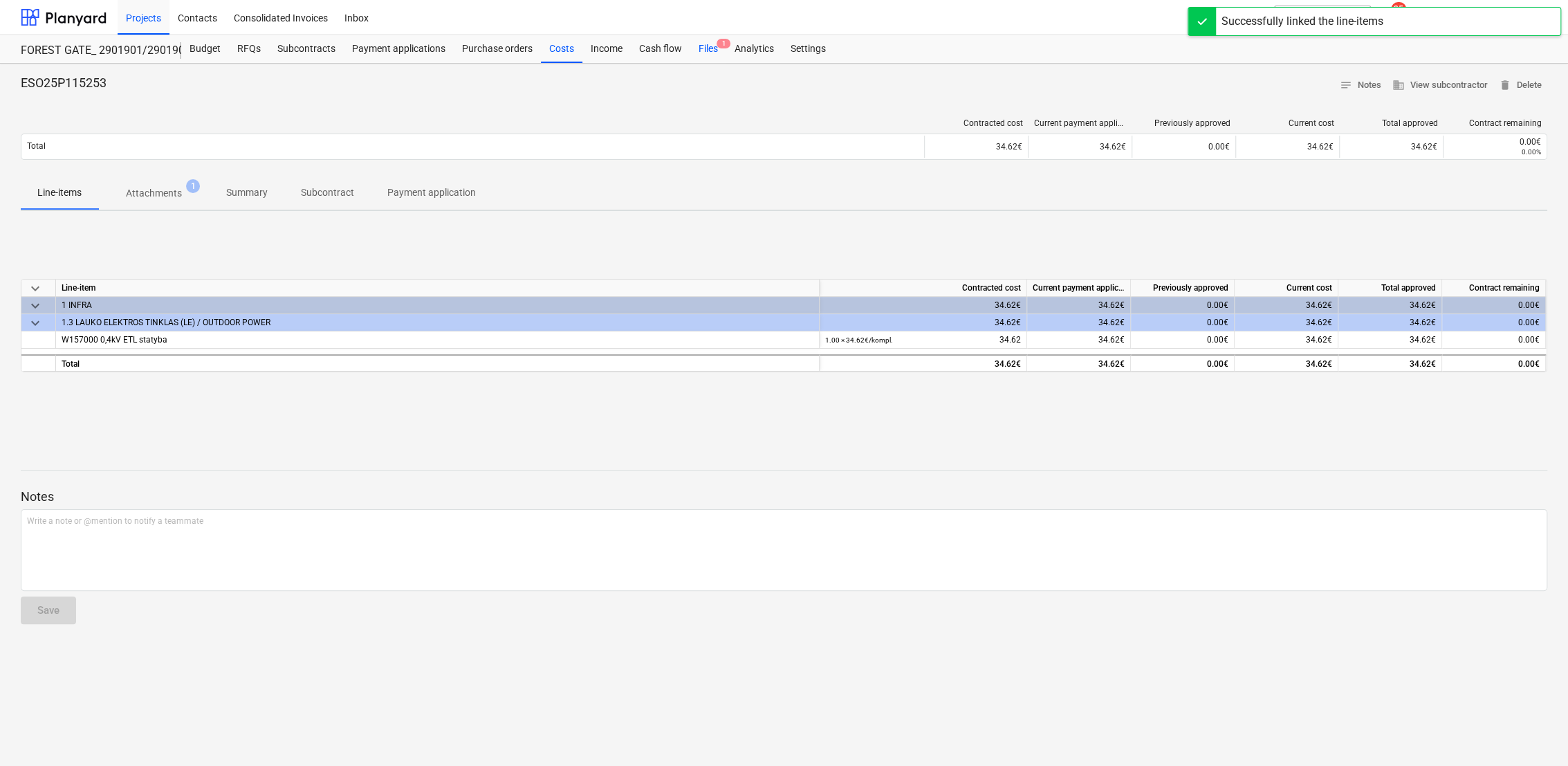
click at [709, 50] on div "Files 1" at bounding box center [708, 49] width 36 height 27
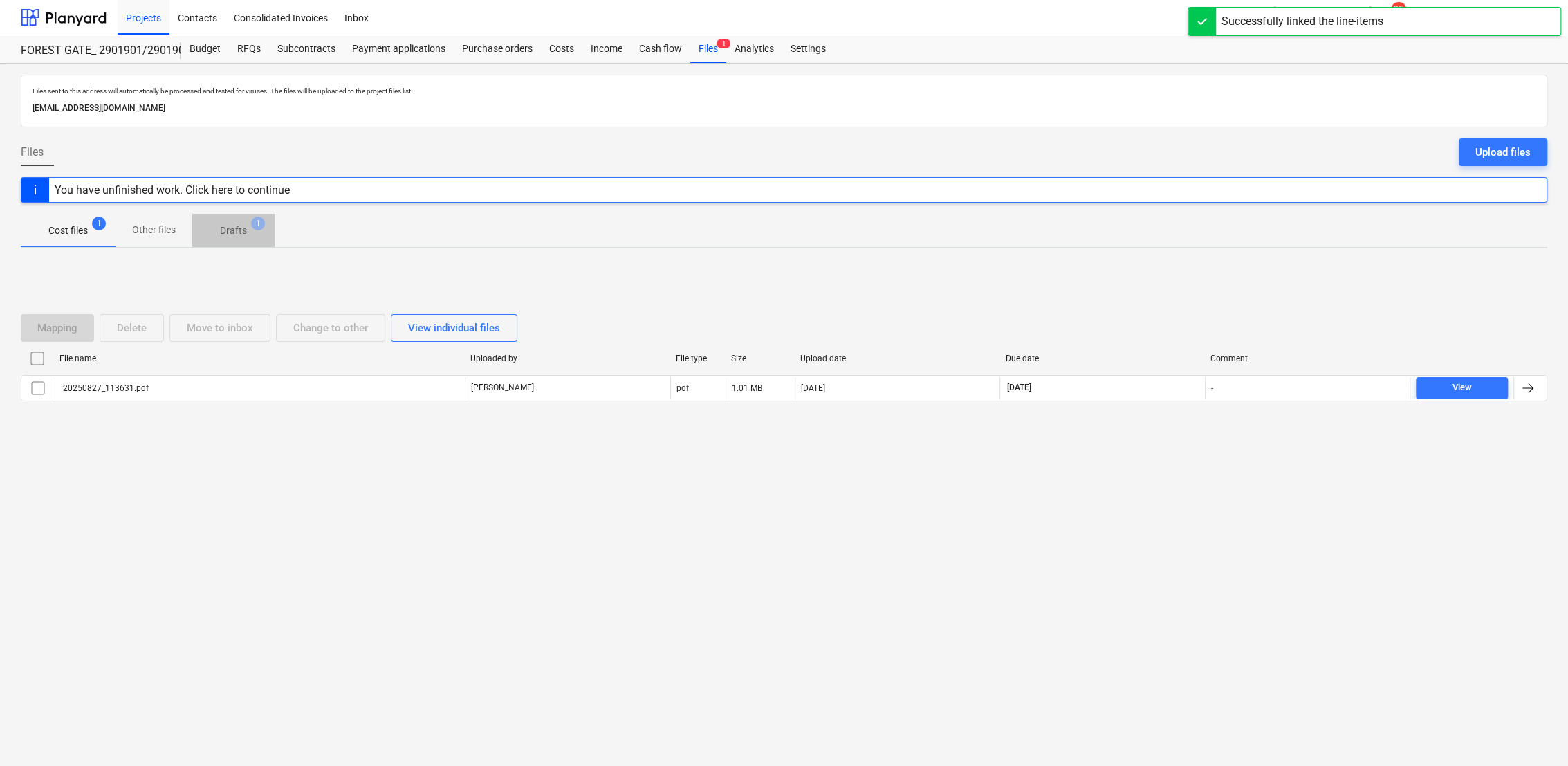
click at [231, 230] on p "Drafts" at bounding box center [233, 231] width 27 height 14
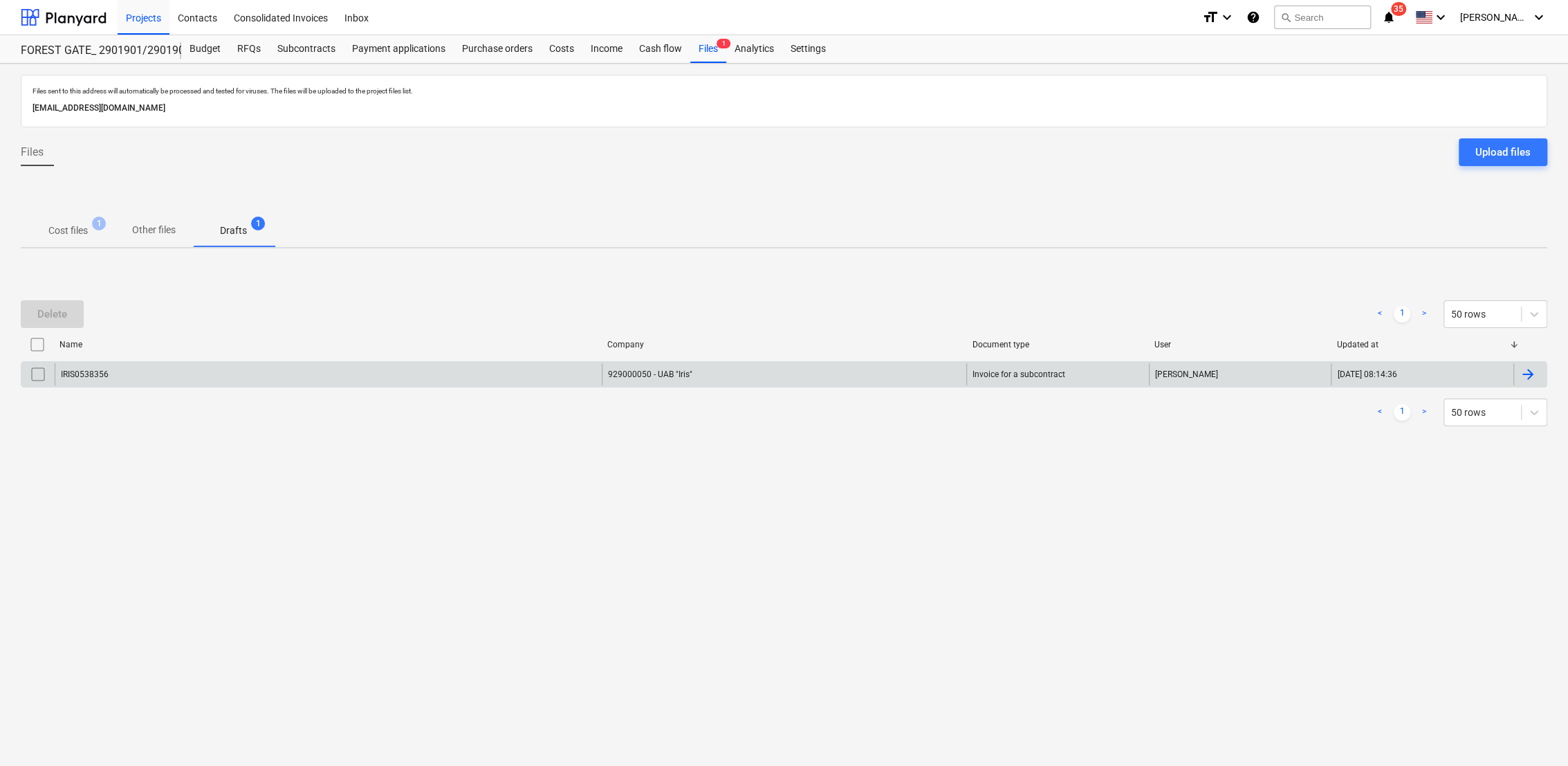
click at [1528, 376] on div at bounding box center [1528, 374] width 17 height 17
